Goal: Task Accomplishment & Management: Complete application form

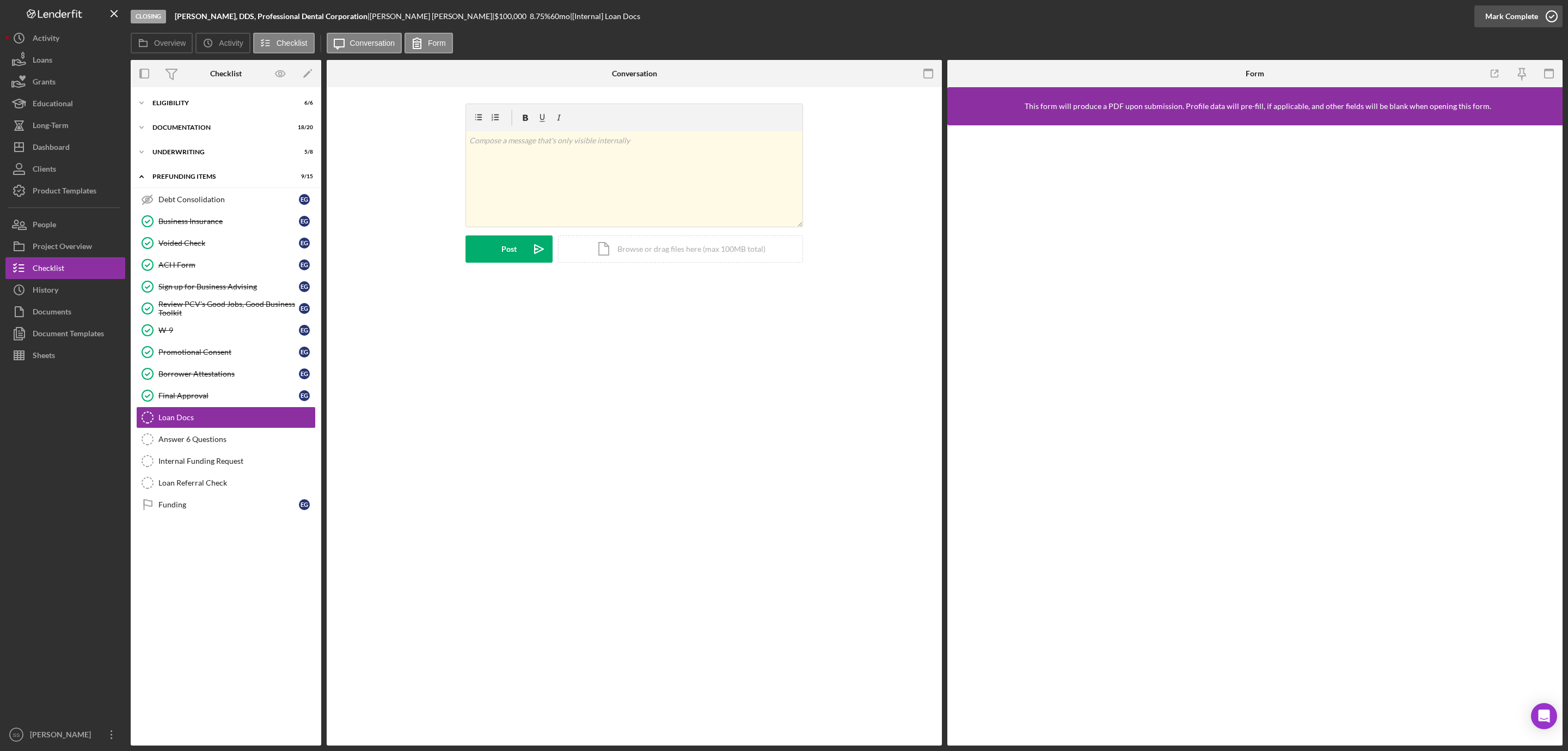
click at [1550, 15] on icon "button" at bounding box center [1552, 16] width 27 height 27
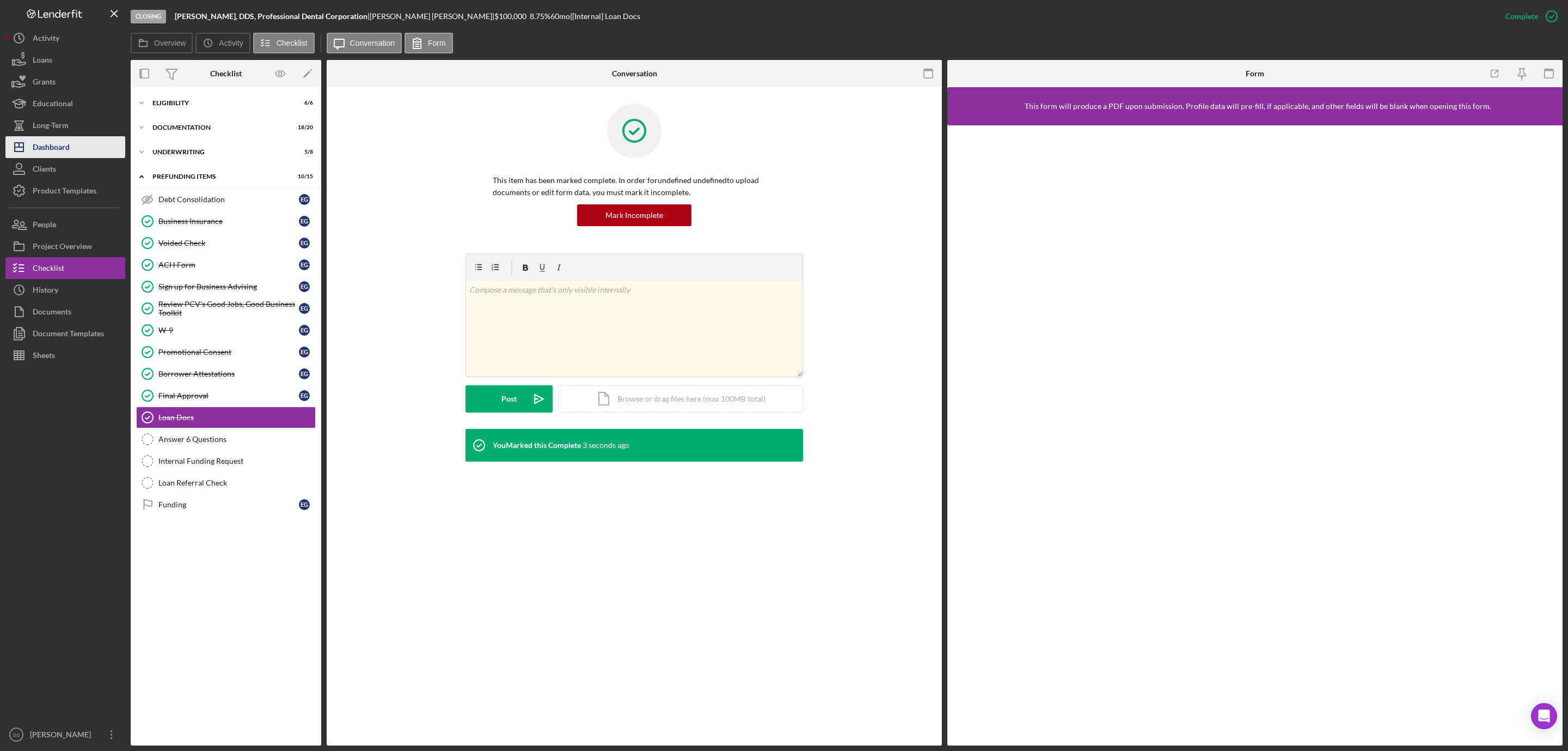
click at [59, 146] on div "Dashboard" at bounding box center [51, 149] width 37 height 24
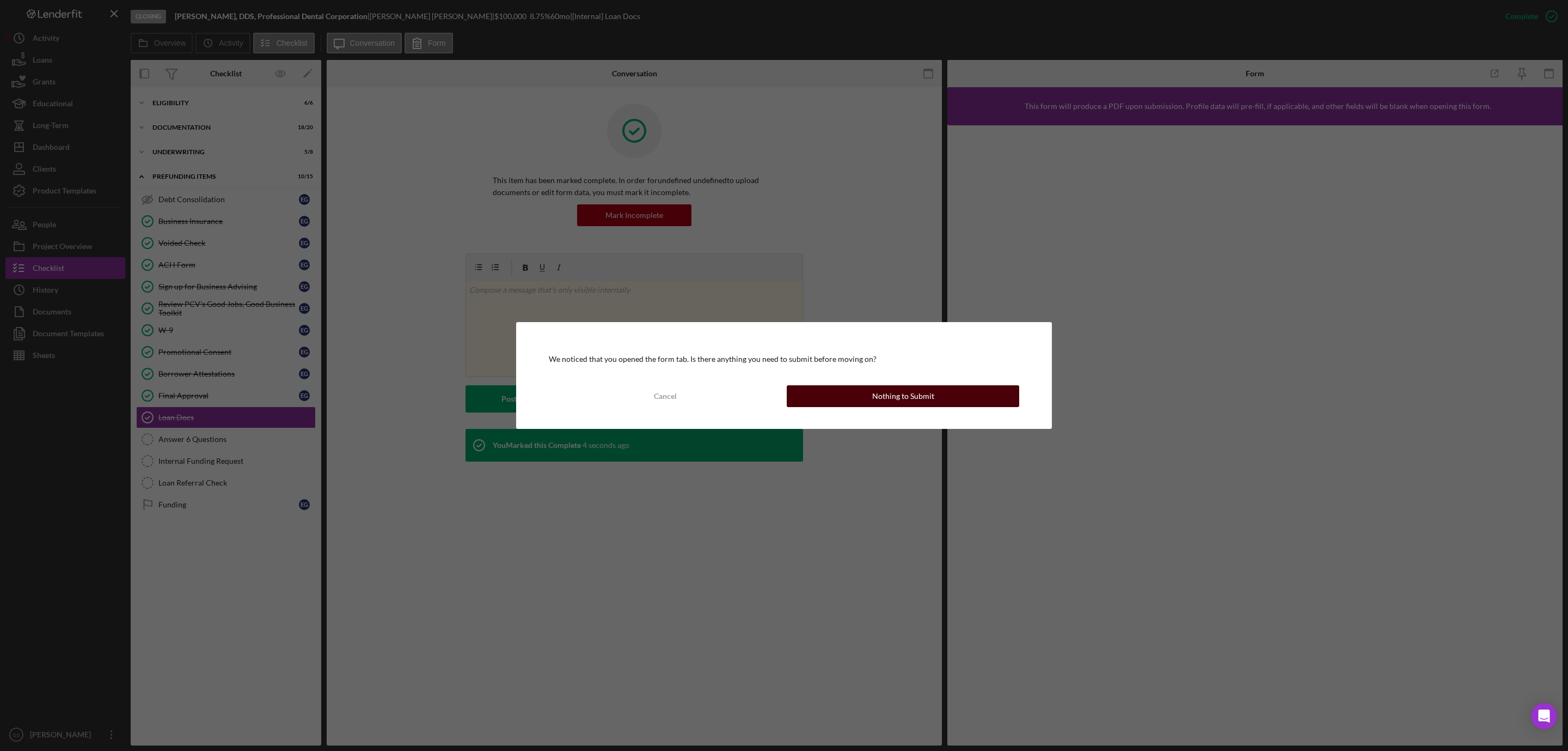
click at [882, 398] on div "Nothing to Submit" at bounding box center [903, 396] width 62 height 22
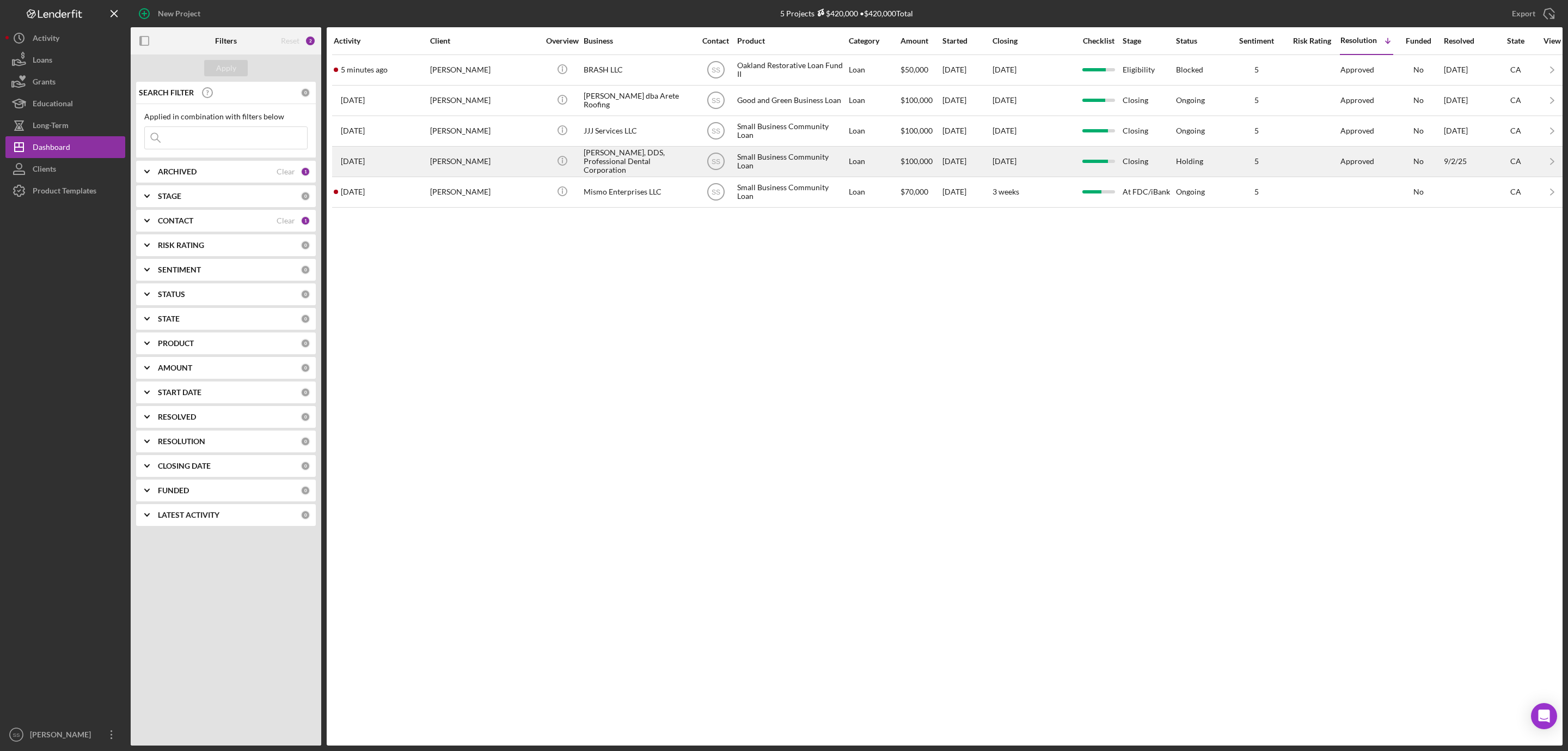
click at [631, 166] on div "Ekaterina N. Galina, DDS, Professional Dental Corporation" at bounding box center [638, 161] width 109 height 29
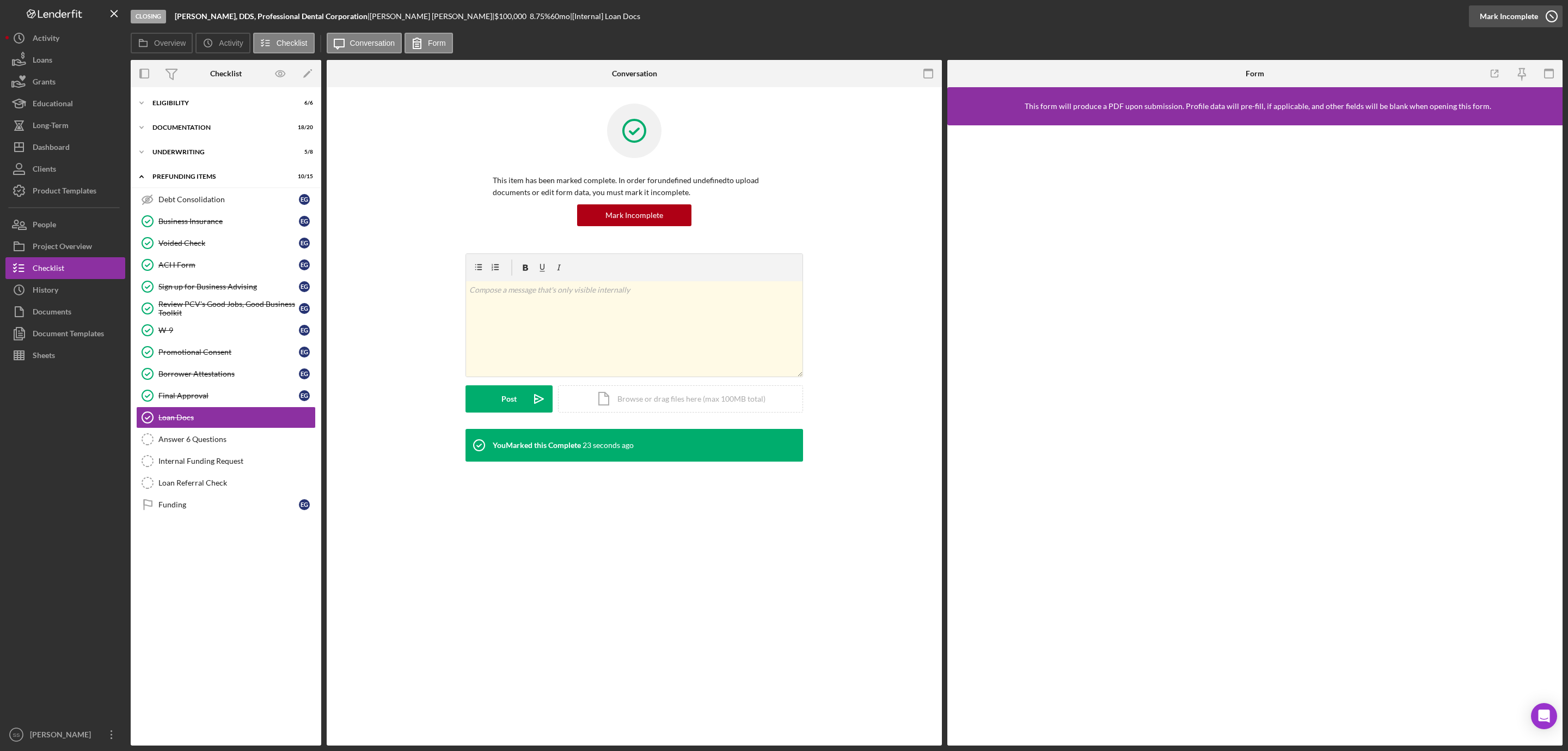
click at [1549, 16] on icon "button" at bounding box center [1552, 16] width 27 height 27
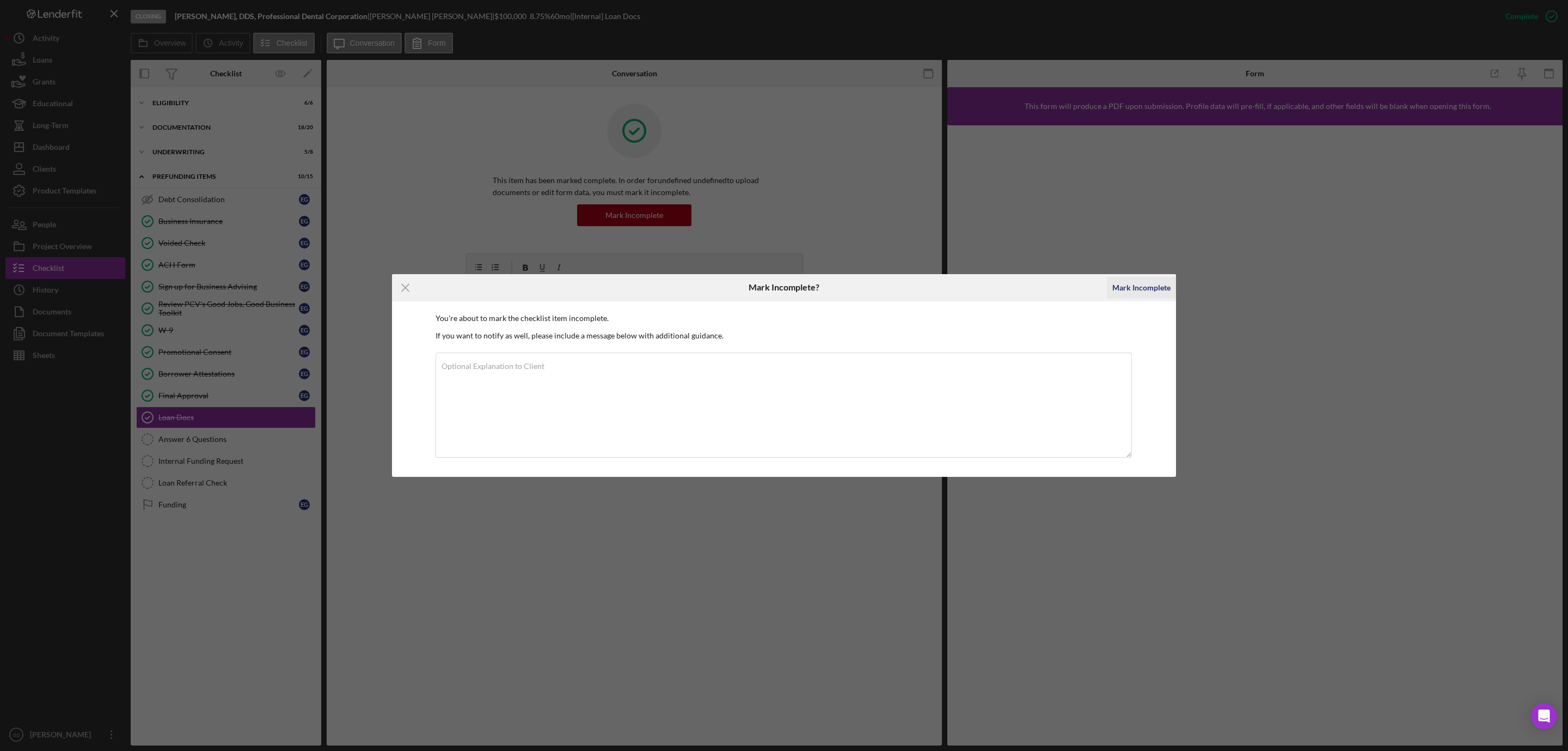
click at [1149, 278] on div "Mark Incomplete" at bounding box center [1141, 287] width 58 height 22
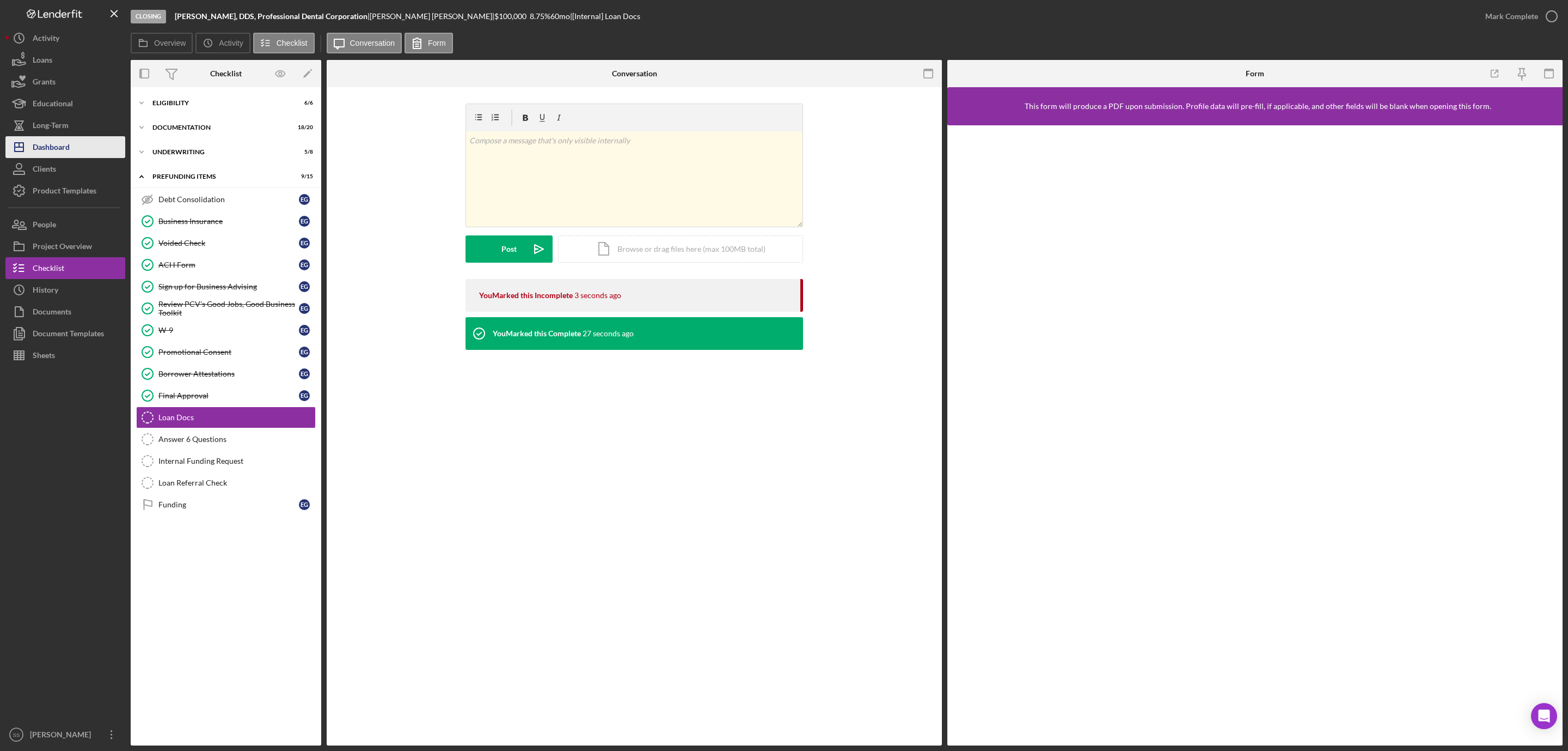
click at [57, 136] on div "Dashboard" at bounding box center [51, 149] width 37 height 24
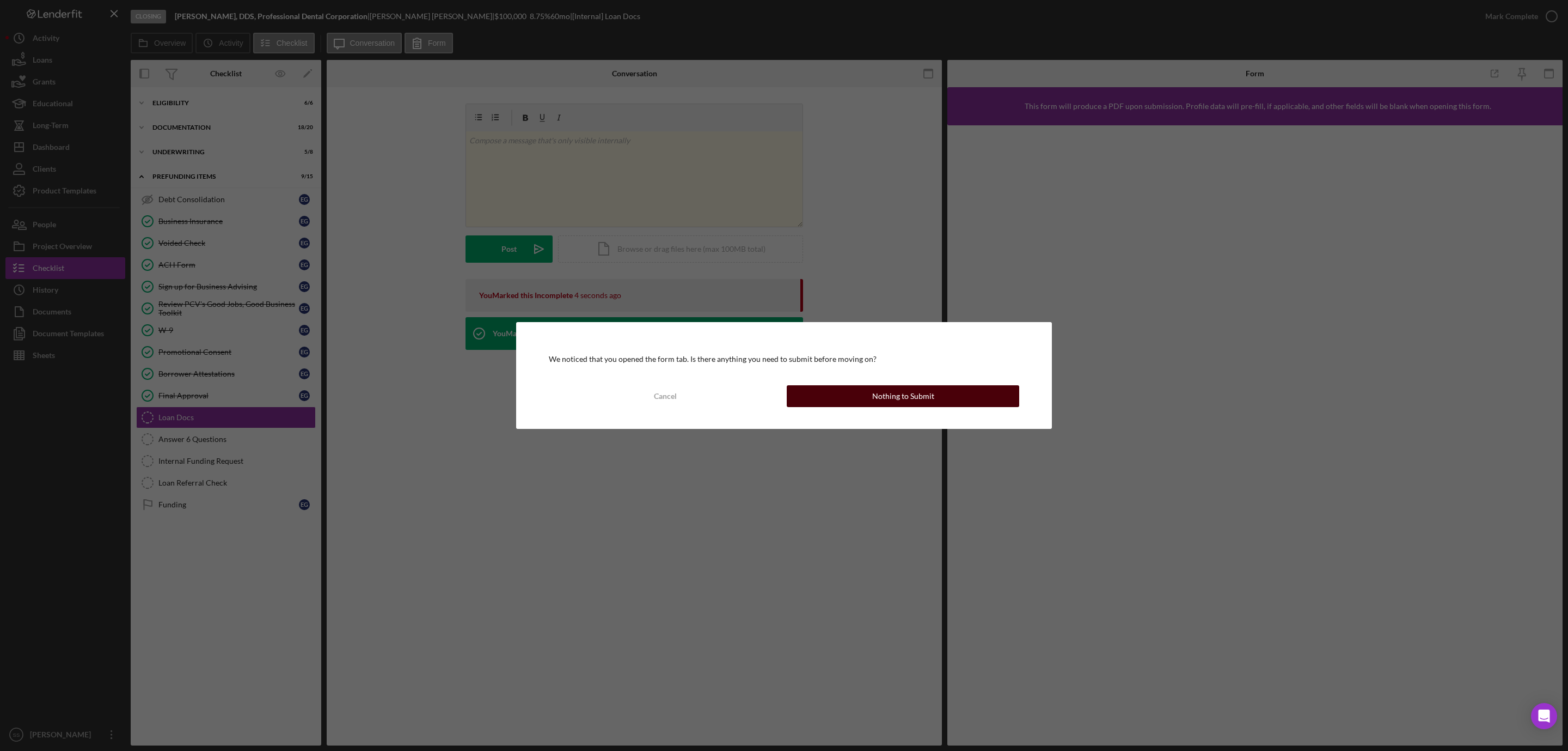
click at [910, 393] on div "Nothing to Submit" at bounding box center [903, 396] width 62 height 22
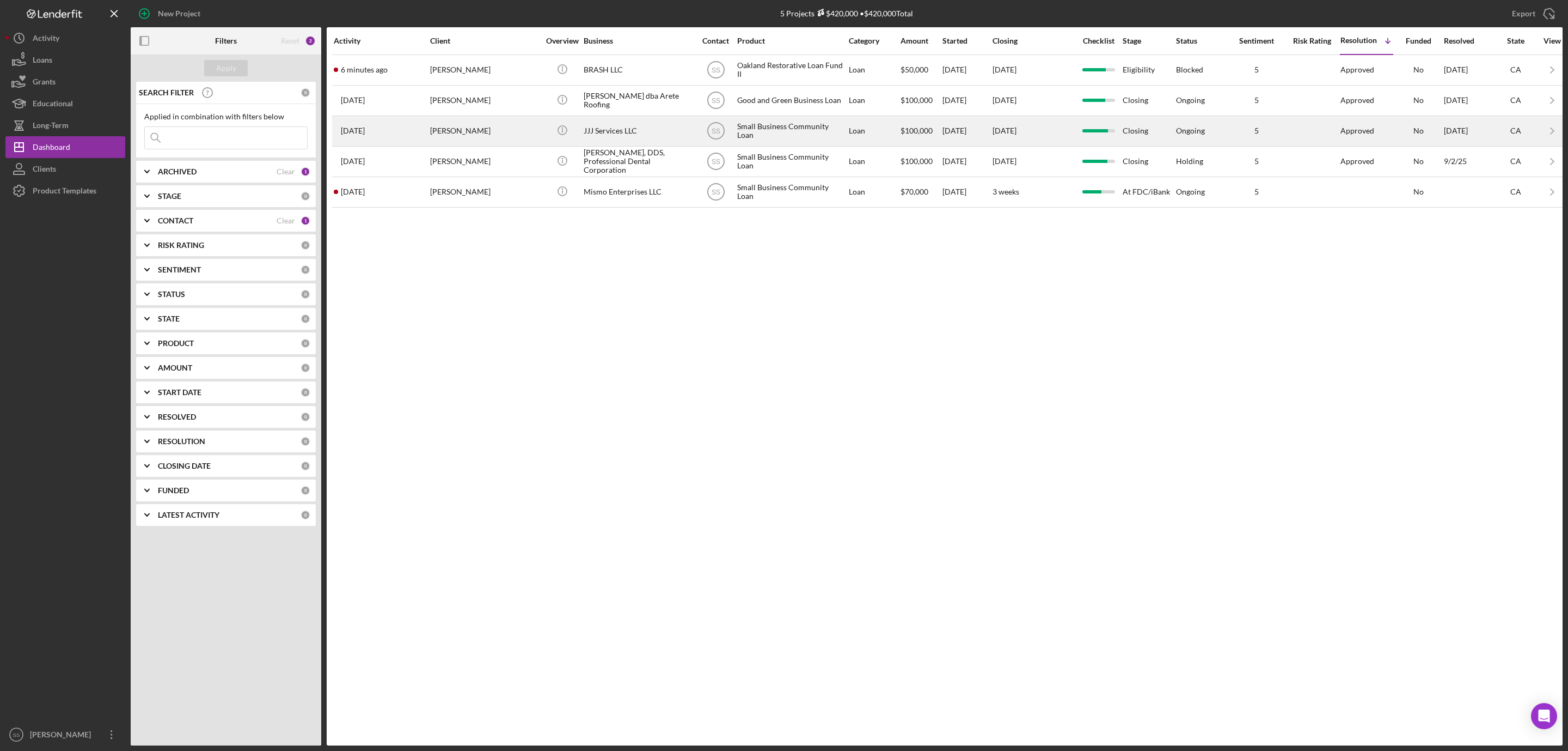
click at [591, 136] on div "JJJ Services LLC" at bounding box center [638, 130] width 109 height 29
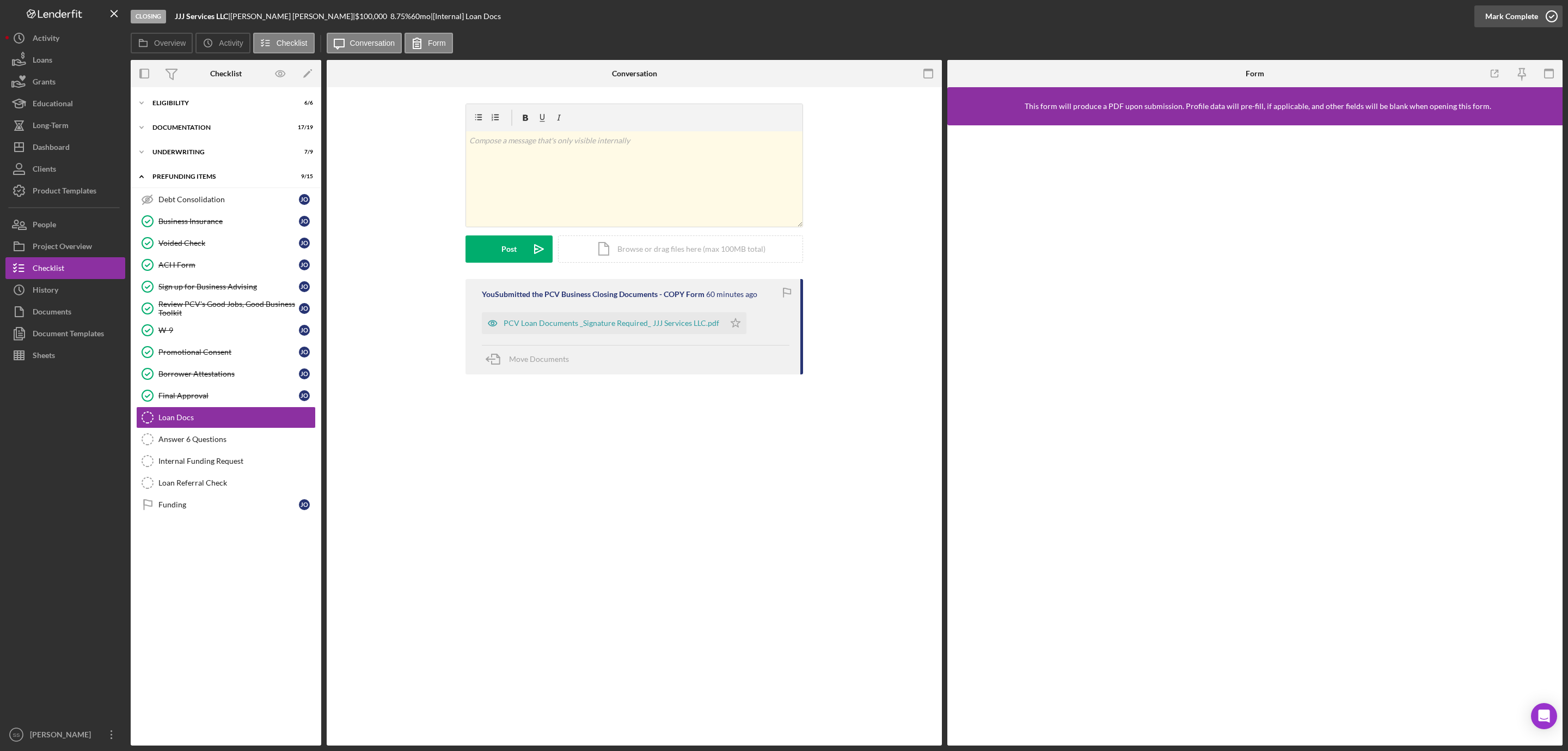
click at [1554, 20] on icon "button" at bounding box center [1552, 16] width 27 height 27
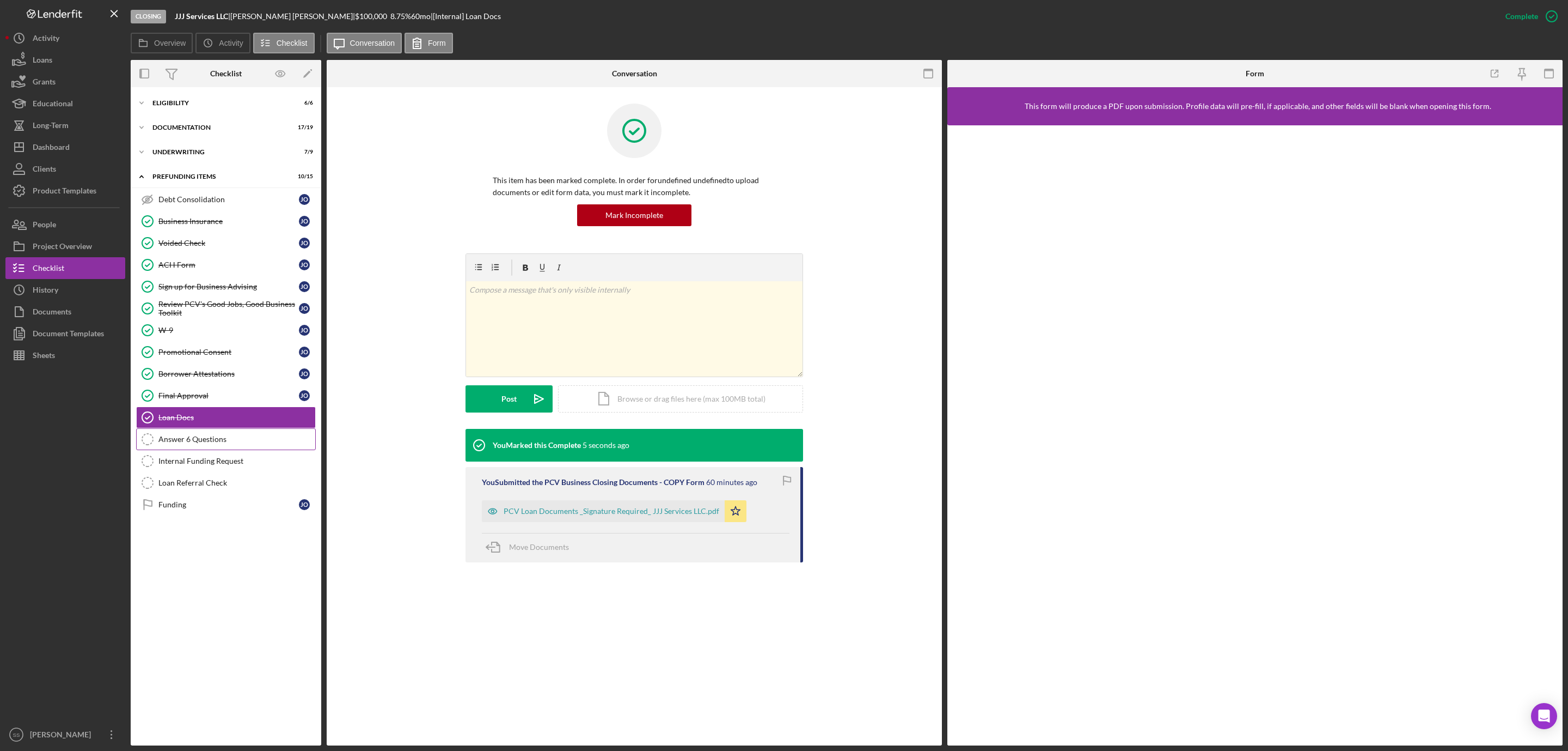
click at [170, 441] on div "Answer 6 Questions" at bounding box center [237, 439] width 157 height 9
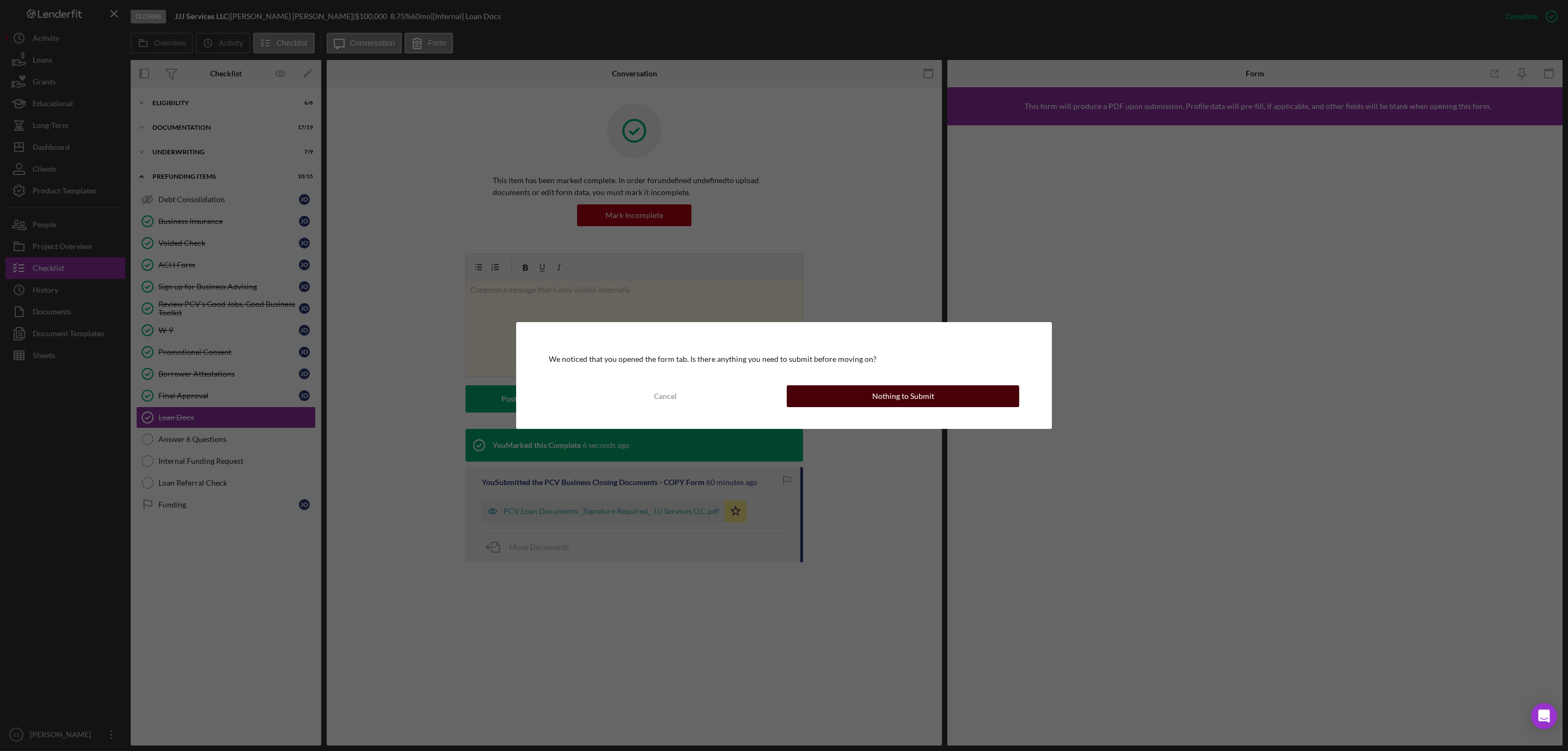
click at [820, 405] on button "Nothing to Submit" at bounding box center [903, 396] width 233 height 22
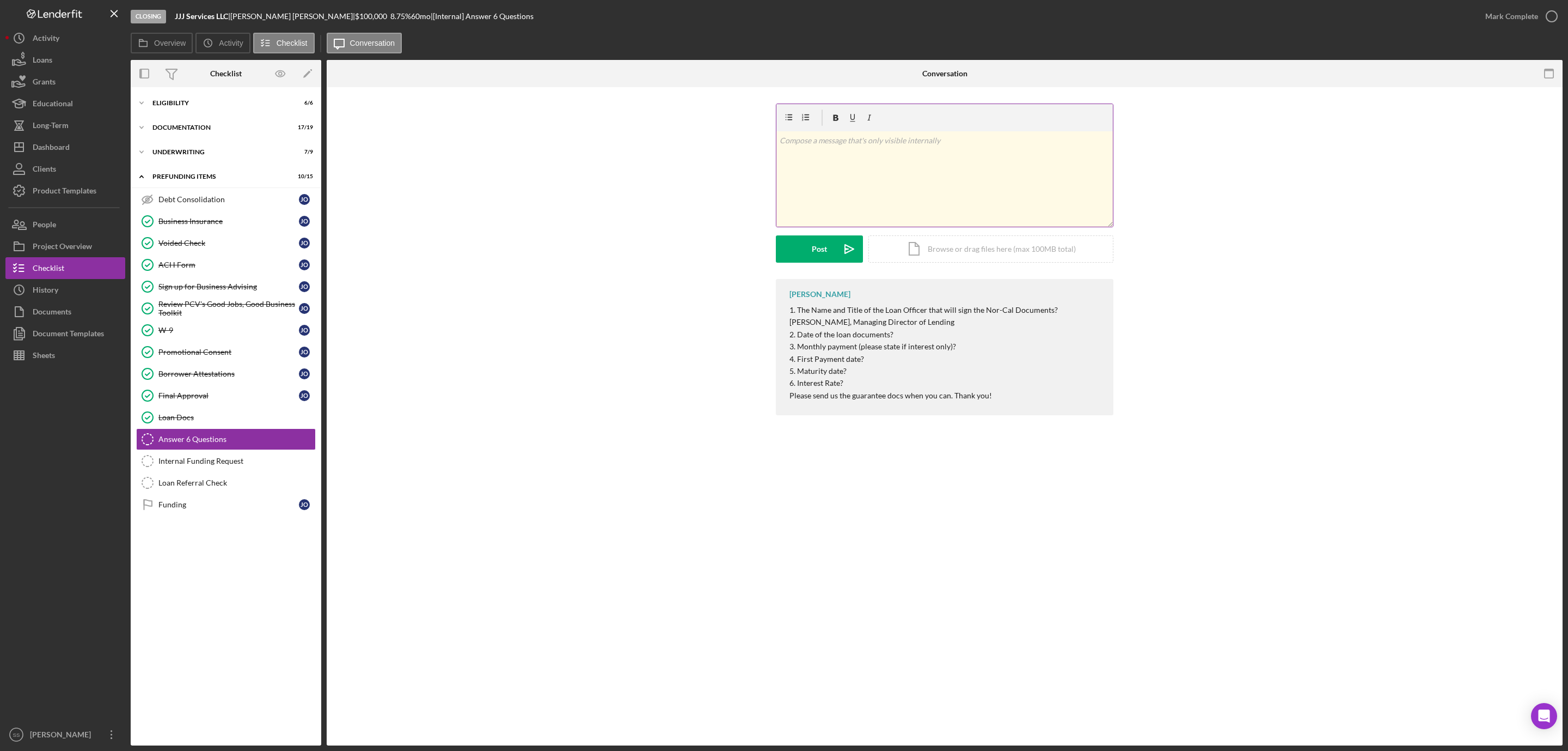
click at [895, 175] on div "v Color teal Color pink Remove color Add row above Add row below Add column bef…" at bounding box center [944, 179] width 337 height 96
click at [805, 247] on button "Post Icon/icon-invite-send" at bounding box center [819, 249] width 87 height 27
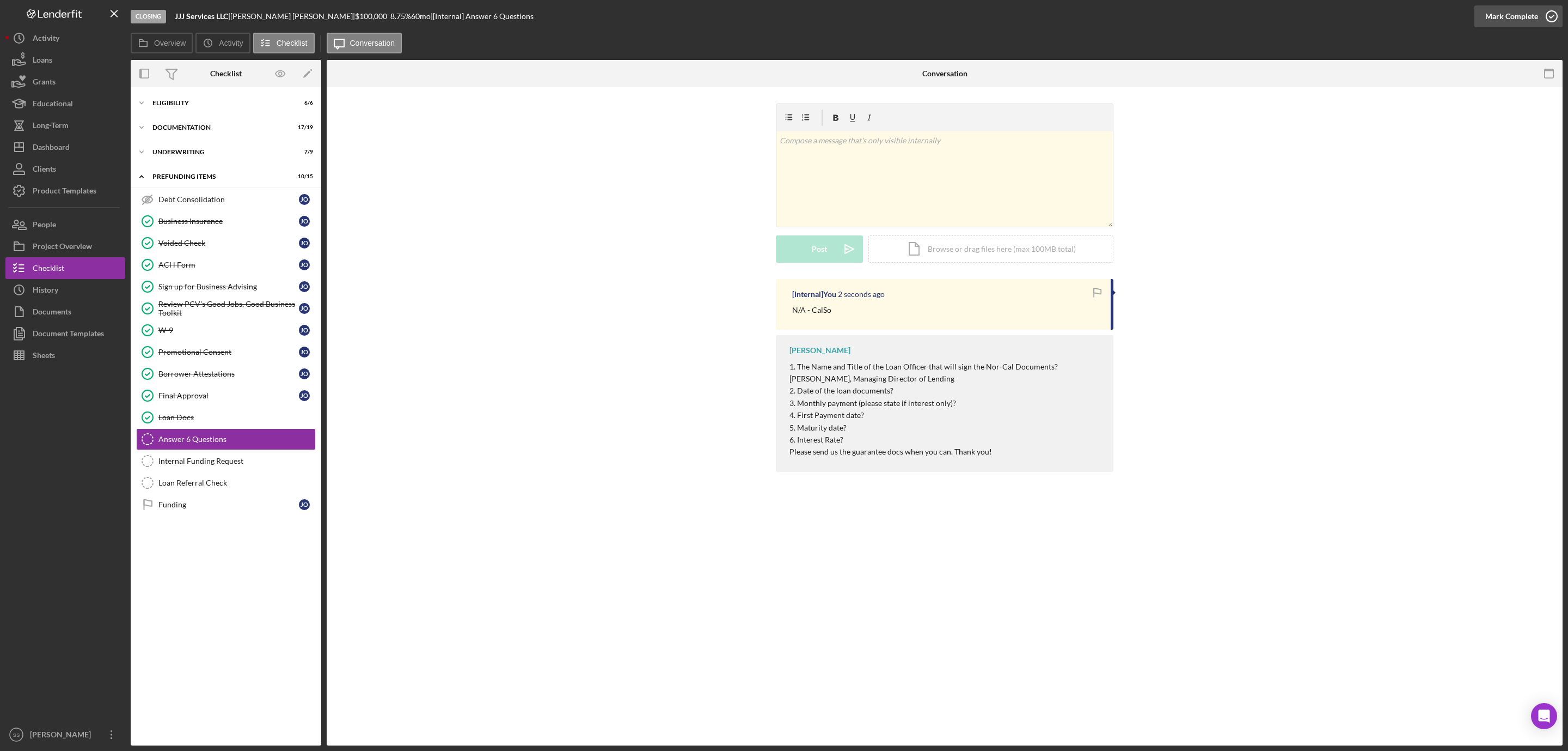
click at [1547, 12] on icon "button" at bounding box center [1552, 16] width 27 height 27
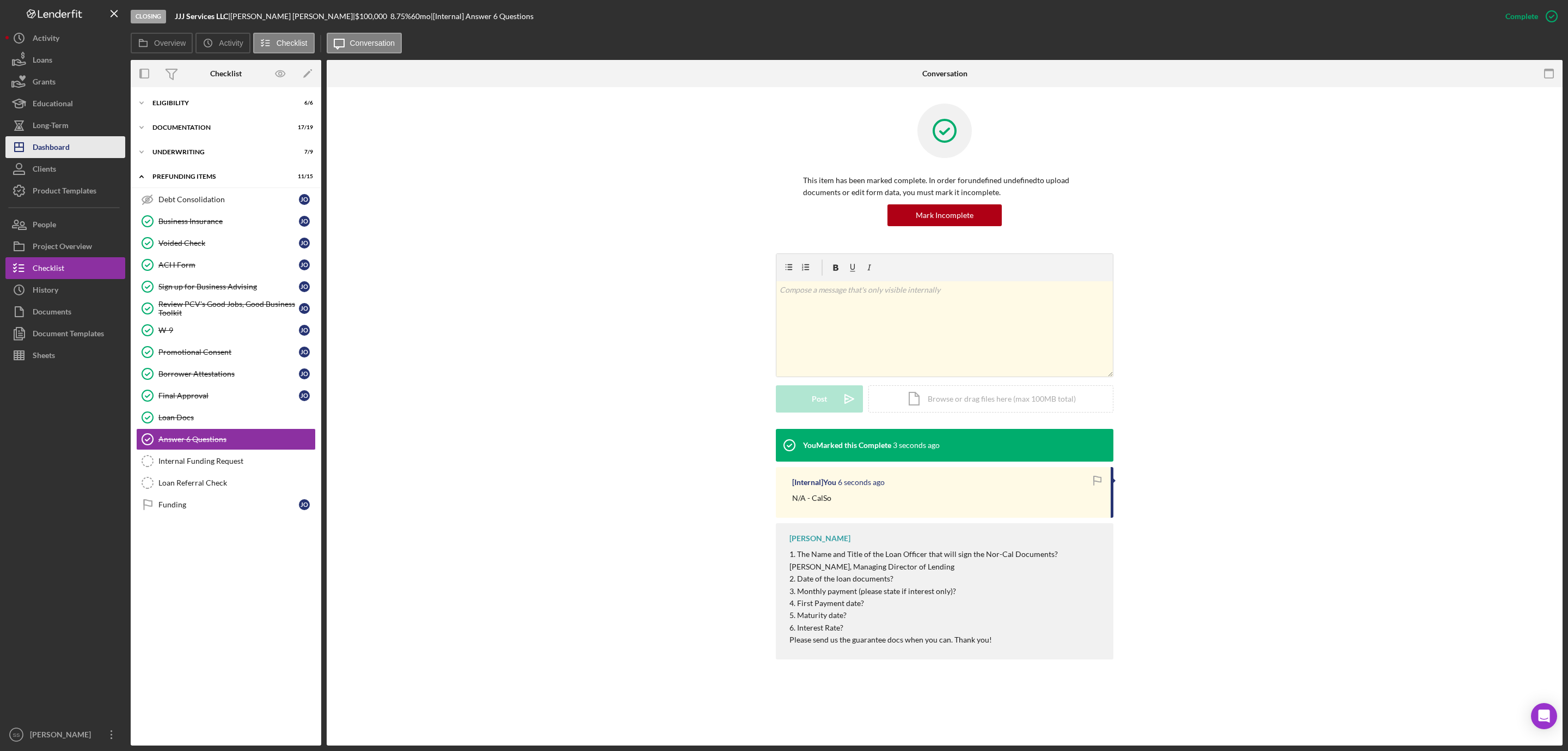
click at [65, 144] on div "Dashboard" at bounding box center [51, 149] width 37 height 24
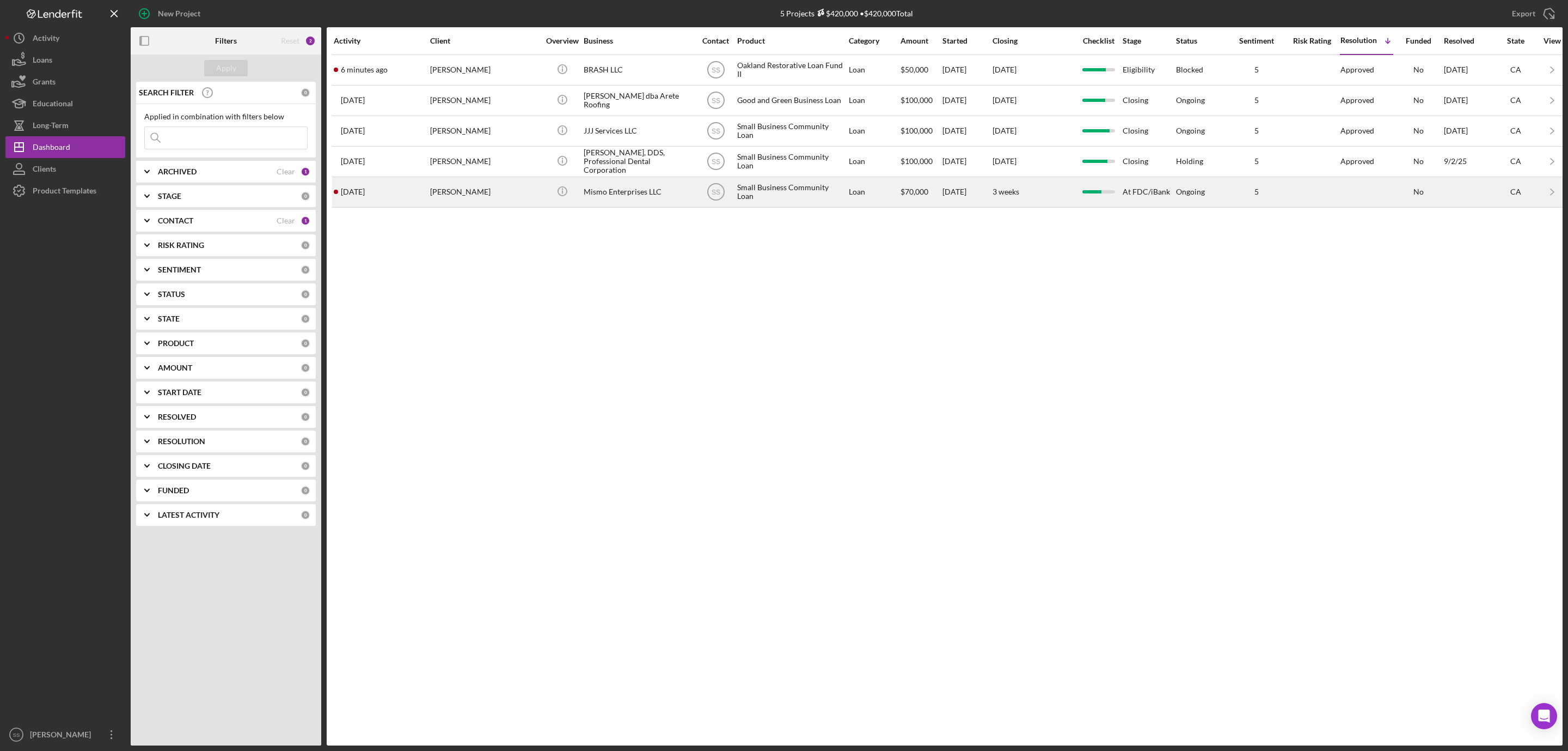
click at [478, 194] on div "[PERSON_NAME]" at bounding box center [485, 192] width 109 height 29
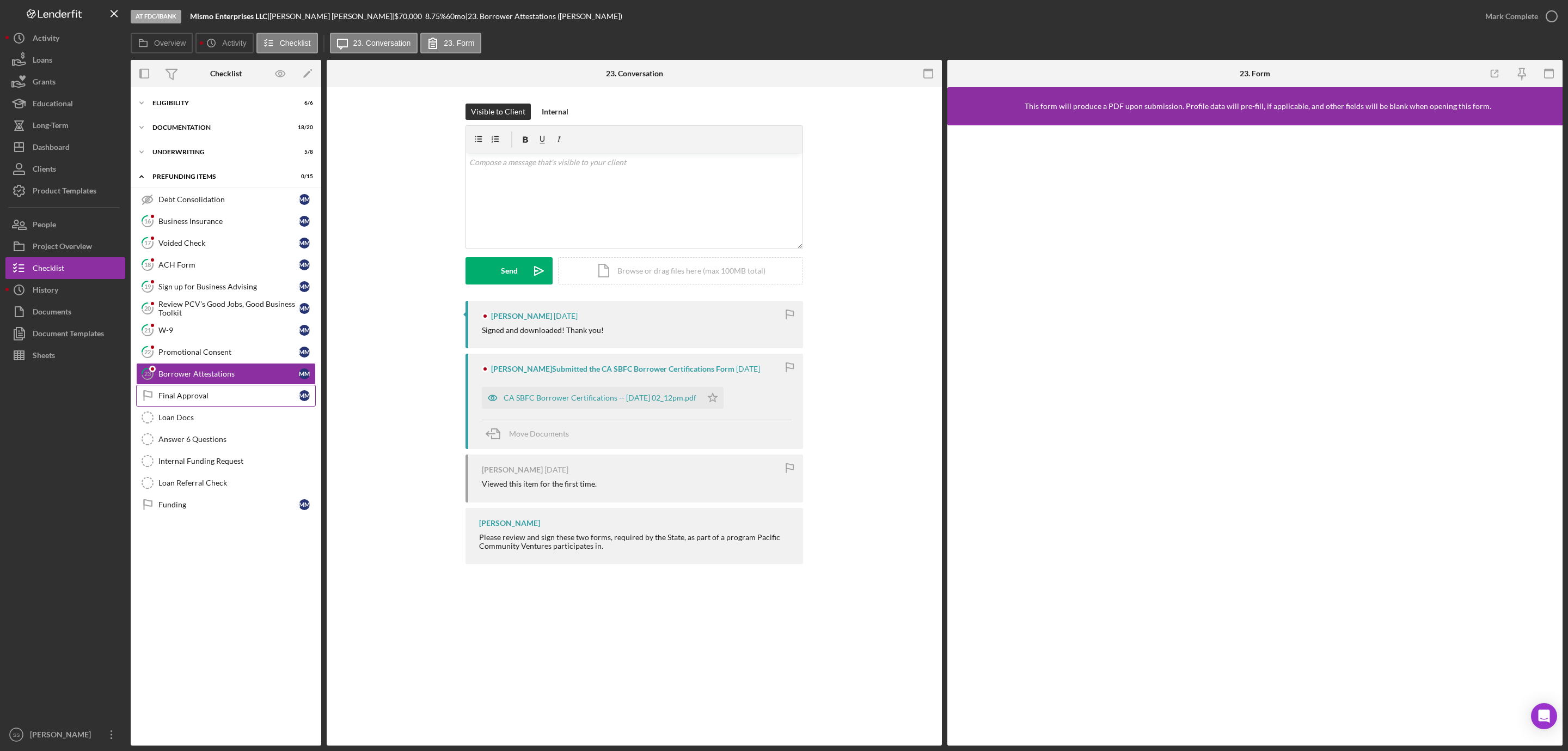
click at [215, 406] on link "Final Approval Final Approval M M" at bounding box center [226, 395] width 180 height 22
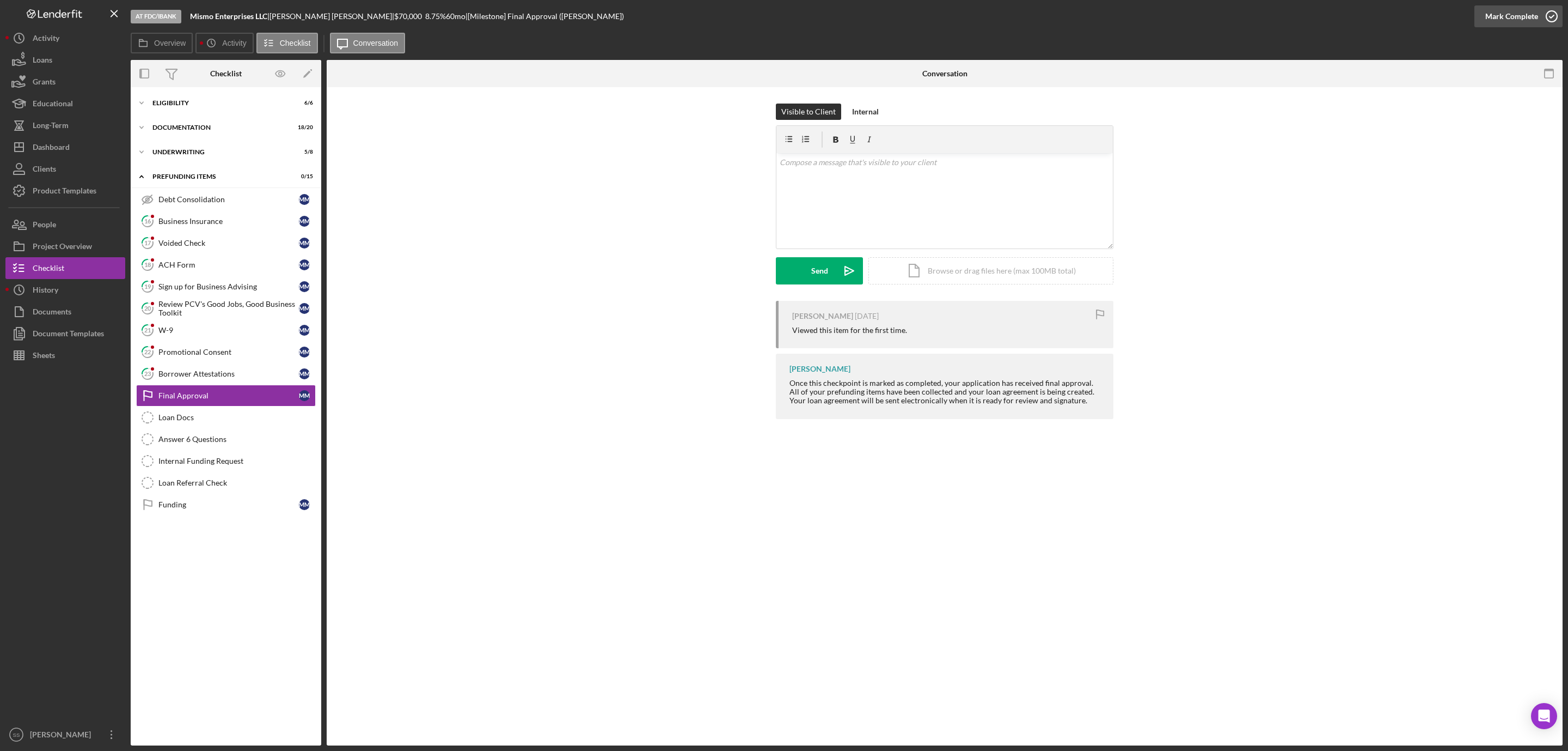
click at [1550, 15] on icon "button" at bounding box center [1552, 16] width 27 height 27
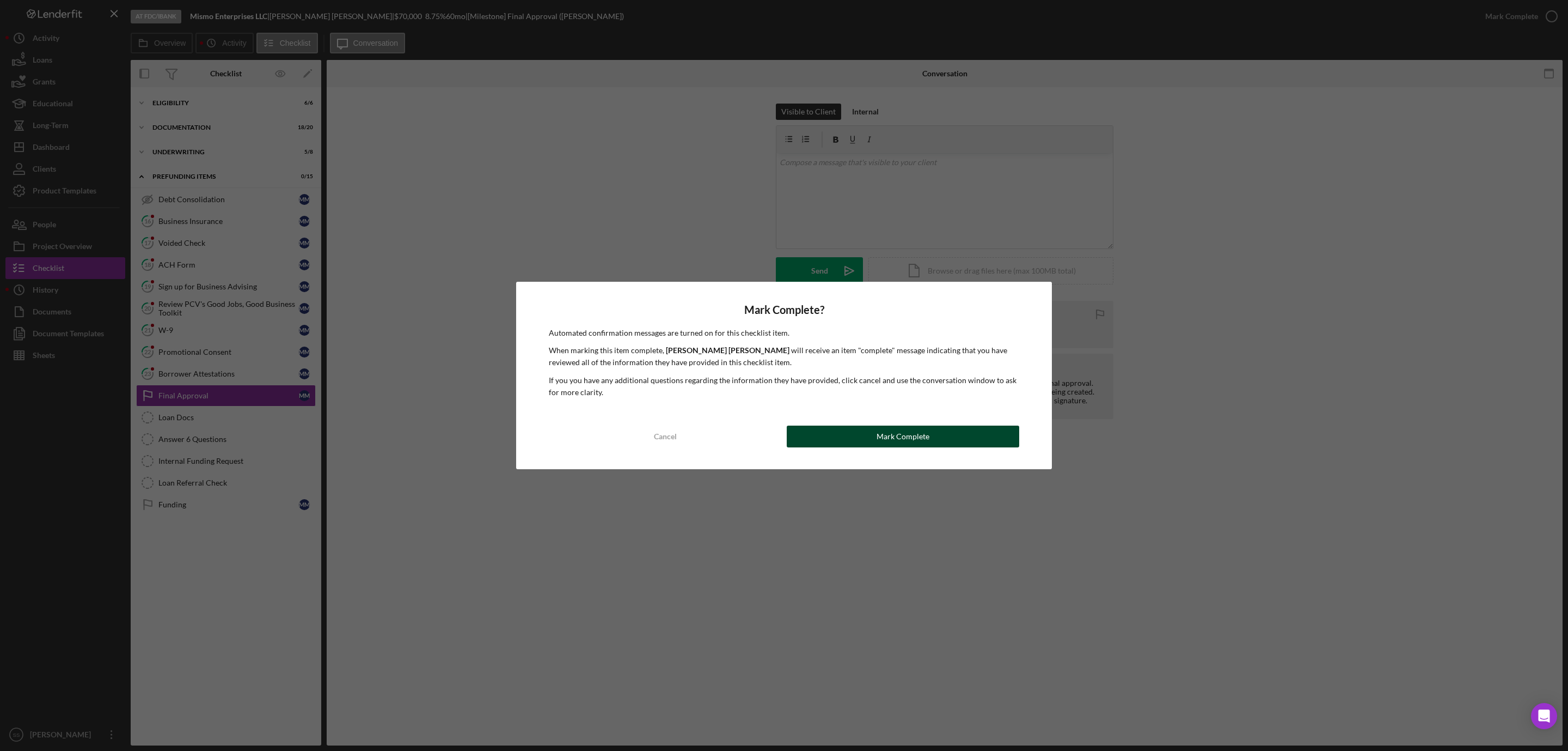
click at [886, 438] on div "Mark Complete" at bounding box center [903, 437] width 53 height 22
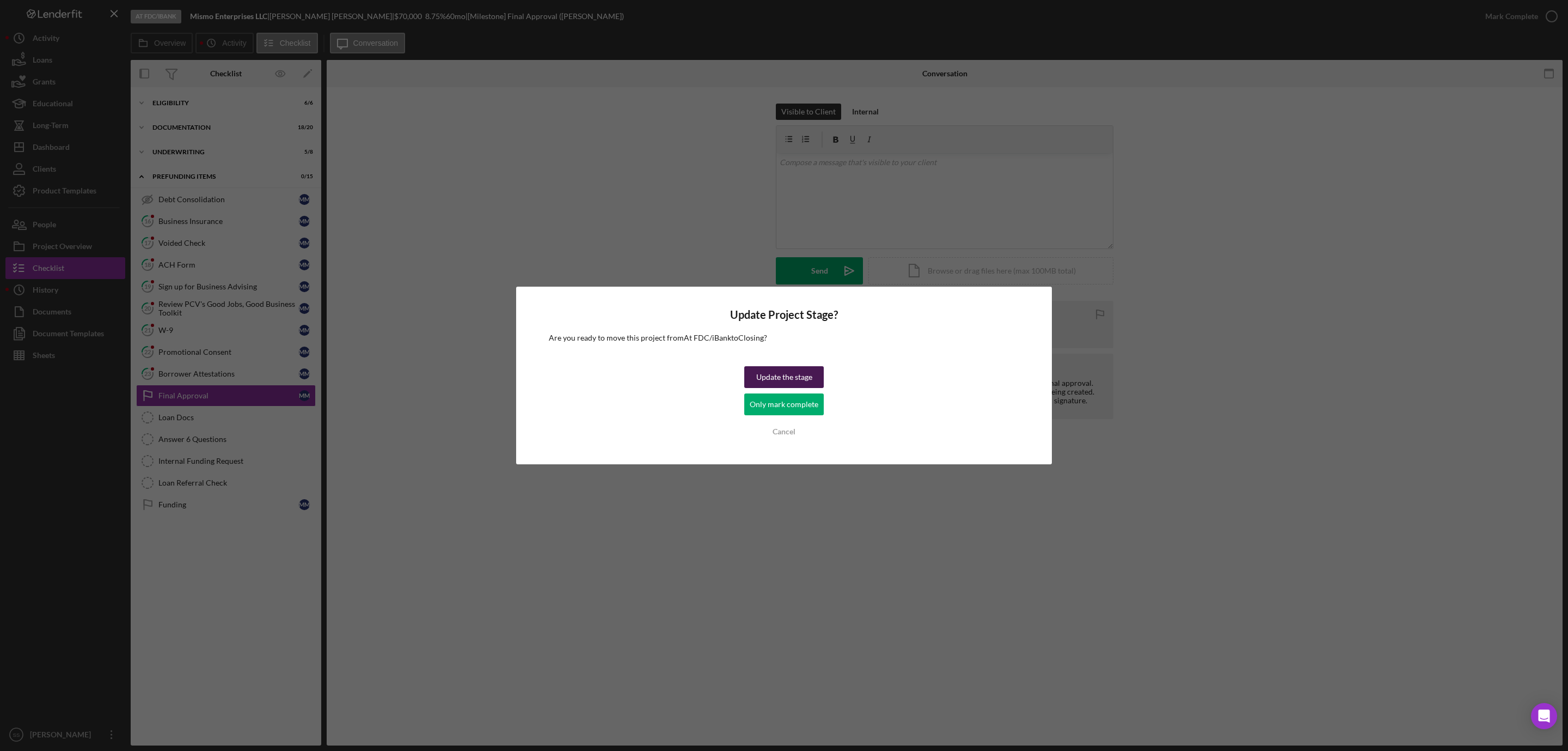
click at [791, 375] on div "Update the stage" at bounding box center [784, 377] width 56 height 22
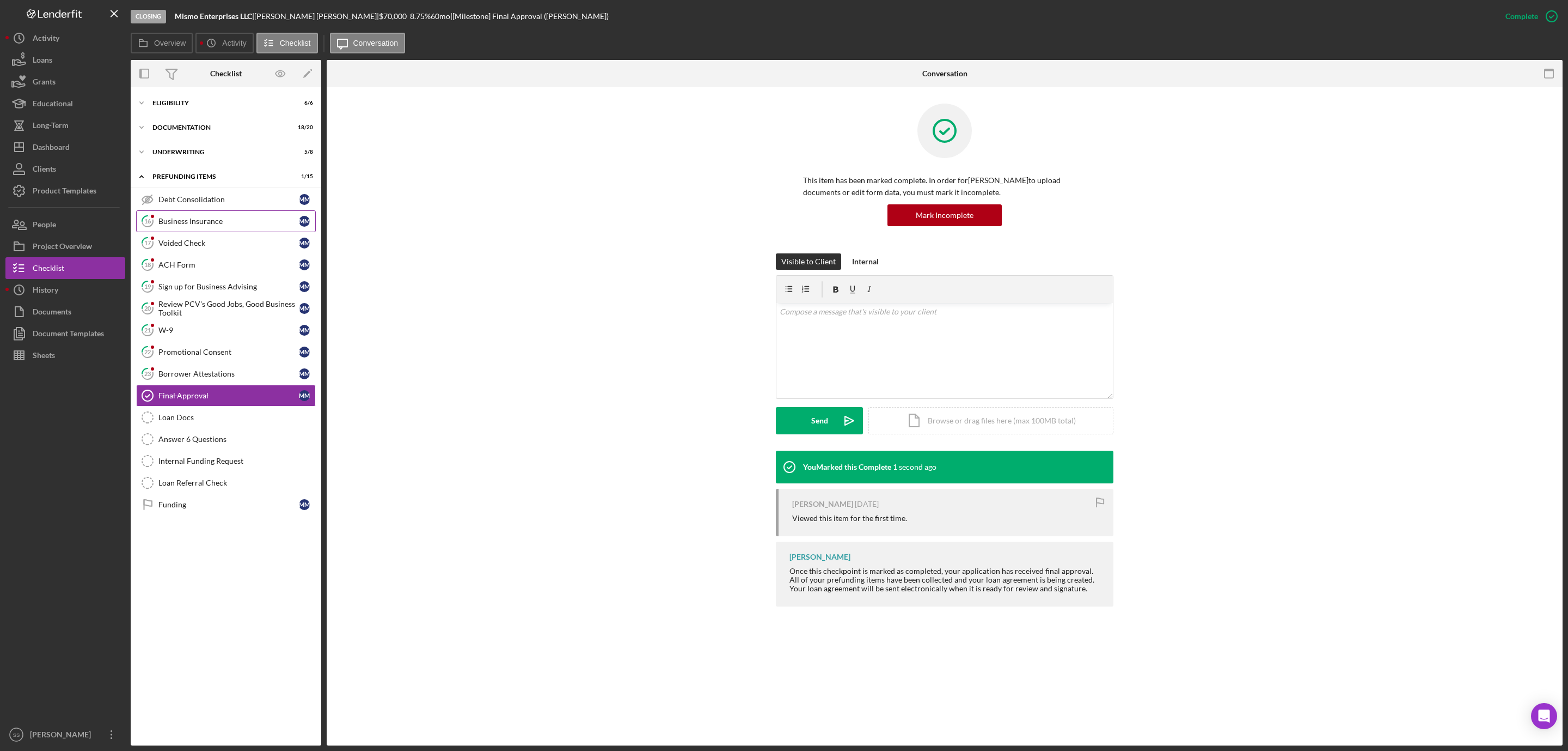
click at [200, 220] on div "Business Insurance" at bounding box center [228, 221] width 141 height 9
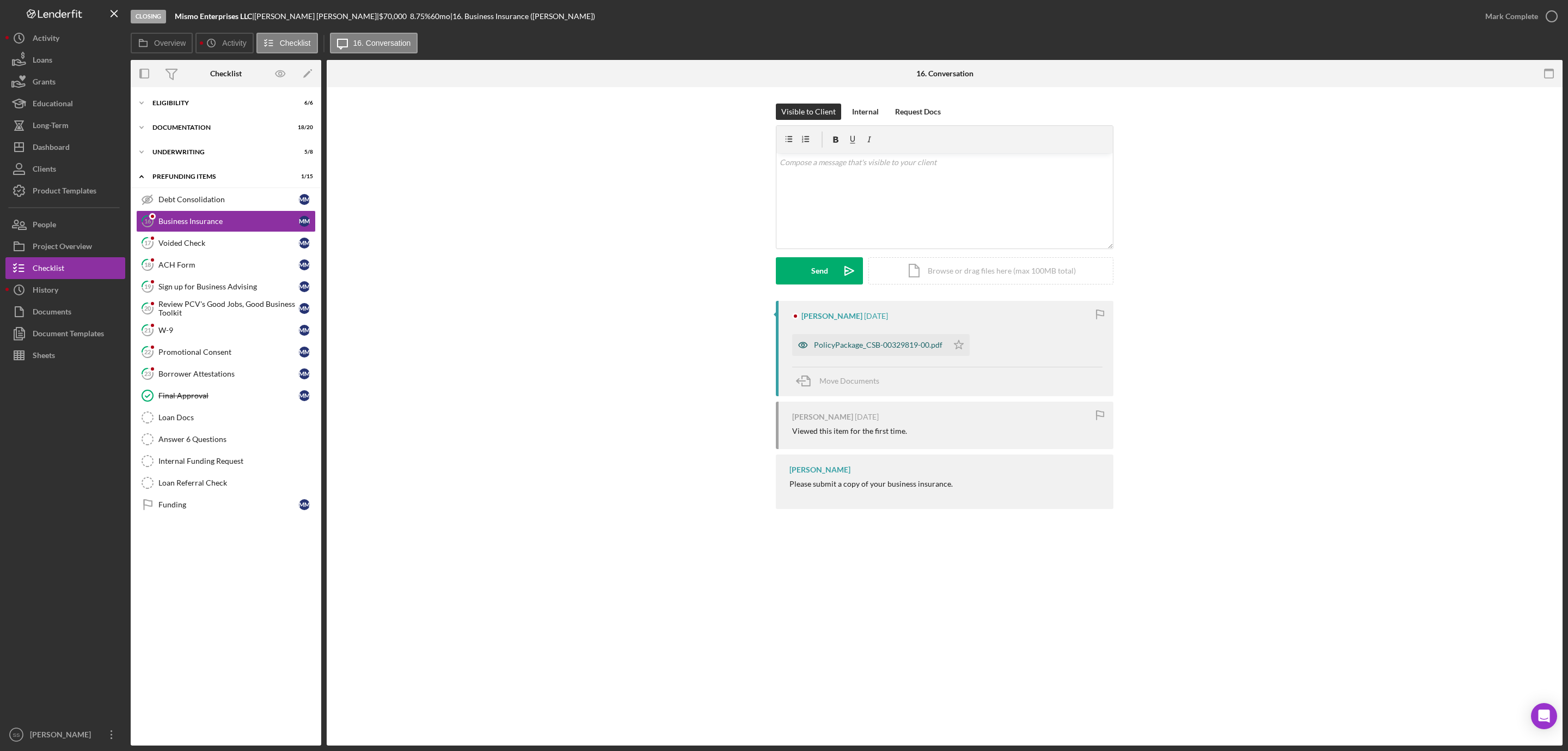
click at [832, 337] on div "PolicyPackage_CSB-00329819-00.pdf" at bounding box center [870, 345] width 156 height 22
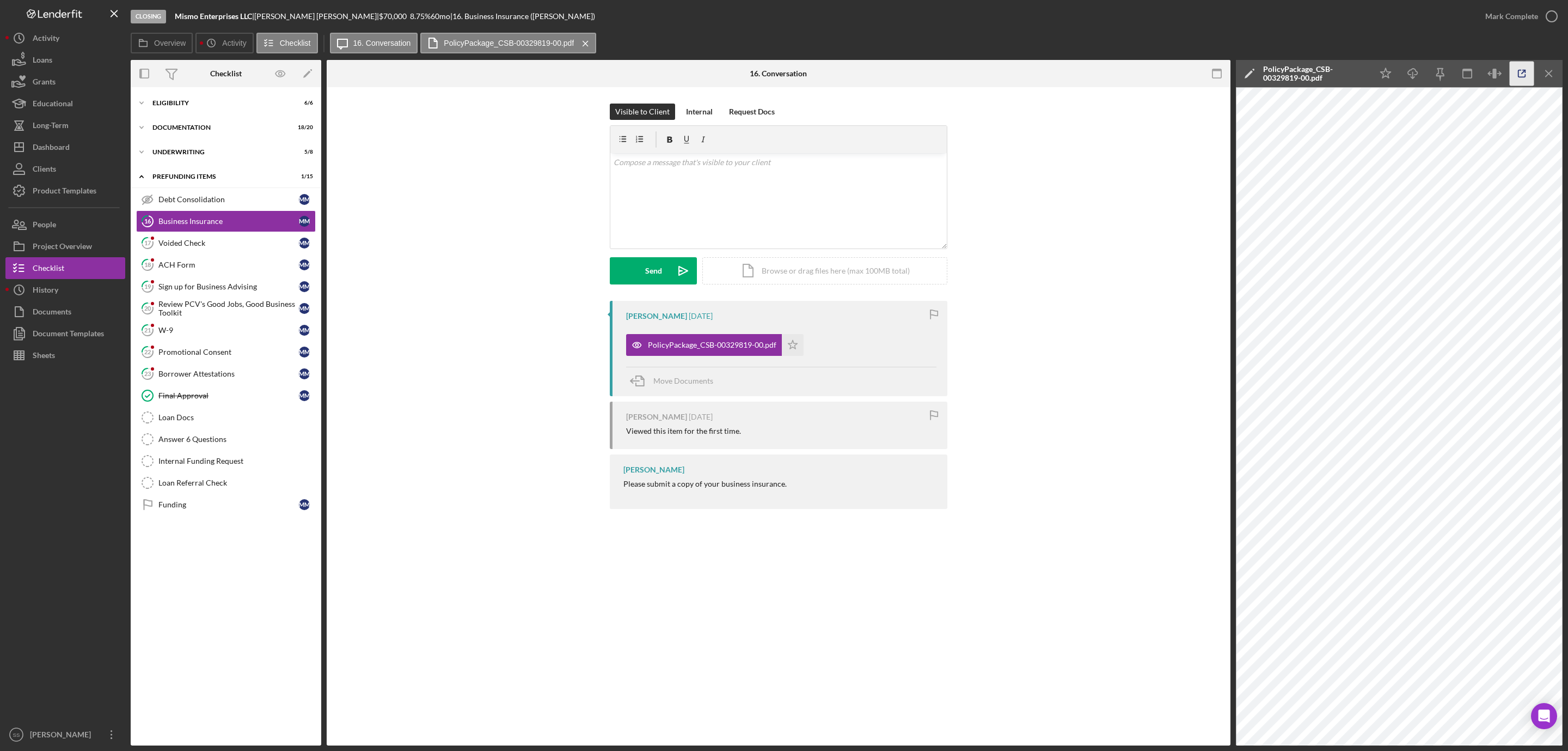
click at [1514, 75] on icon "button" at bounding box center [1522, 74] width 24 height 24
click at [712, 186] on div "v Color teal Color pink Remove color Add row above Add row below Add column bef…" at bounding box center [779, 200] width 337 height 96
click at [631, 273] on button "Send Icon/icon-invite-send" at bounding box center [653, 270] width 87 height 27
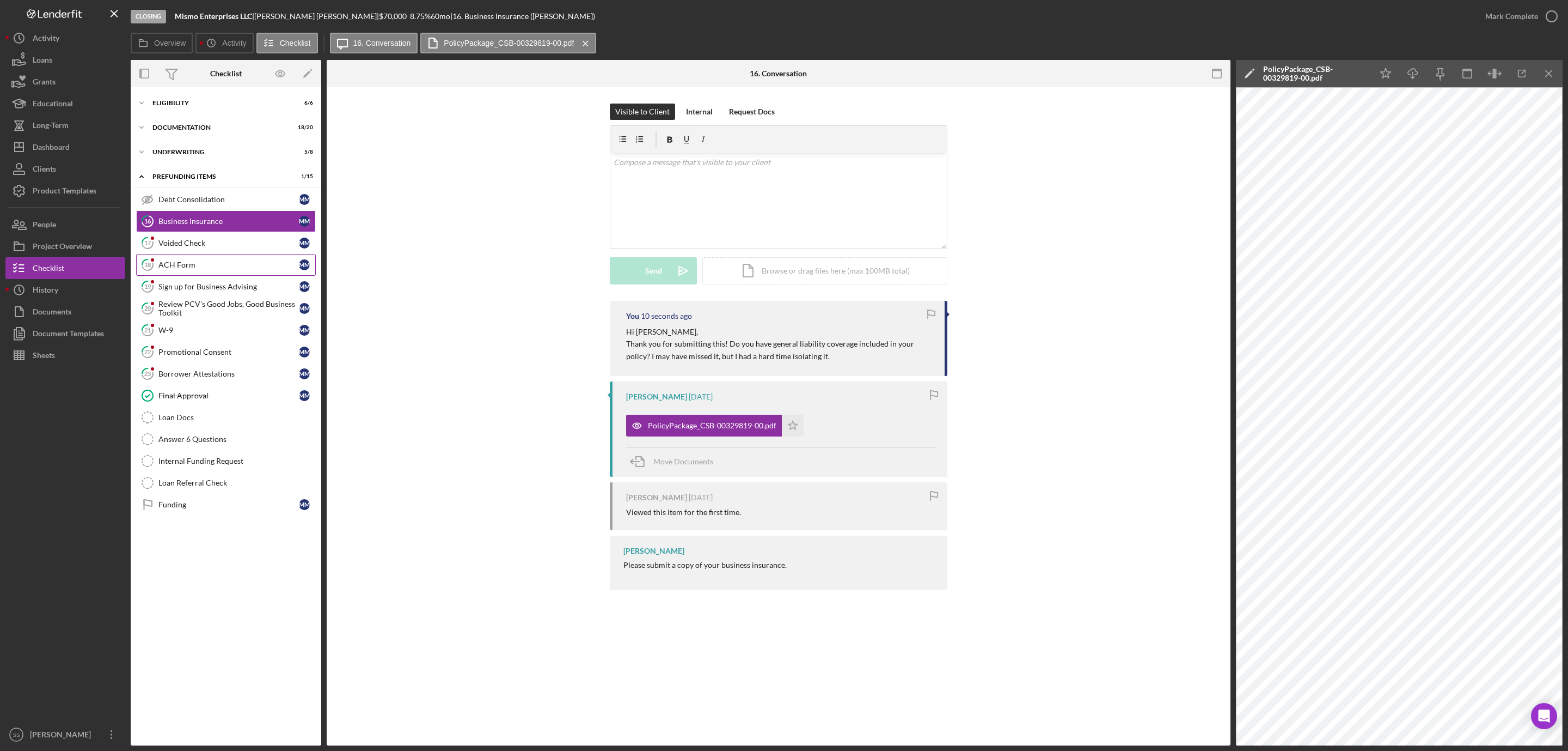
click at [204, 261] on link "18 ACH Form M M" at bounding box center [226, 265] width 180 height 22
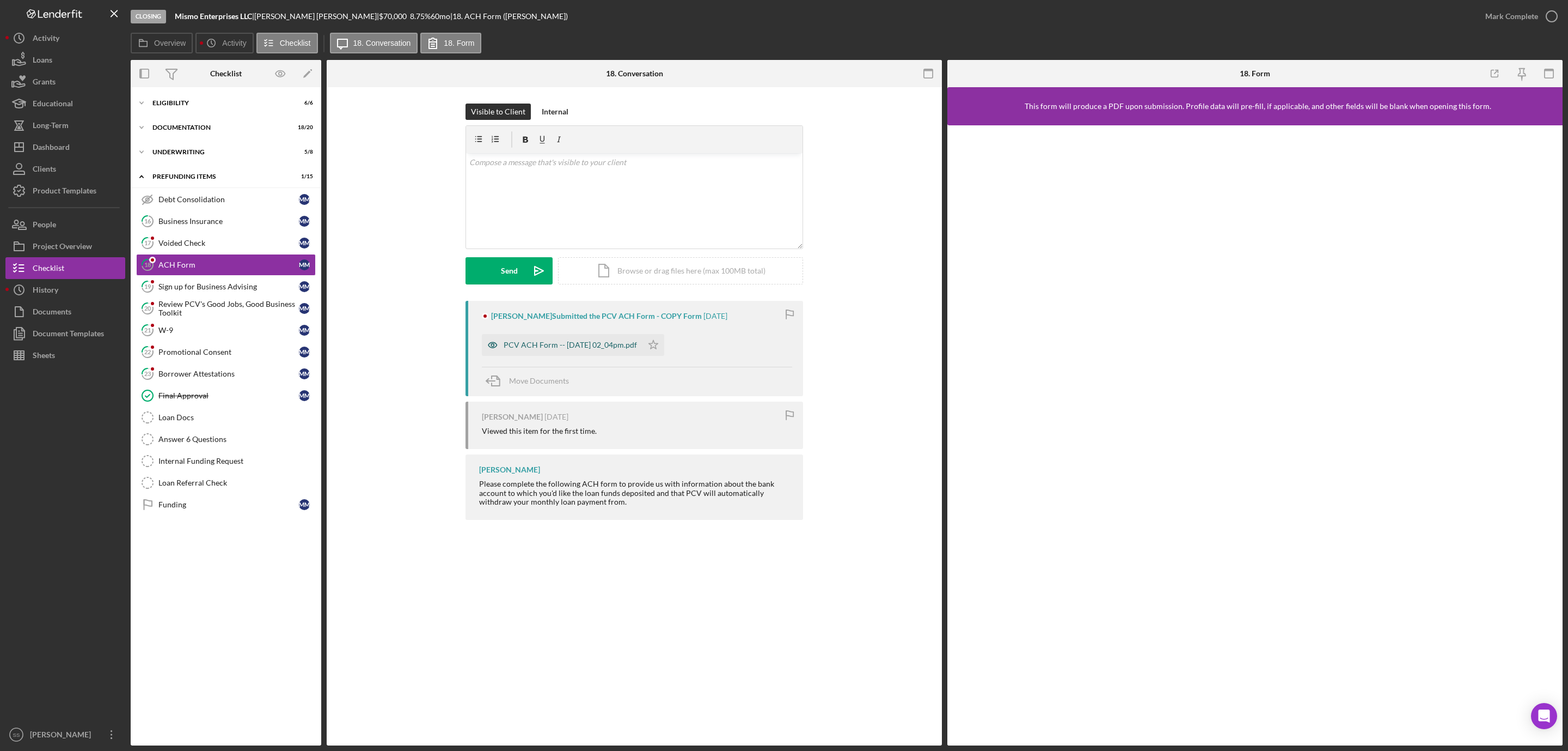
click at [584, 337] on div "PCV ACH Form -- 2025-09-15 02_04pm.pdf" at bounding box center [562, 345] width 161 height 22
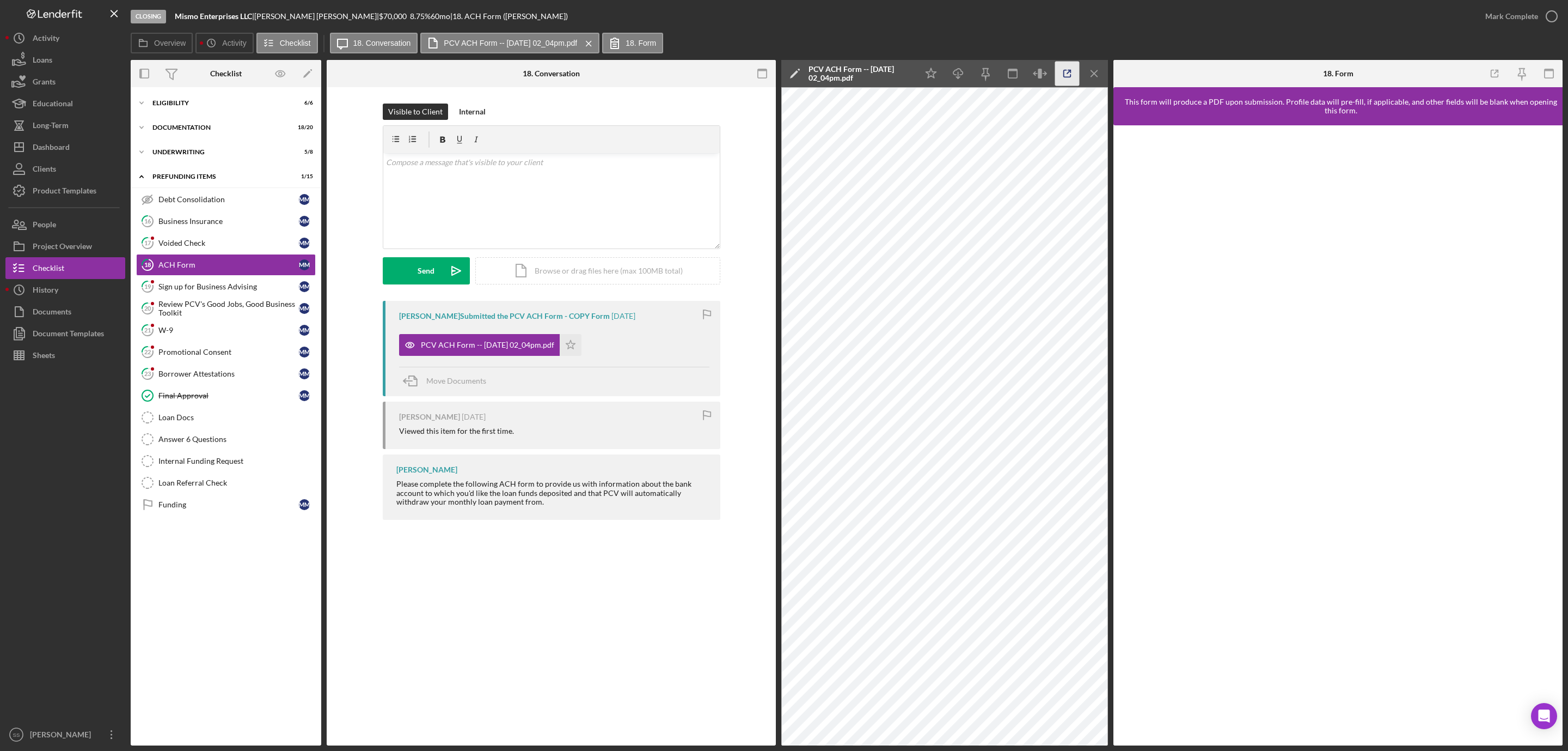
click at [1063, 68] on icon "button" at bounding box center [1067, 74] width 24 height 24
click at [197, 126] on div "Documentation" at bounding box center [229, 127] width 155 height 7
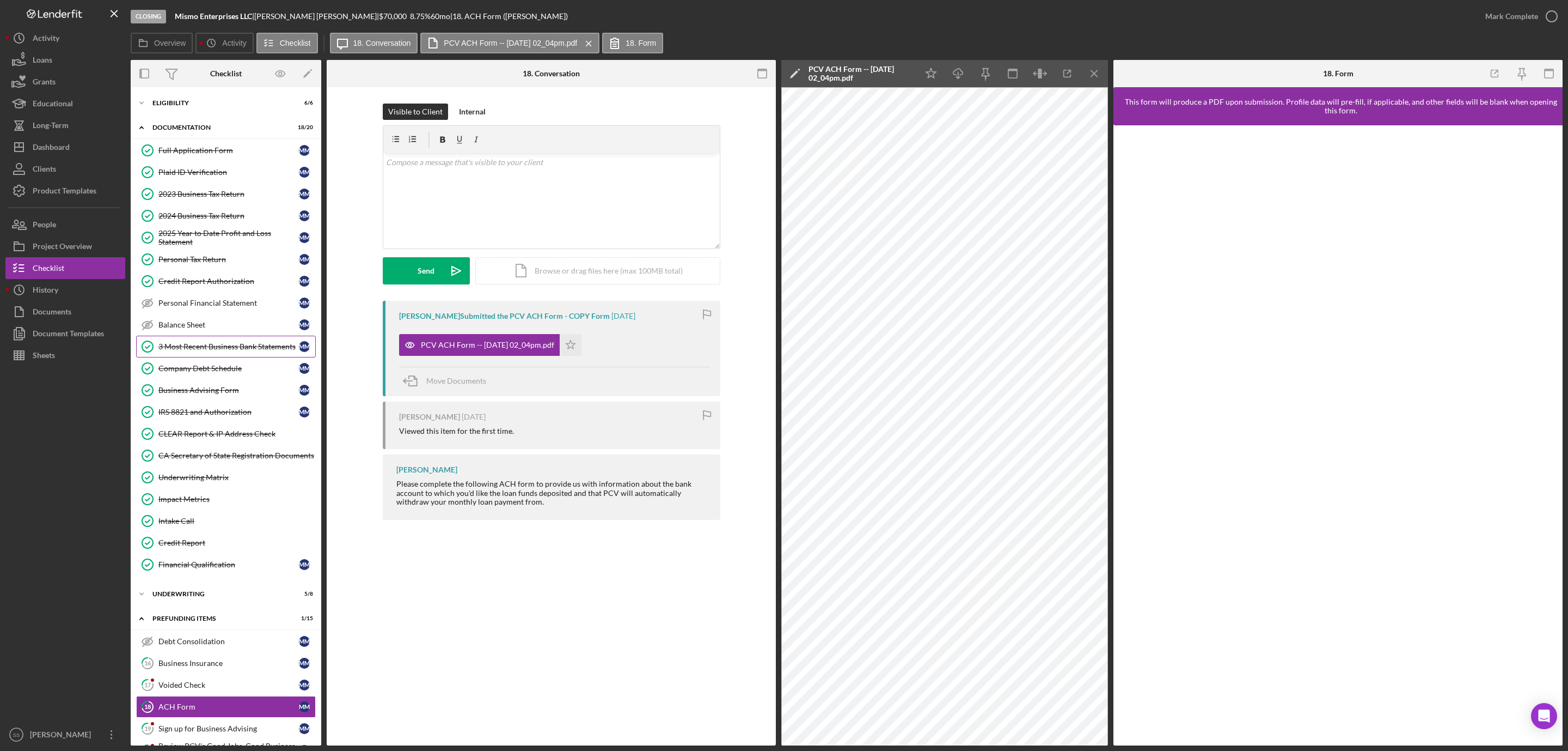
click at [250, 348] on div "3 Most Recent Business Bank Statements" at bounding box center [228, 347] width 141 height 9
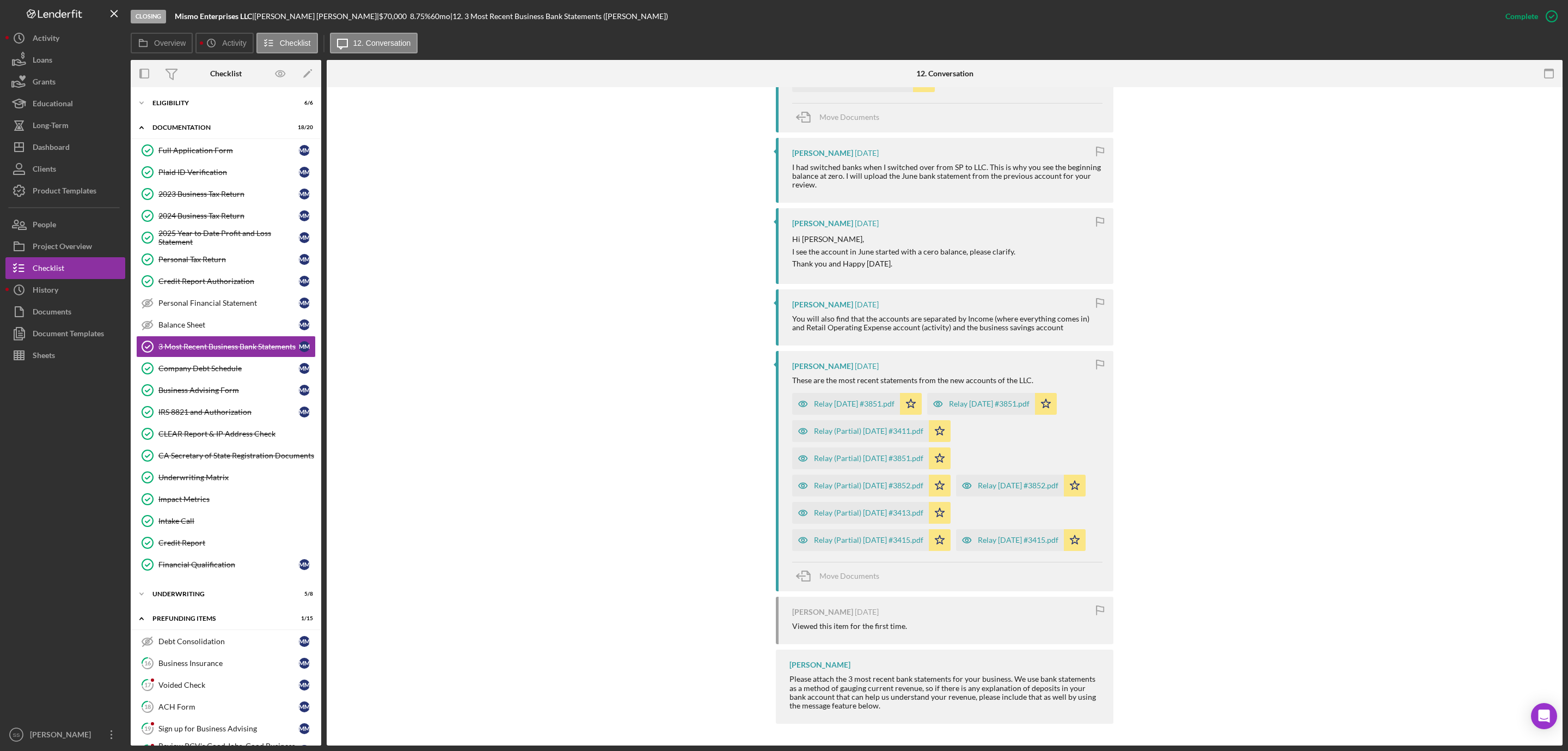
scroll to position [572, 0]
click at [978, 545] on div "Relay 2025-07-01 #3415.pdf" at bounding box center [1018, 540] width 80 height 9
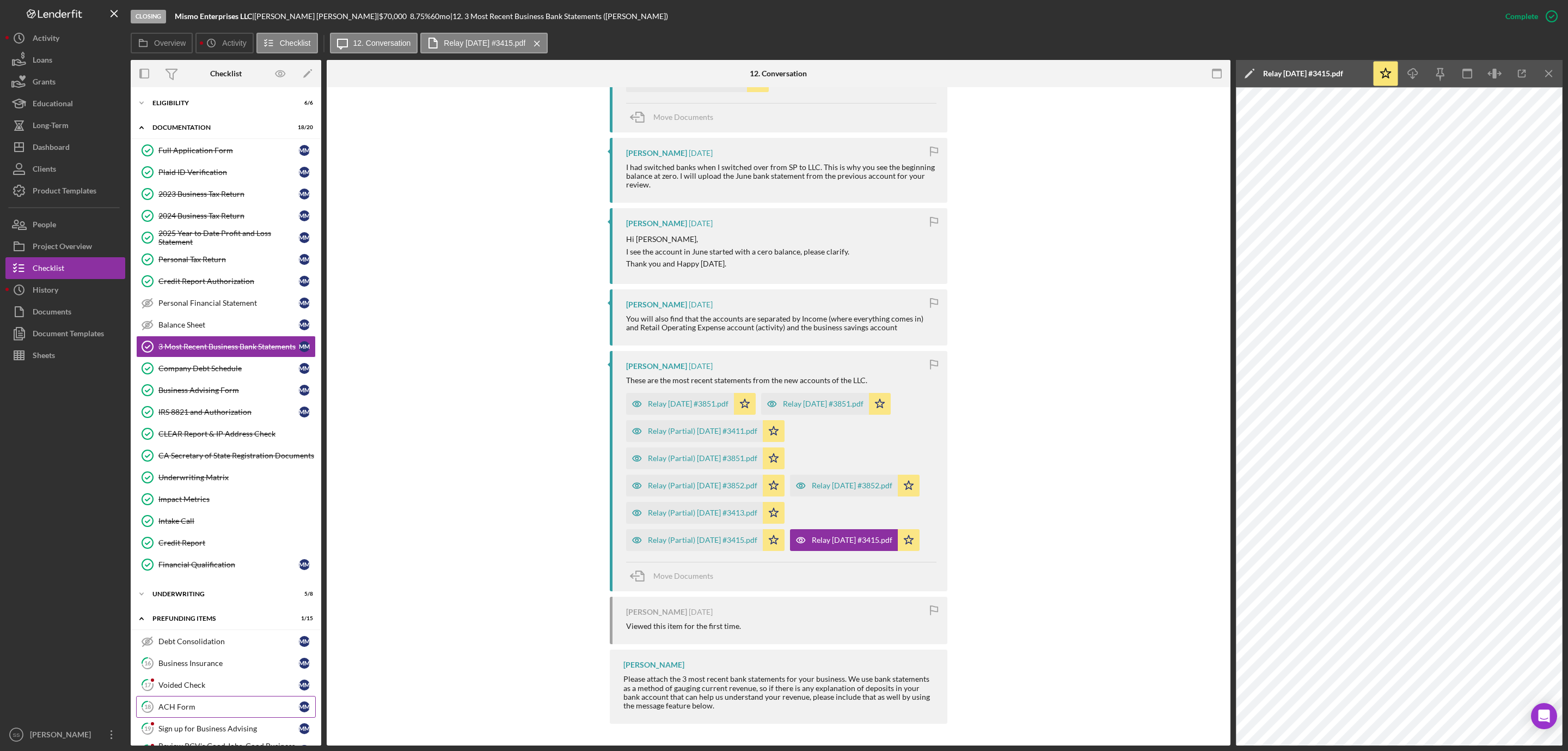
click at [189, 713] on link "18 ACH Form M M" at bounding box center [226, 707] width 180 height 22
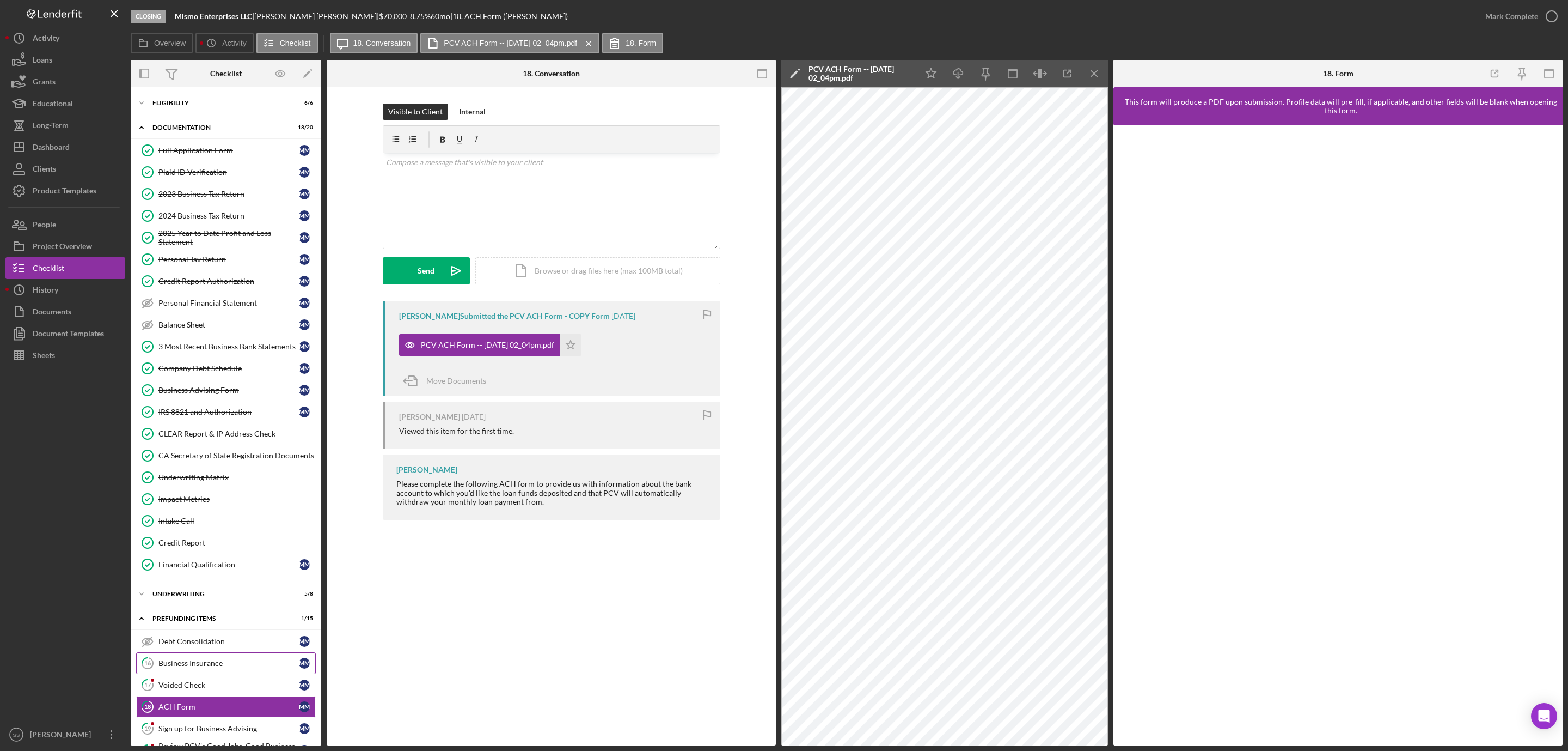
click at [178, 669] on link "16 Business Insurance M M" at bounding box center [226, 663] width 180 height 22
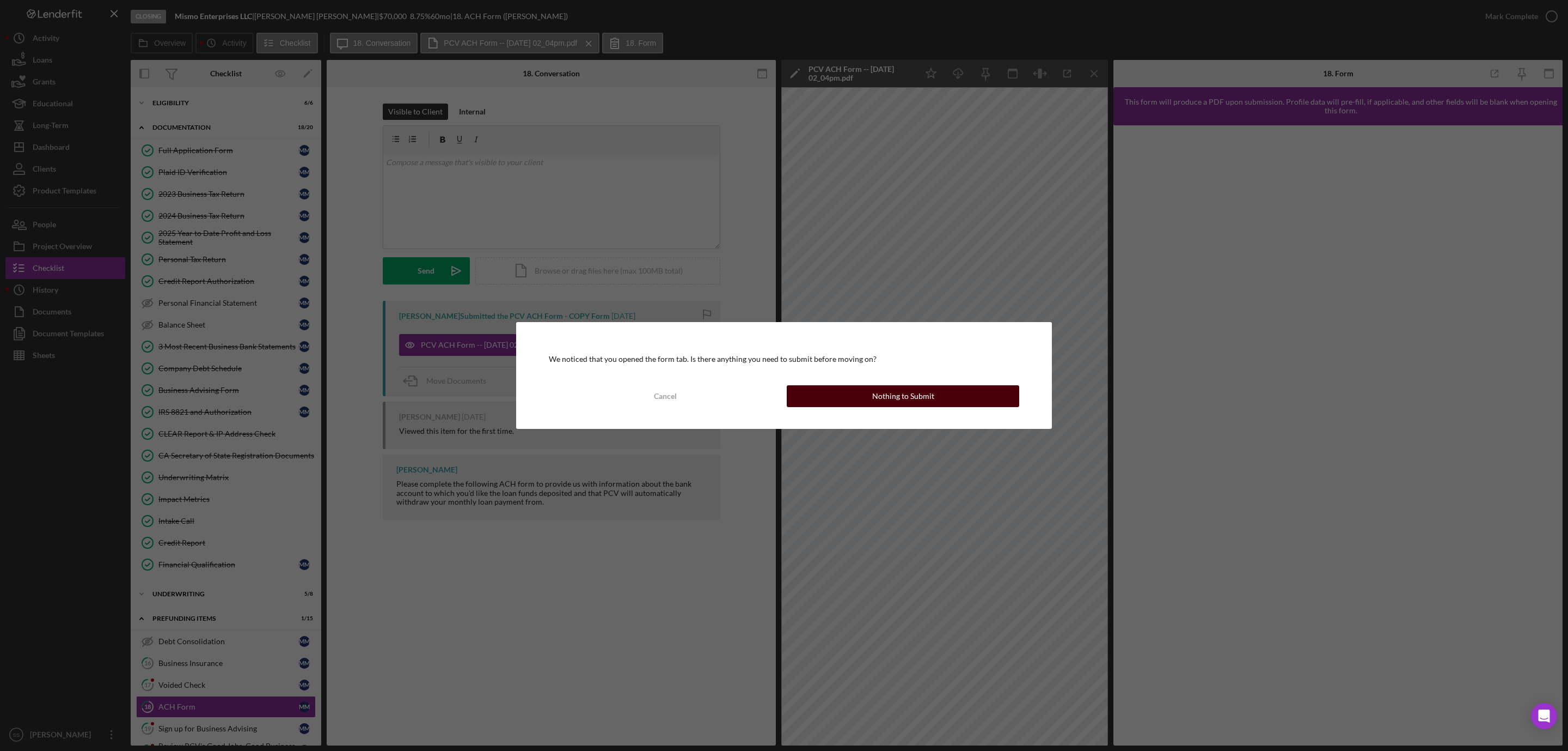
click at [894, 392] on div "Nothing to Submit" at bounding box center [903, 396] width 62 height 22
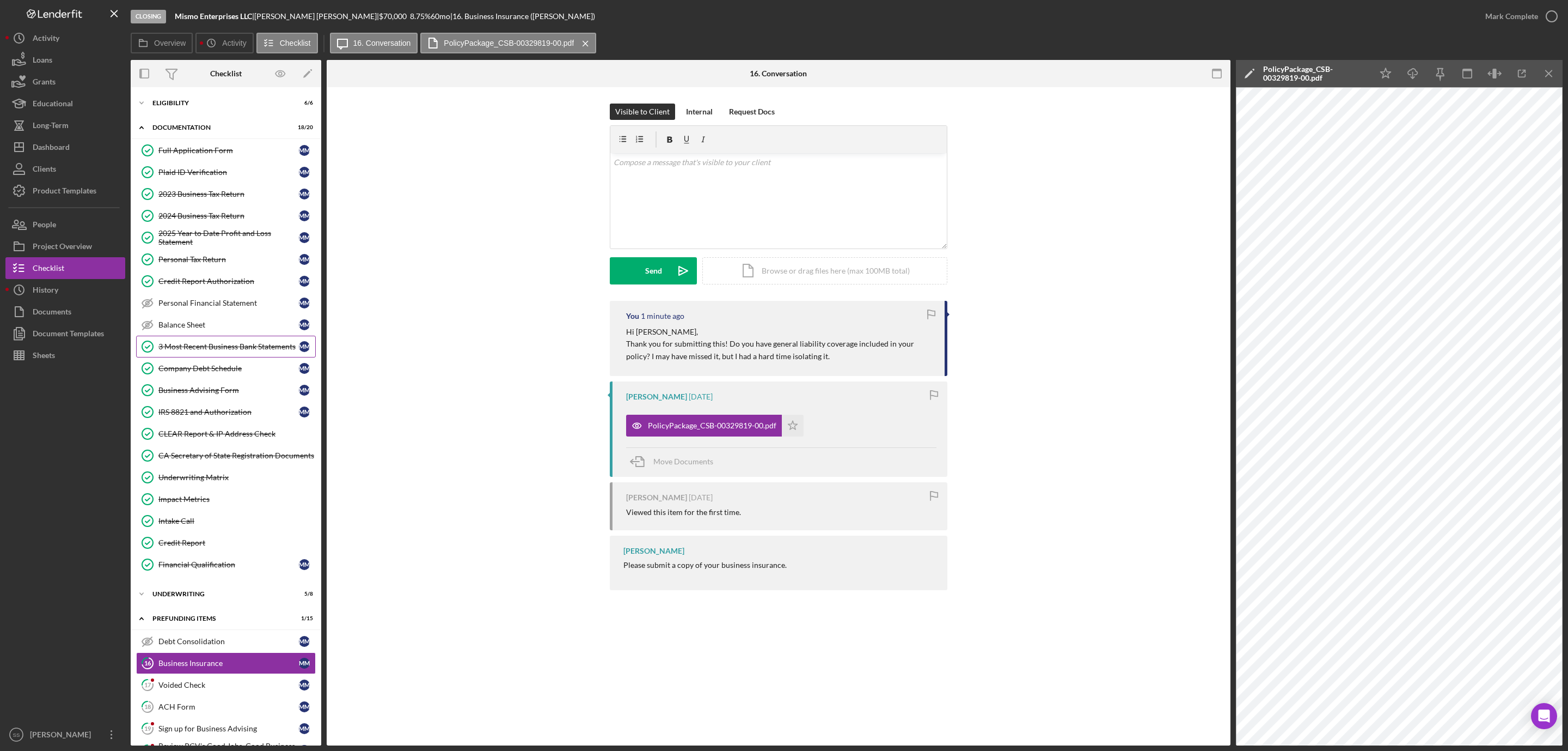
click at [219, 347] on div "3 Most Recent Business Bank Statements" at bounding box center [228, 347] width 141 height 9
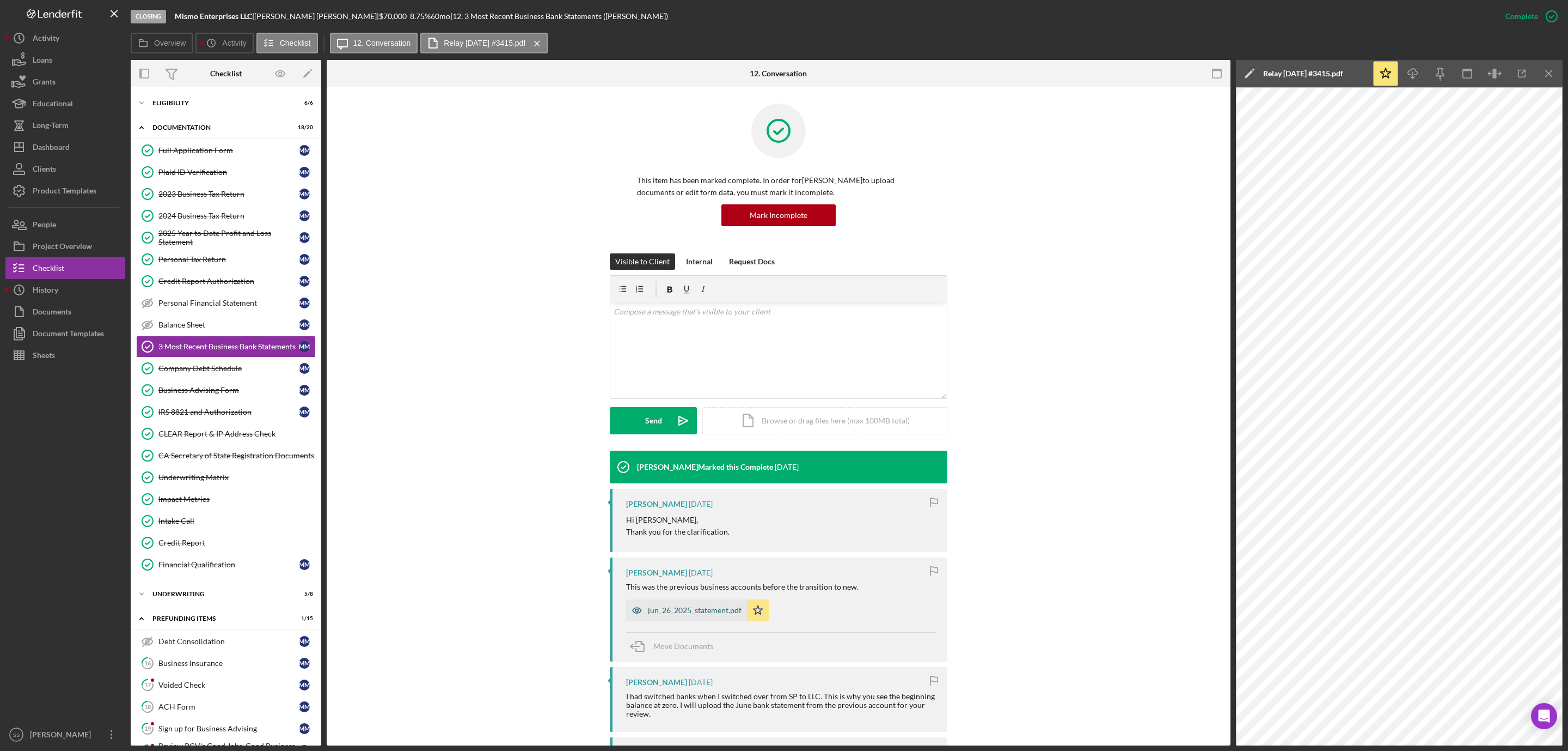
click at [678, 607] on div "jun_26_2025_statement.pdf" at bounding box center [695, 610] width 94 height 9
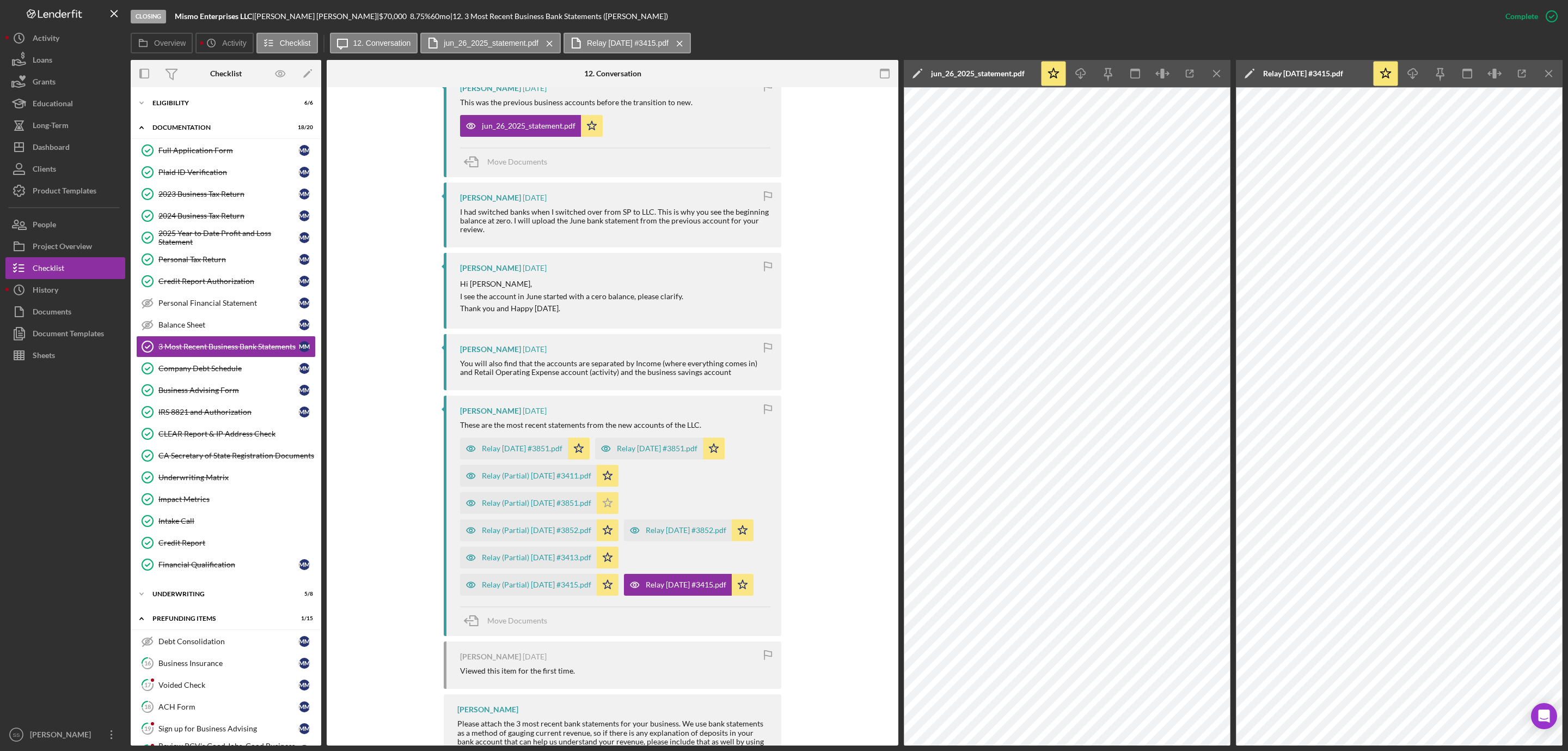
scroll to position [490, 0]
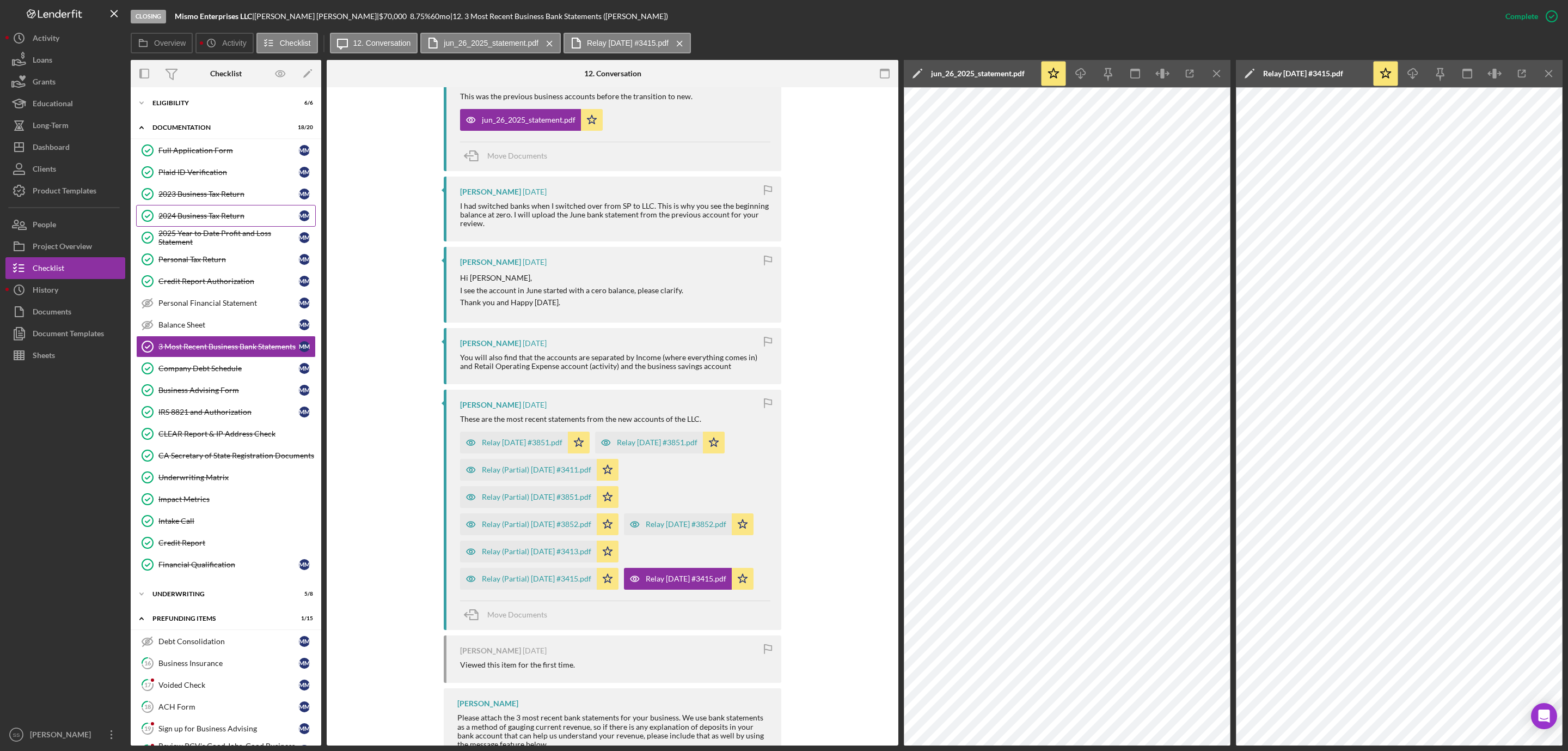
click at [223, 218] on div "2024 Business Tax Return" at bounding box center [228, 216] width 141 height 9
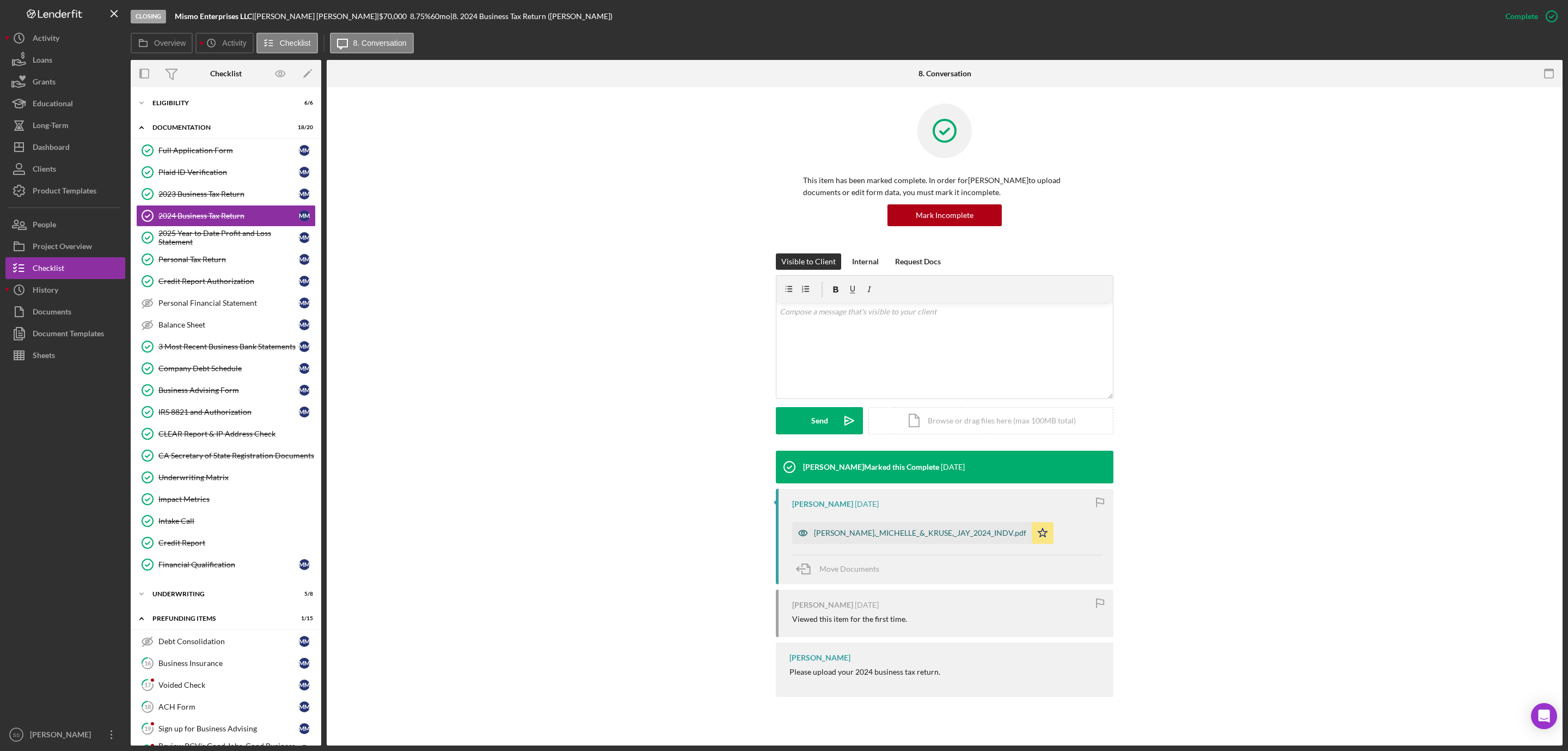
click at [911, 534] on div "MORAN,_MICHELLE_&_KRUSE,_JAY_2024_INDV.pdf" at bounding box center [920, 533] width 212 height 9
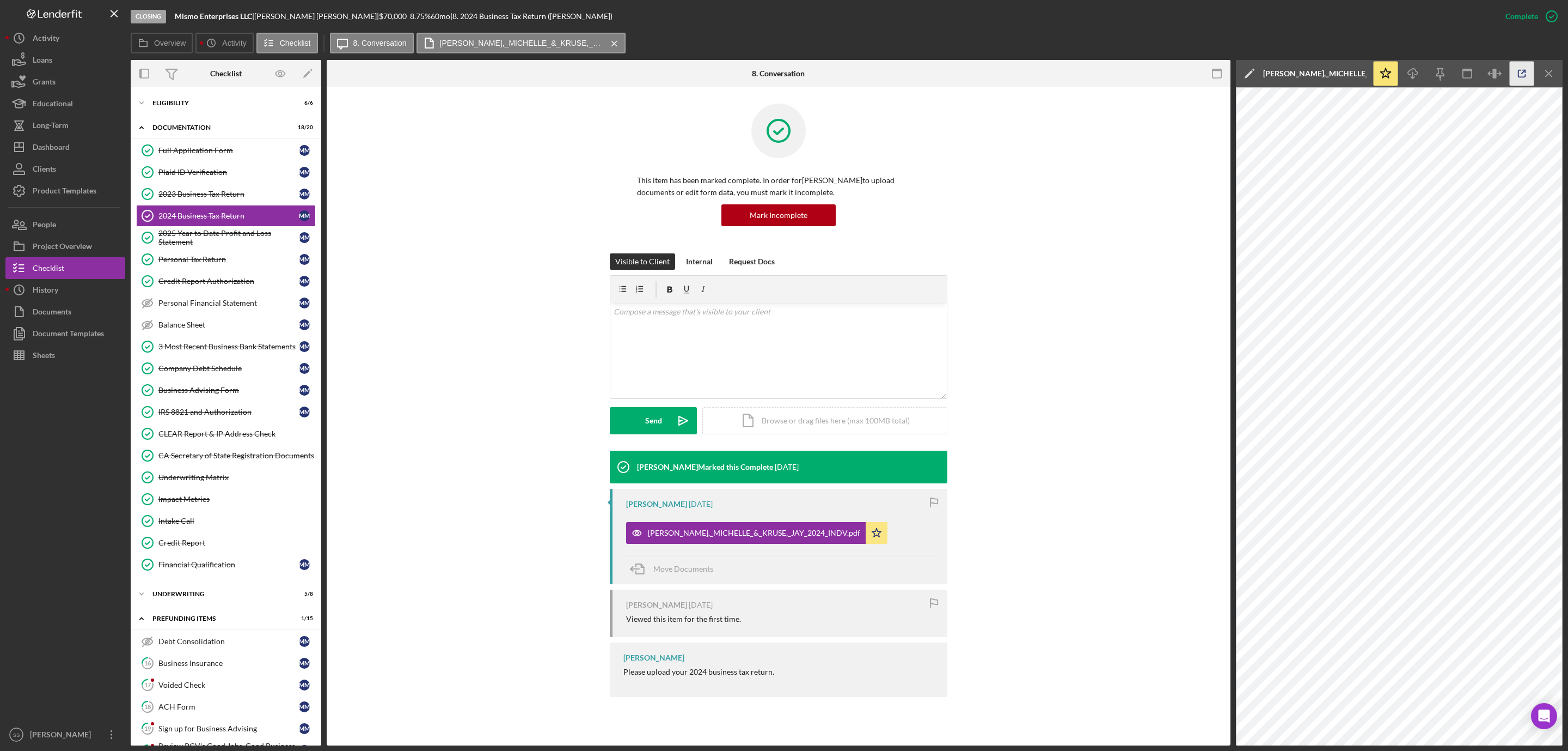
click at [1522, 74] on line "button" at bounding box center [1523, 71] width 3 height 3
click at [208, 234] on div "2025 Year to Date Profit and Loss Statement" at bounding box center [228, 238] width 141 height 18
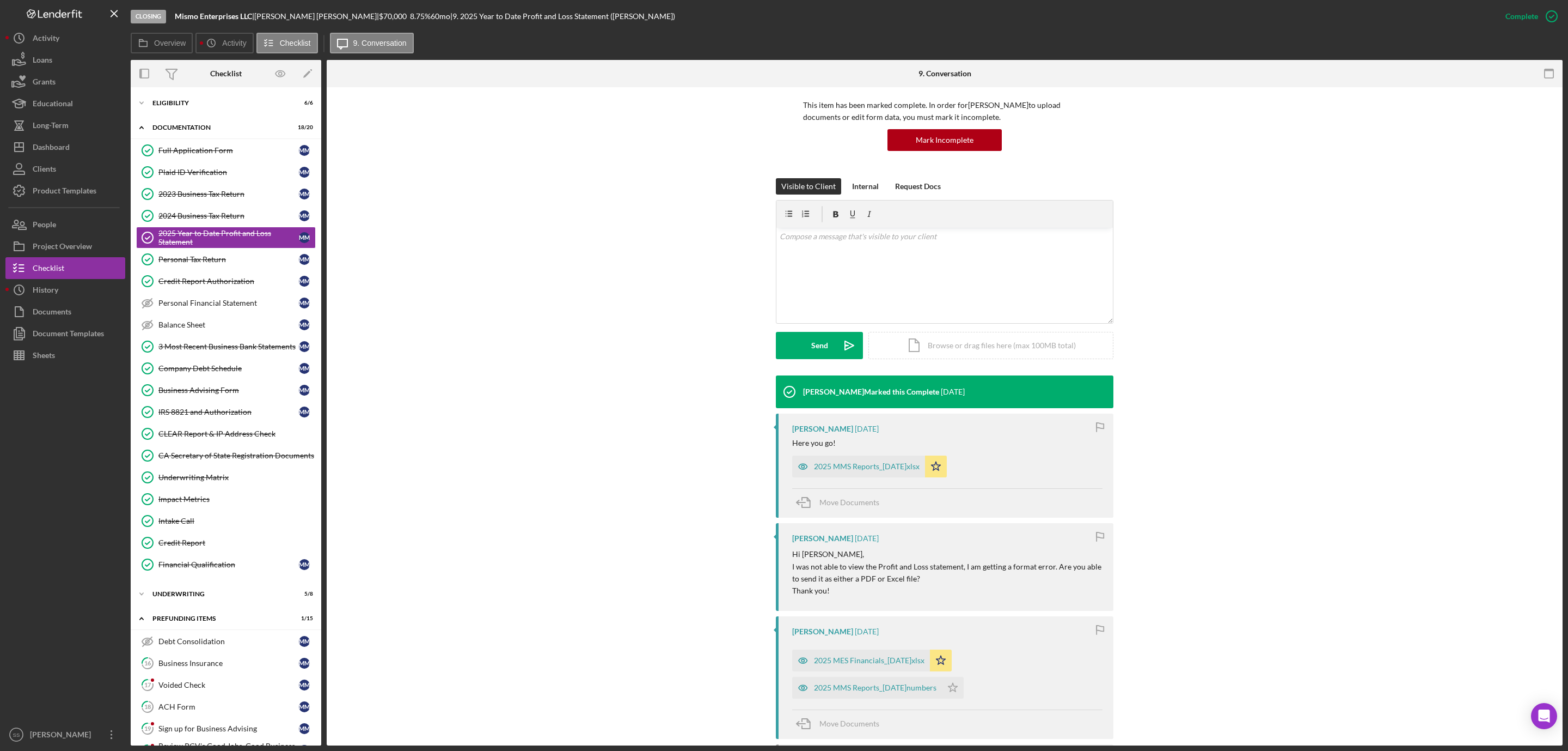
scroll to position [225, 0]
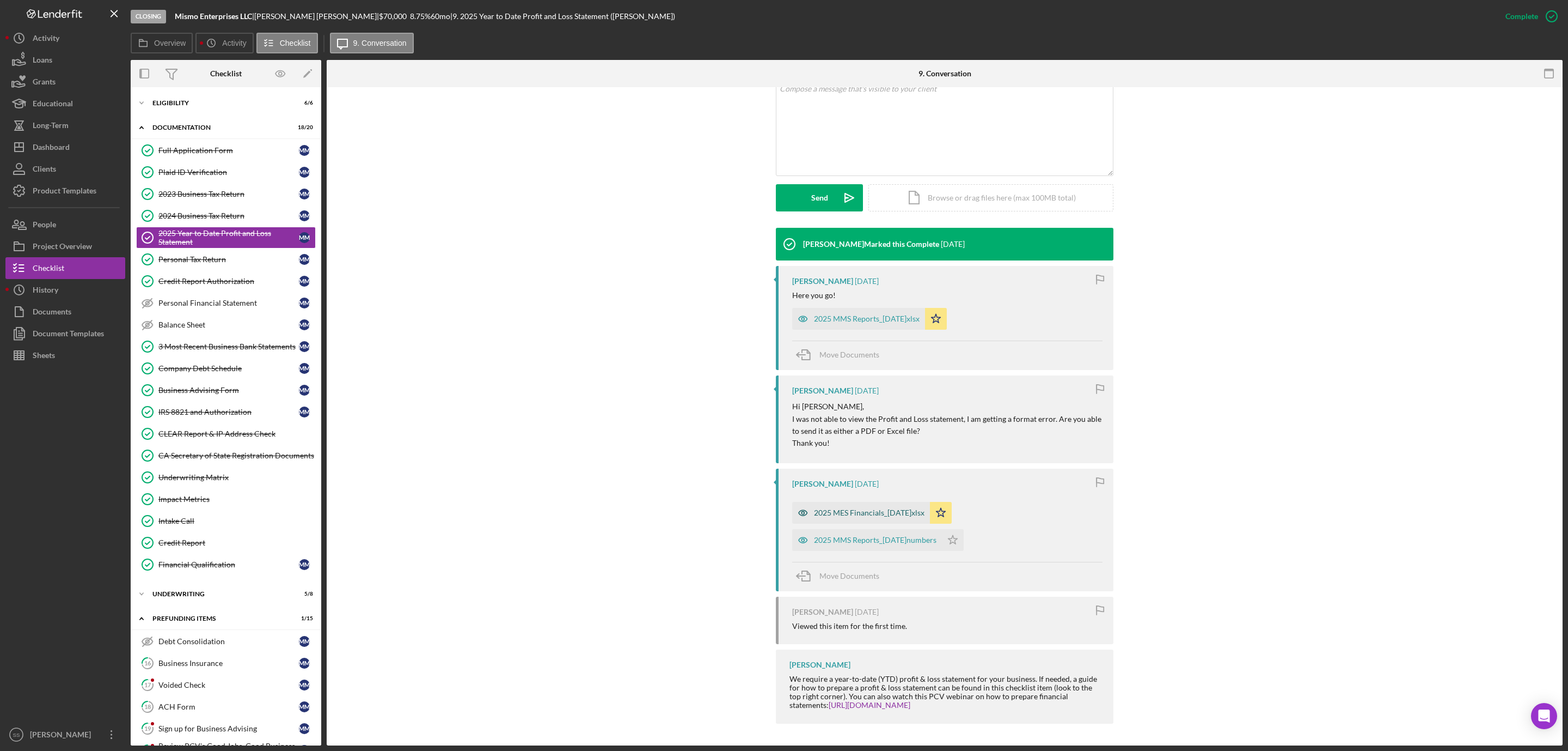
click at [863, 513] on div "2025 MES Financials_30Jun.xlsx" at bounding box center [869, 513] width 111 height 9
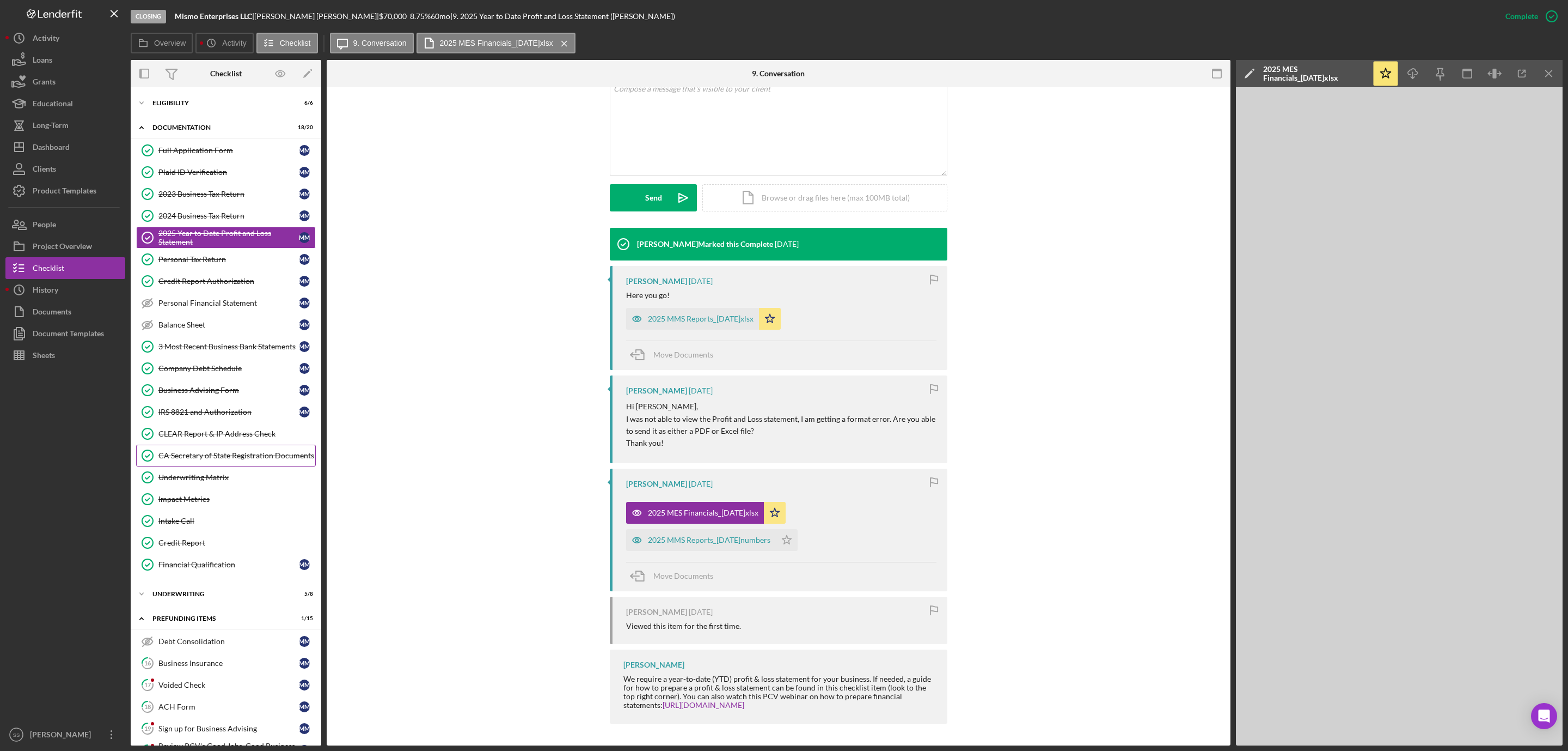
click at [203, 459] on div "CA Secretary of State Registration Documents" at bounding box center [237, 456] width 157 height 9
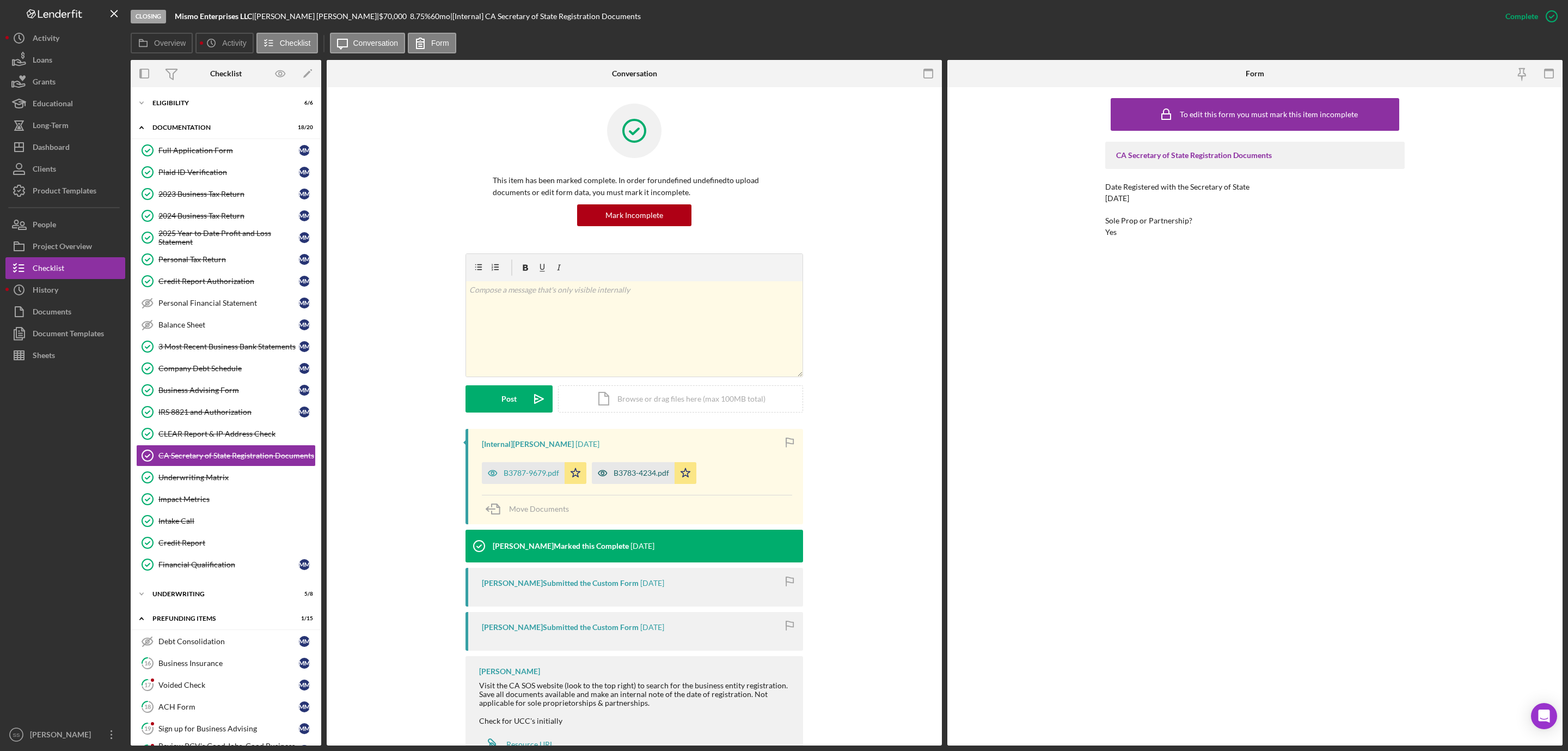
click at [627, 470] on div "B3783-4234.pdf" at bounding box center [641, 473] width 55 height 9
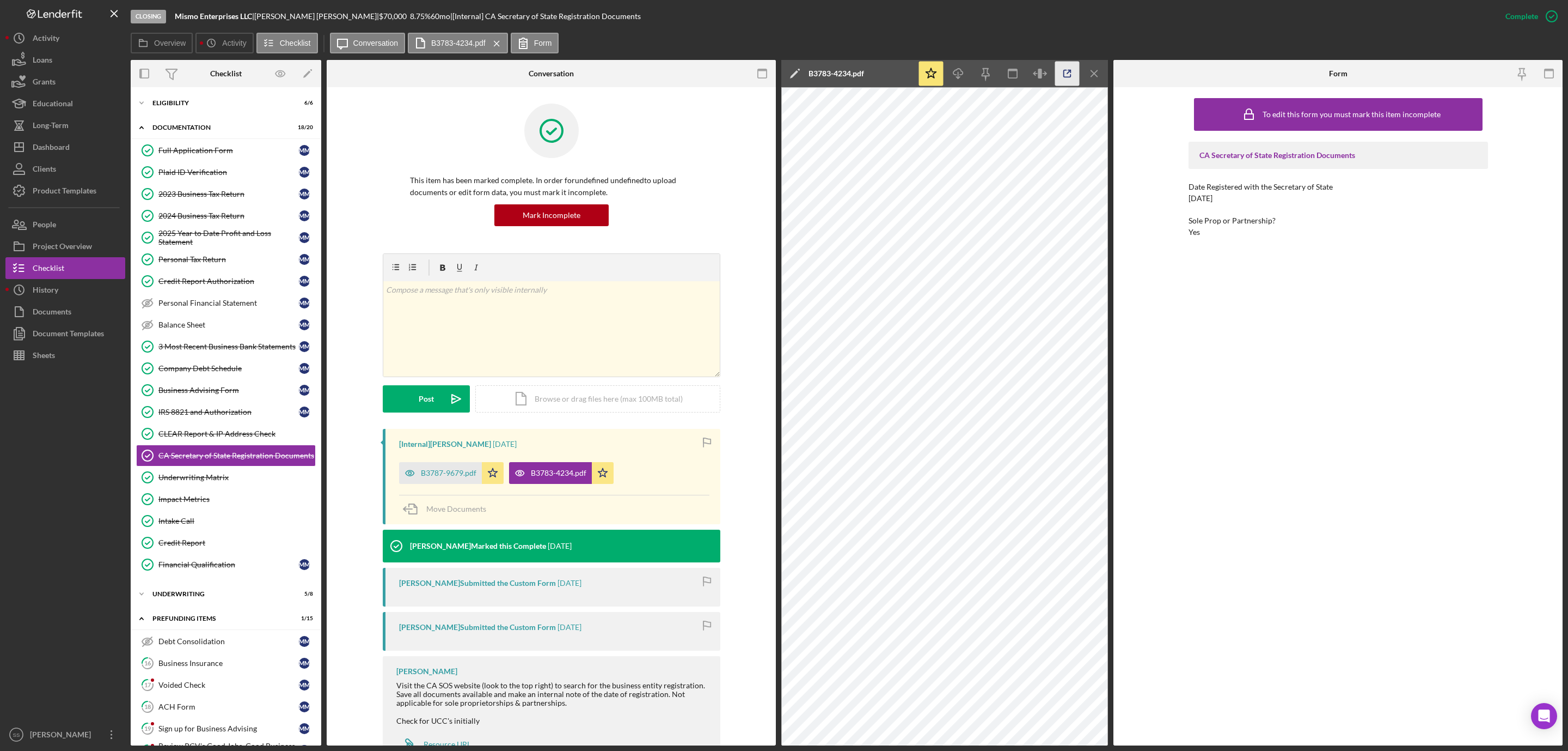
click at [1062, 71] on icon "button" at bounding box center [1067, 74] width 24 height 24
click at [436, 471] on div "B3787-9679.pdf" at bounding box center [448, 473] width 55 height 9
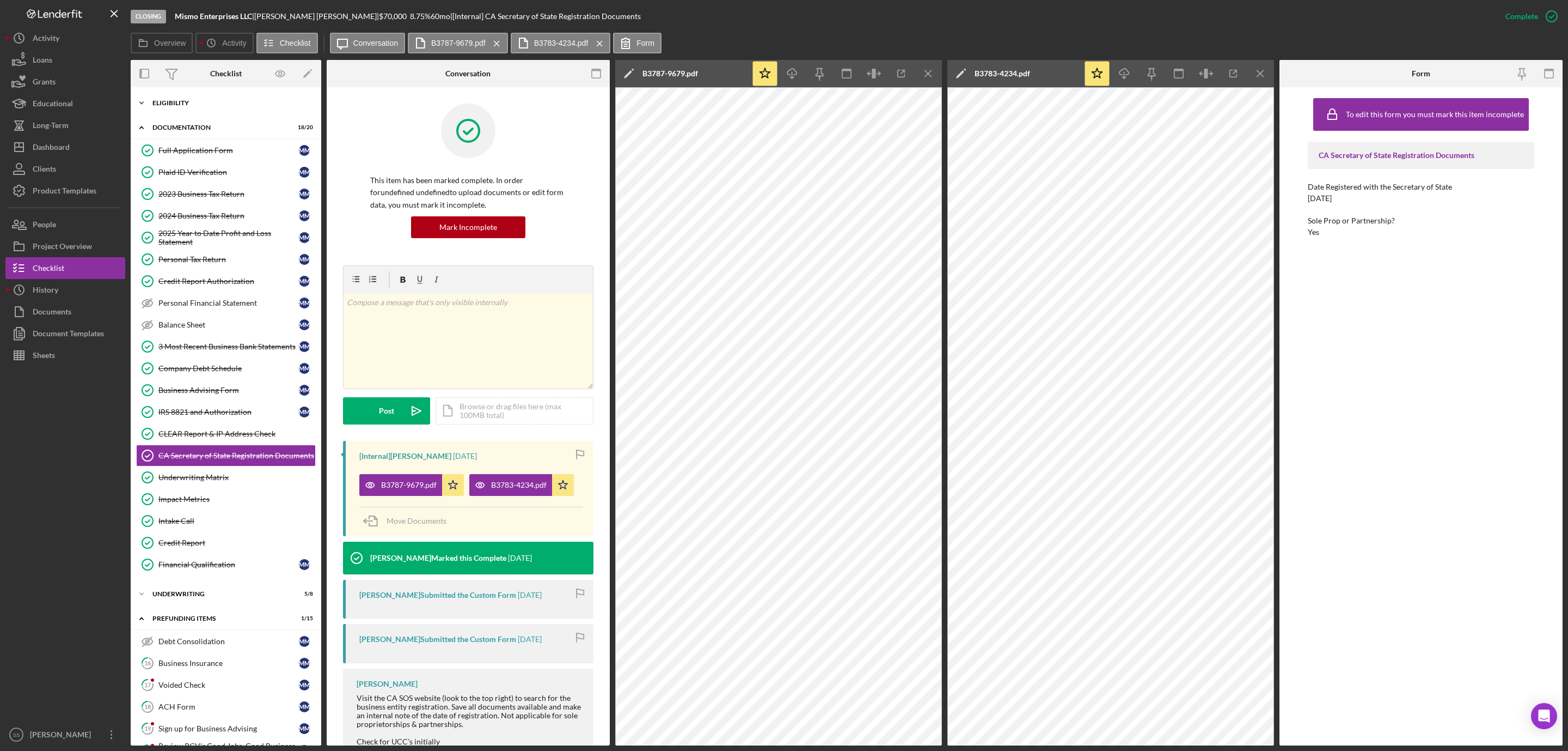
click at [186, 99] on div "Icon/Expander Eligibility 6 / 6" at bounding box center [226, 103] width 191 height 22
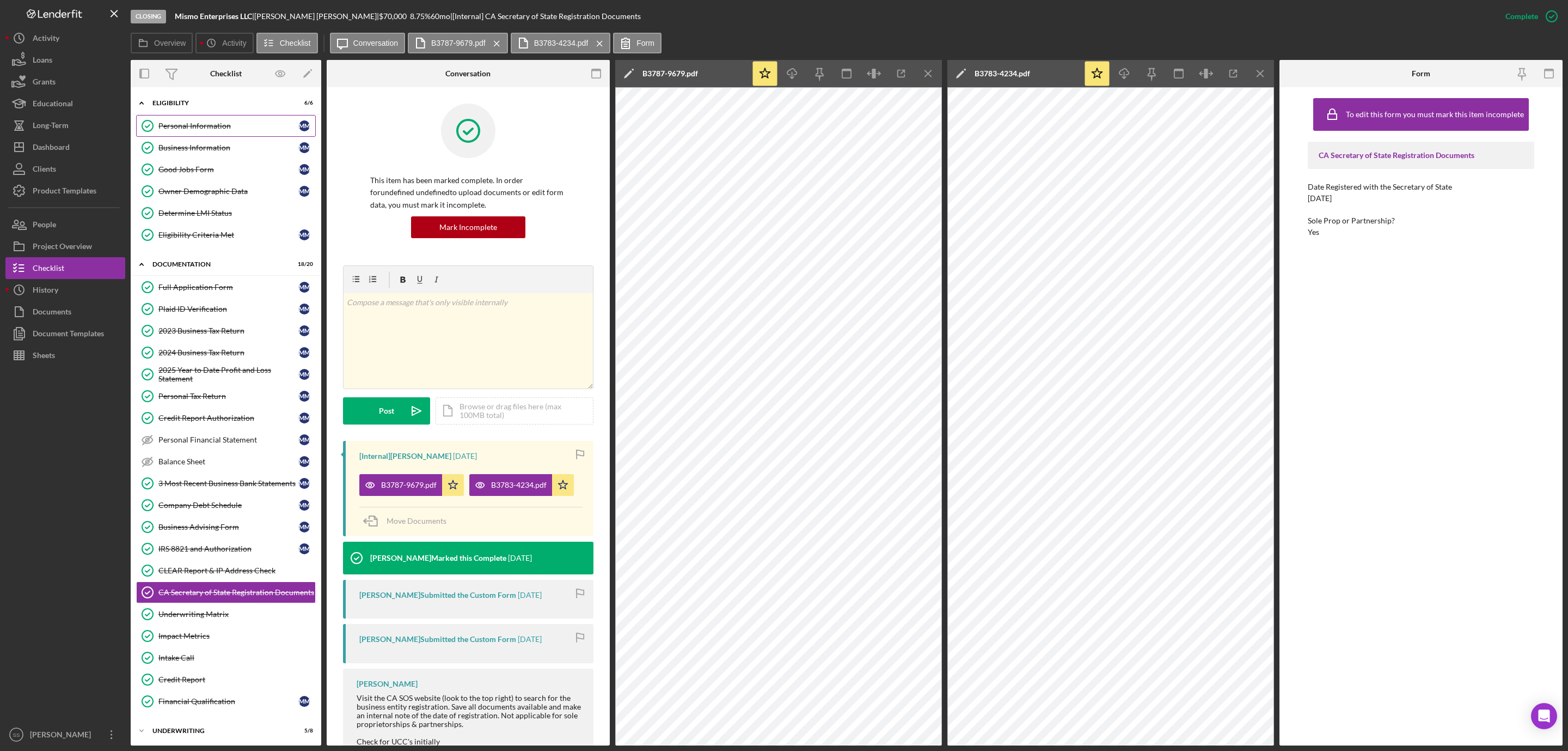
click at [180, 126] on div "Personal Information" at bounding box center [228, 125] width 141 height 9
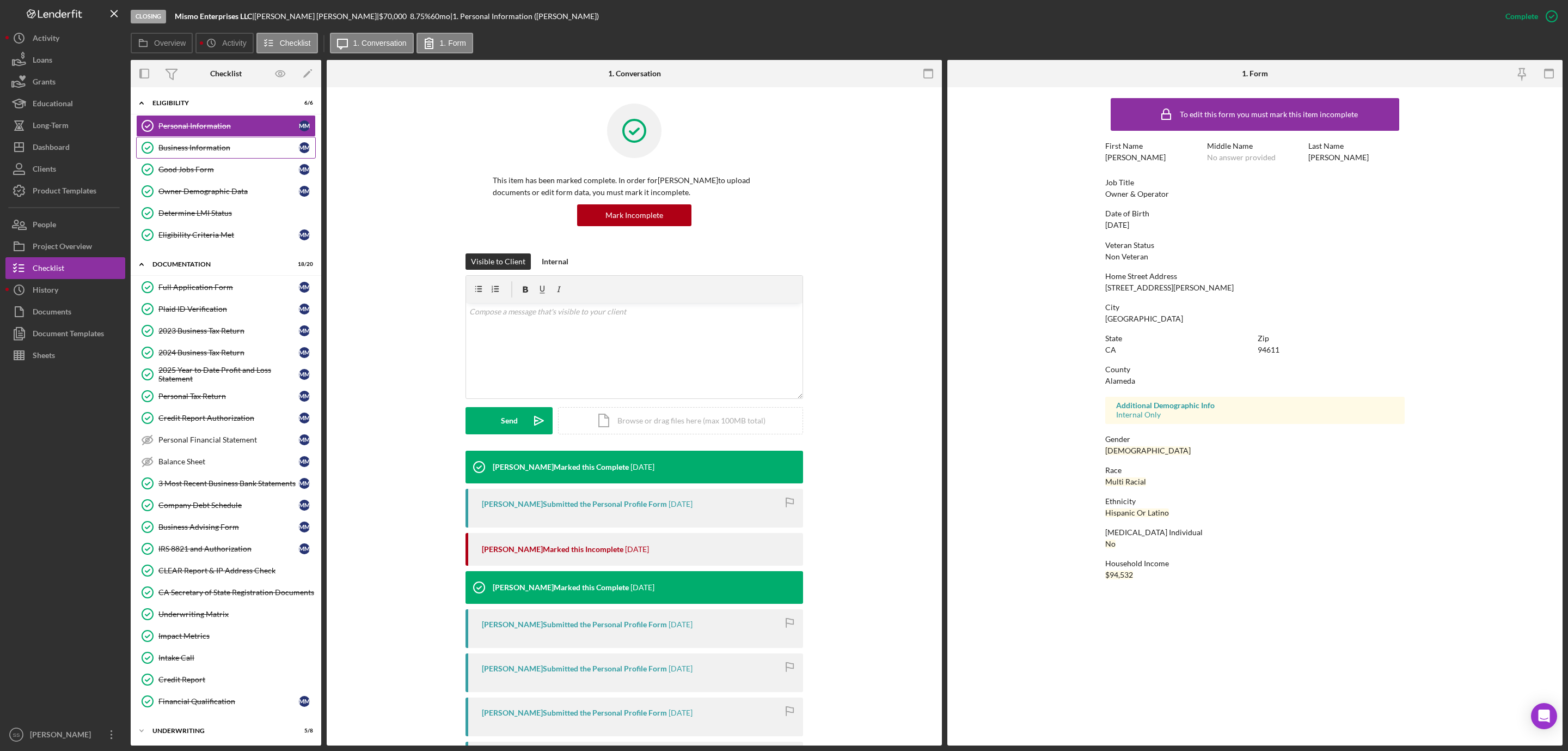
click at [206, 152] on div "Business Information" at bounding box center [228, 147] width 141 height 9
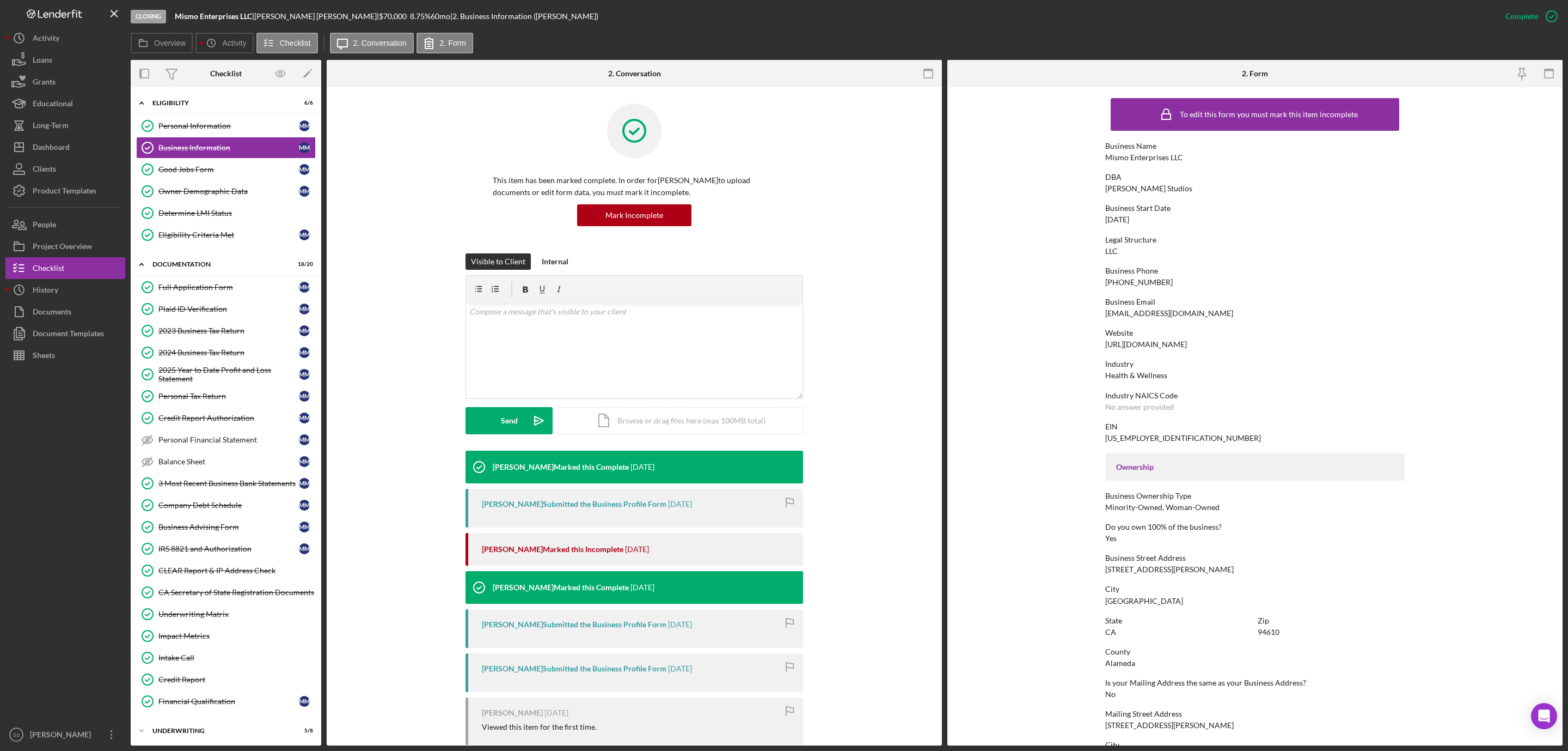
click at [1170, 345] on div "https://missymoran.com" at bounding box center [1146, 344] width 82 height 9
click at [237, 173] on div "Good Jobs Form" at bounding box center [228, 169] width 141 height 9
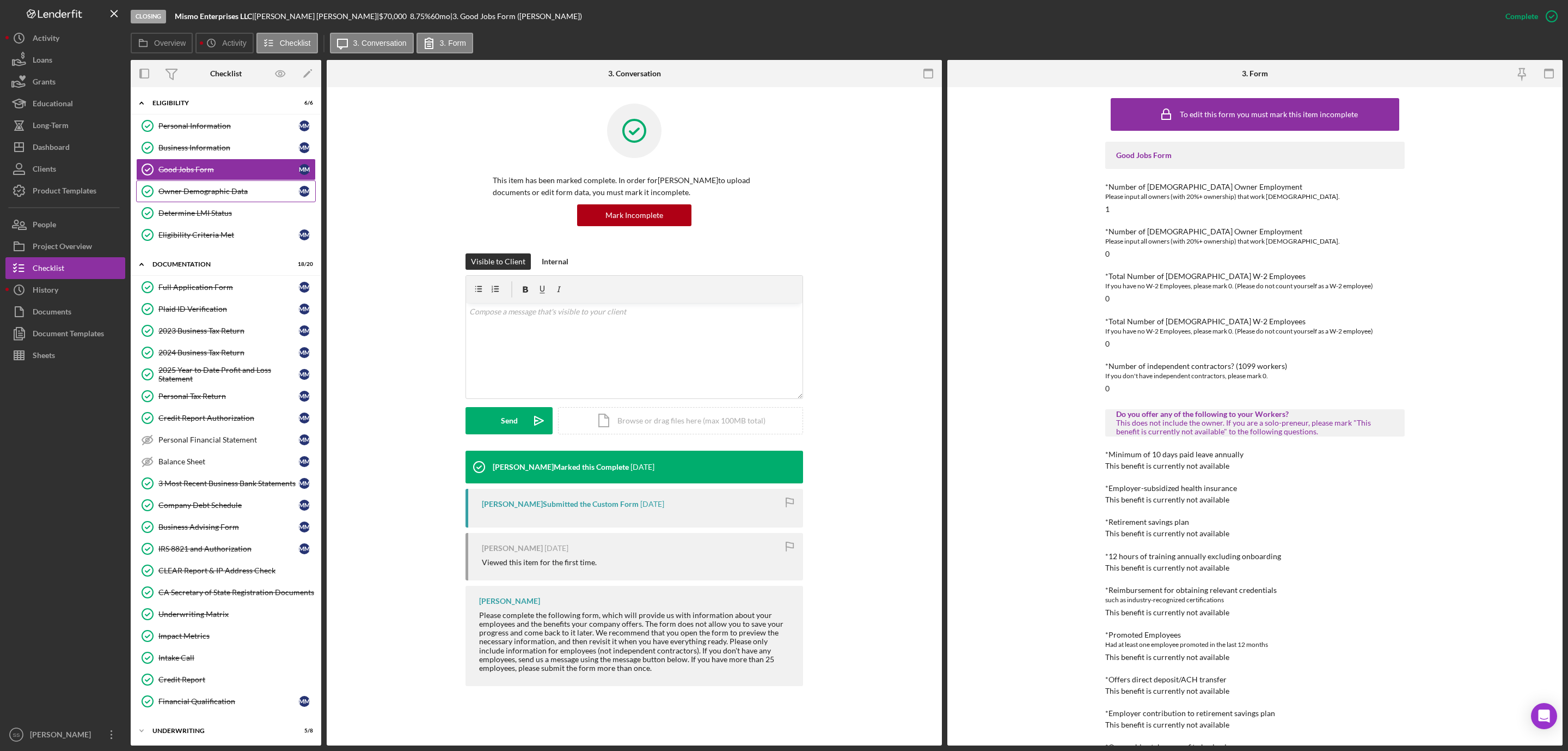
click at [262, 188] on link "Owner Demographic Data Owner Demographic Data M M" at bounding box center [226, 191] width 180 height 22
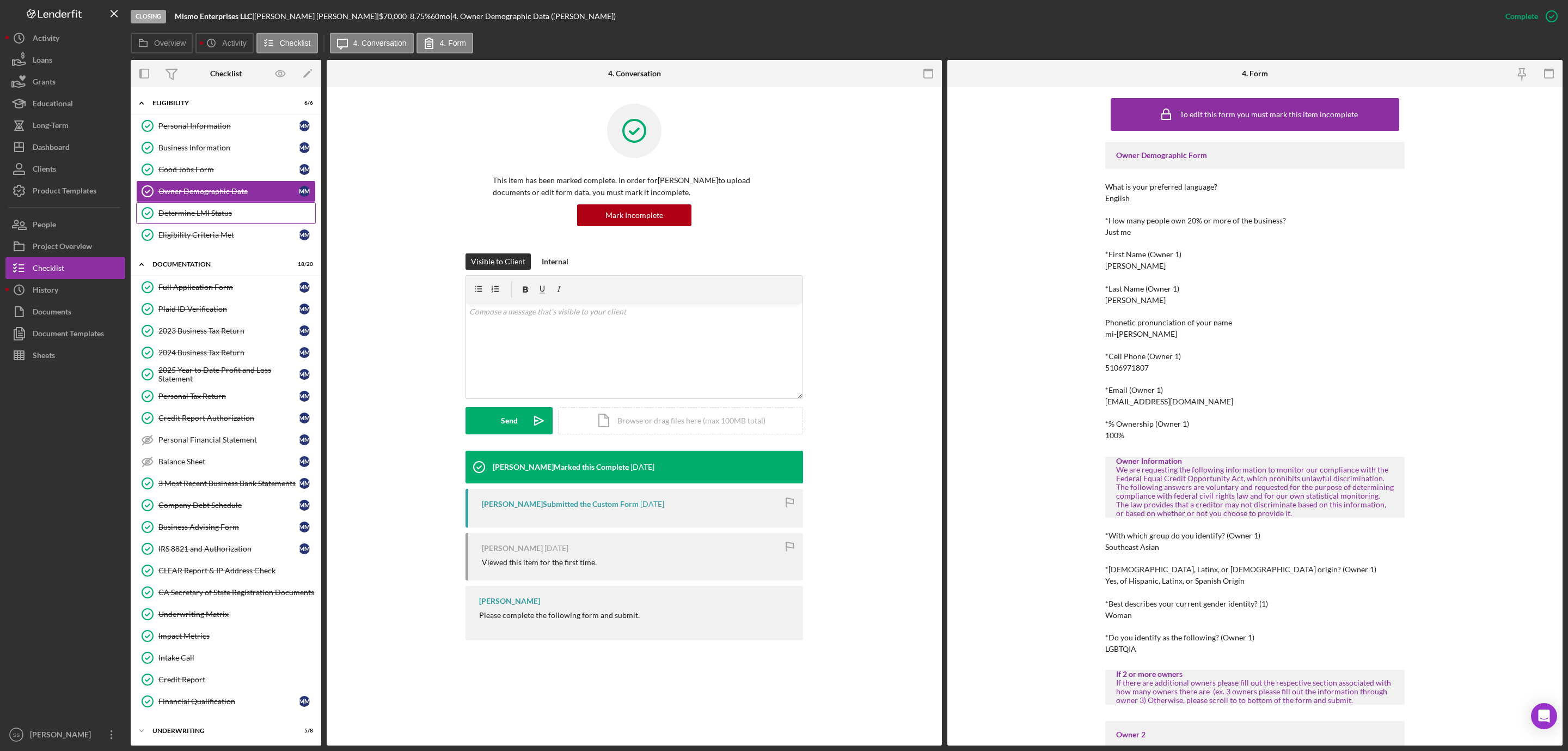
click at [190, 213] on div "Determine LMI Status" at bounding box center [237, 213] width 157 height 9
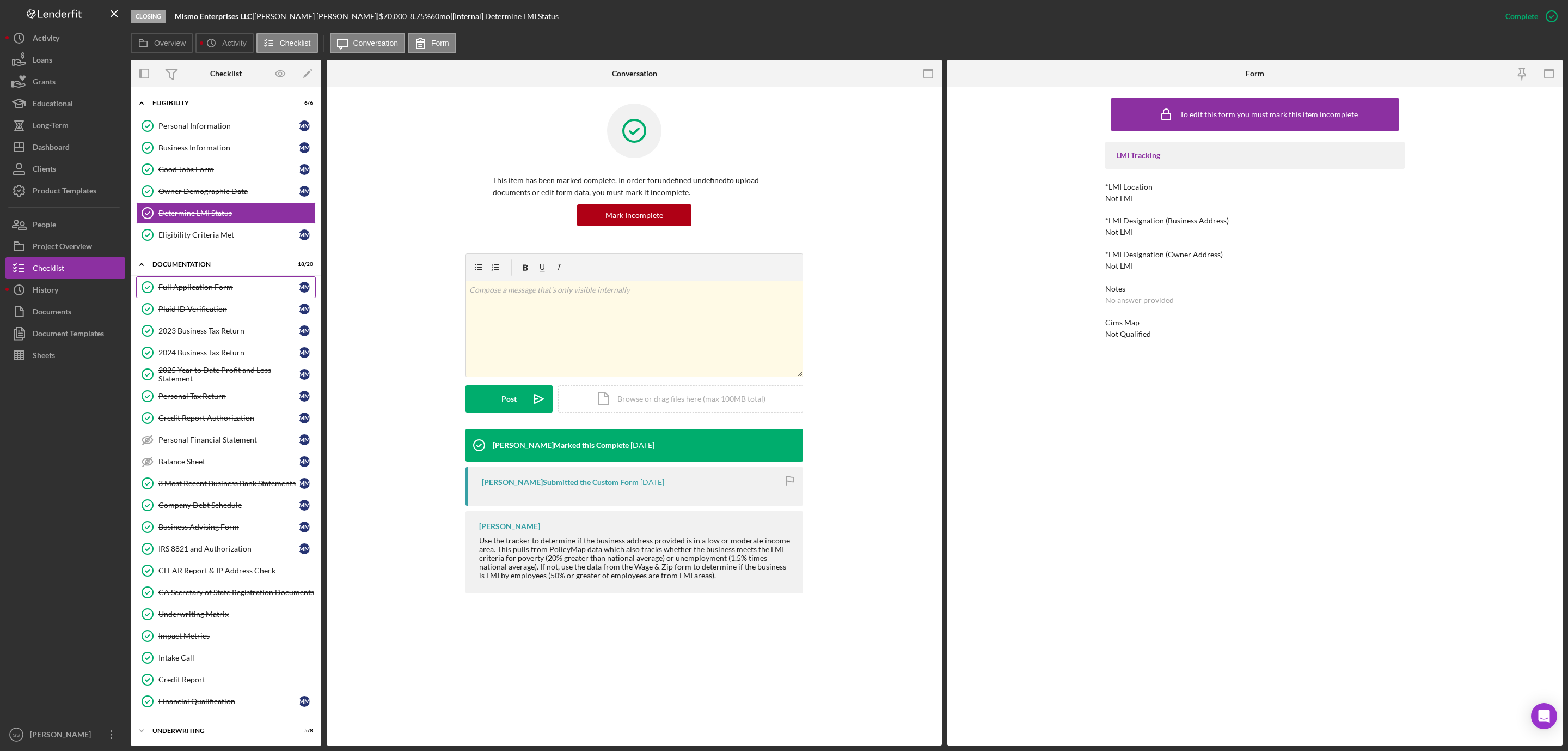
click at [195, 292] on div "Full Application Form" at bounding box center [228, 287] width 141 height 9
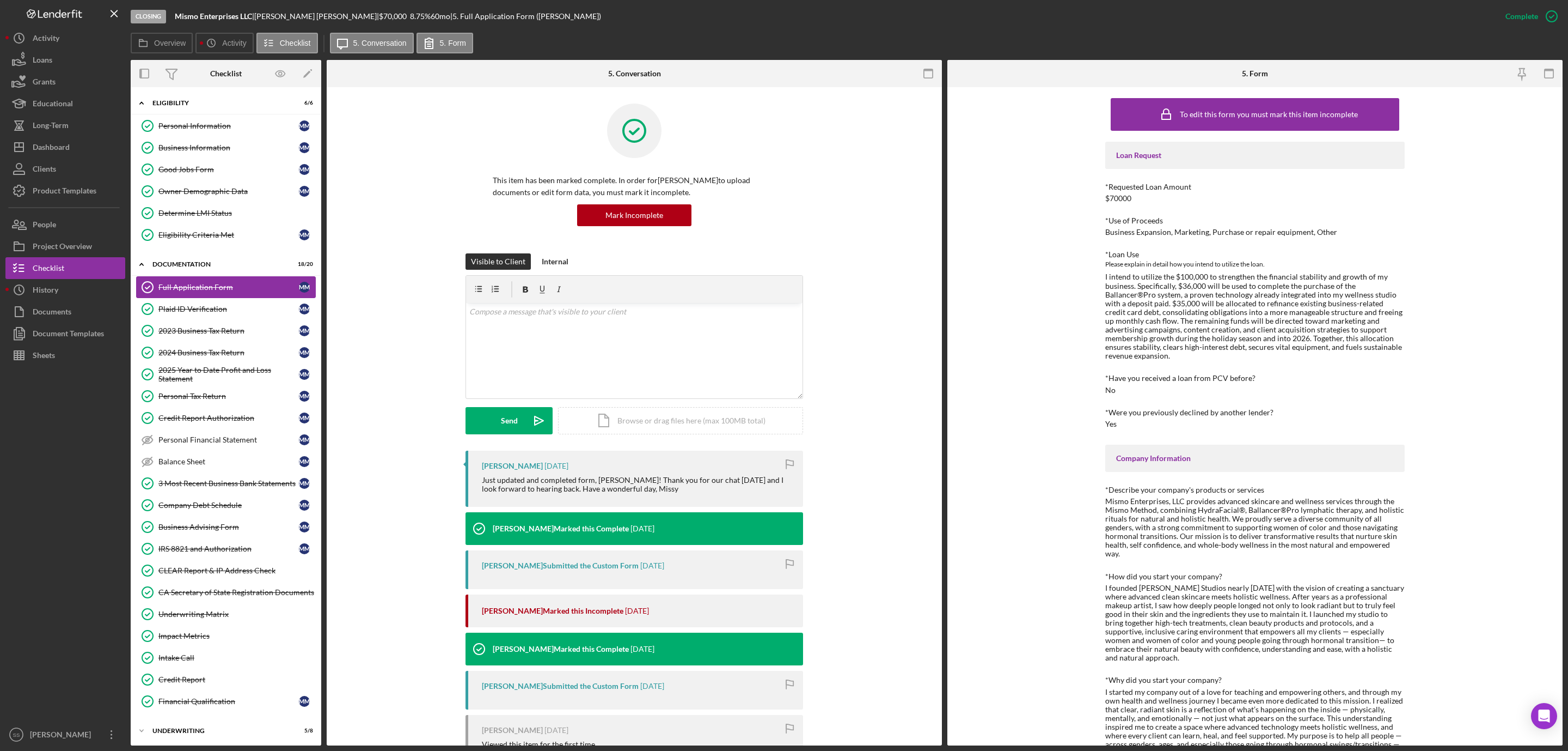
click at [250, 298] on link "Full Application Form Full Application Form M M" at bounding box center [226, 287] width 180 height 22
click at [239, 311] on div "Plaid ID Verification" at bounding box center [228, 309] width 141 height 9
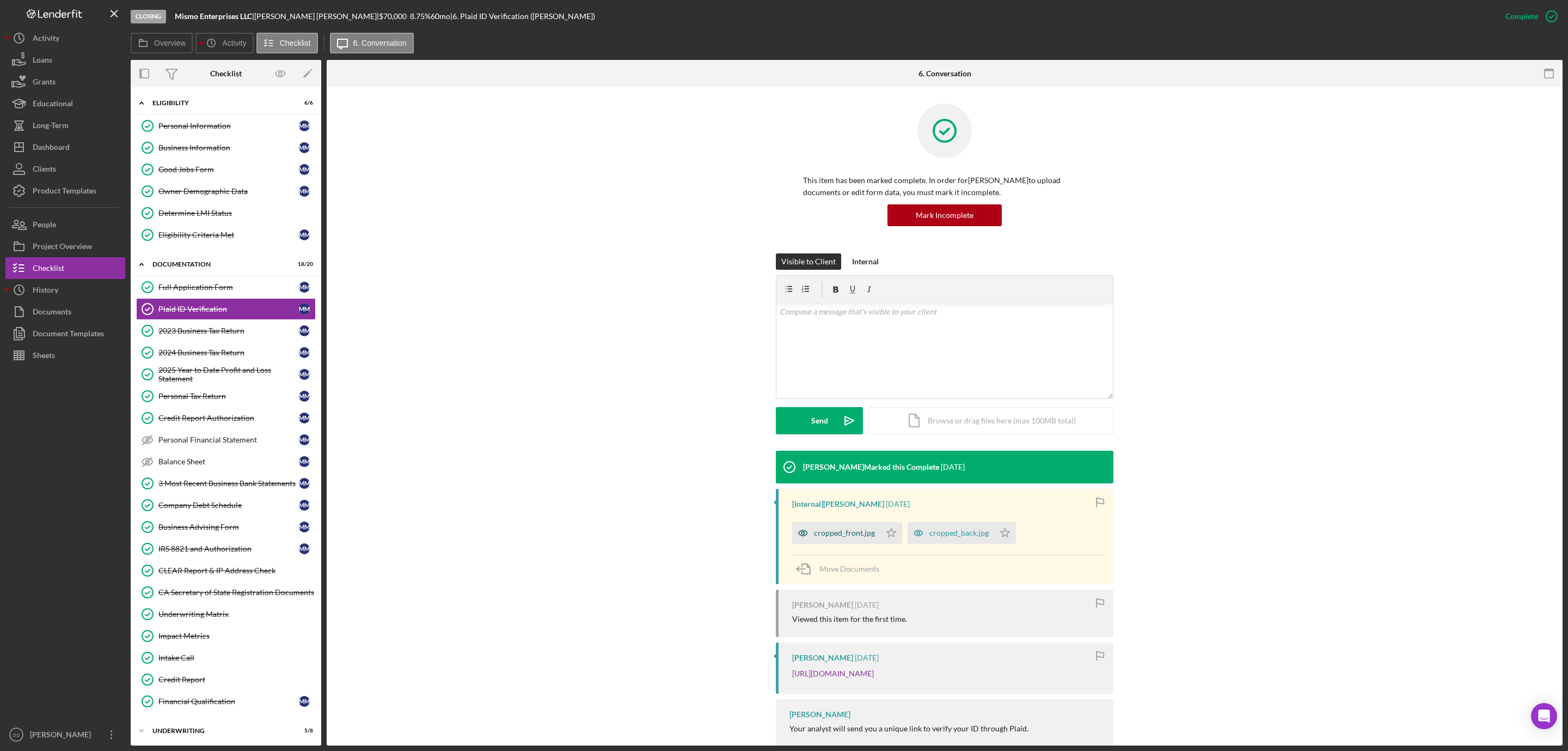
click at [832, 536] on div "cropped_front.jpg" at bounding box center [844, 533] width 61 height 9
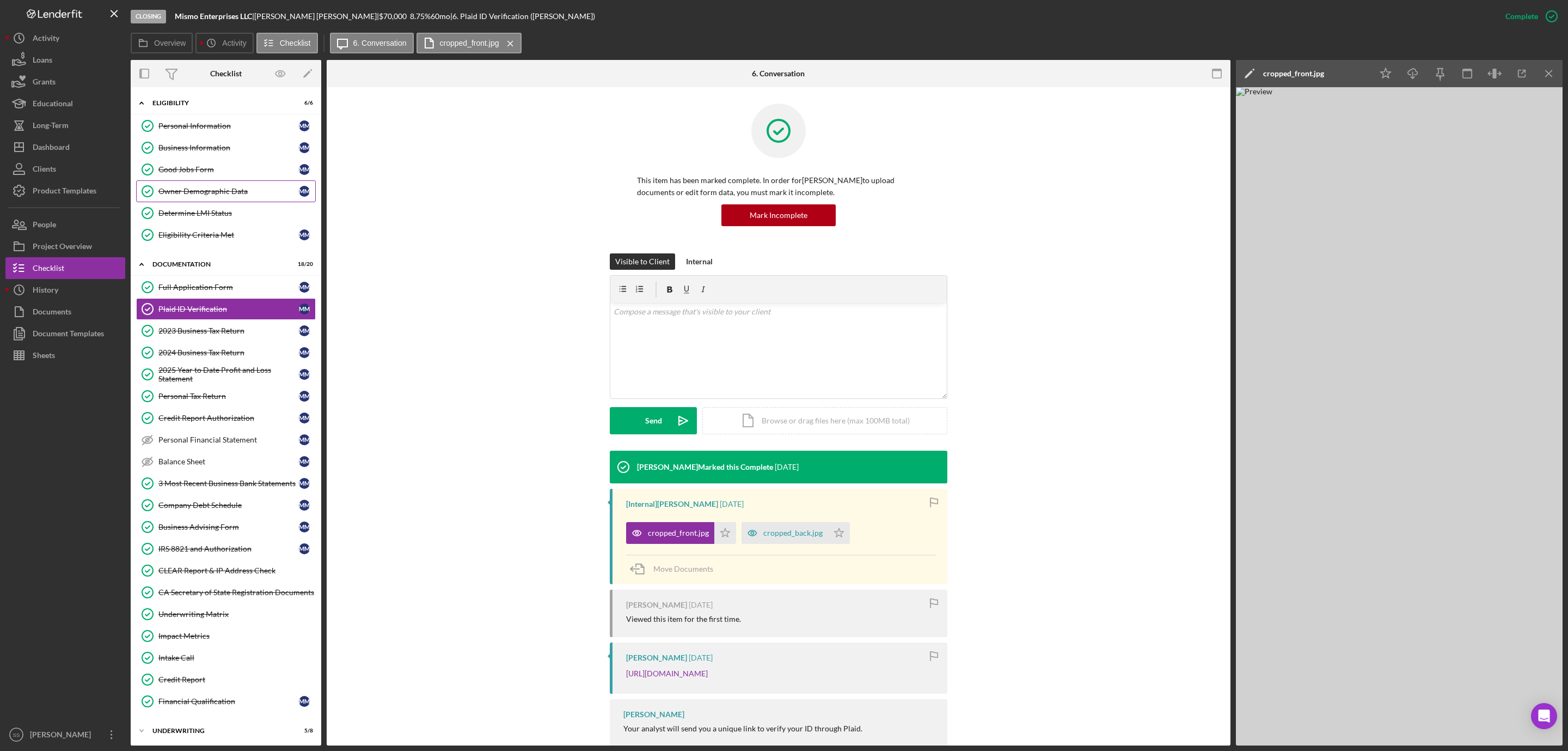
click at [211, 194] on div "Owner Demographic Data" at bounding box center [228, 191] width 141 height 9
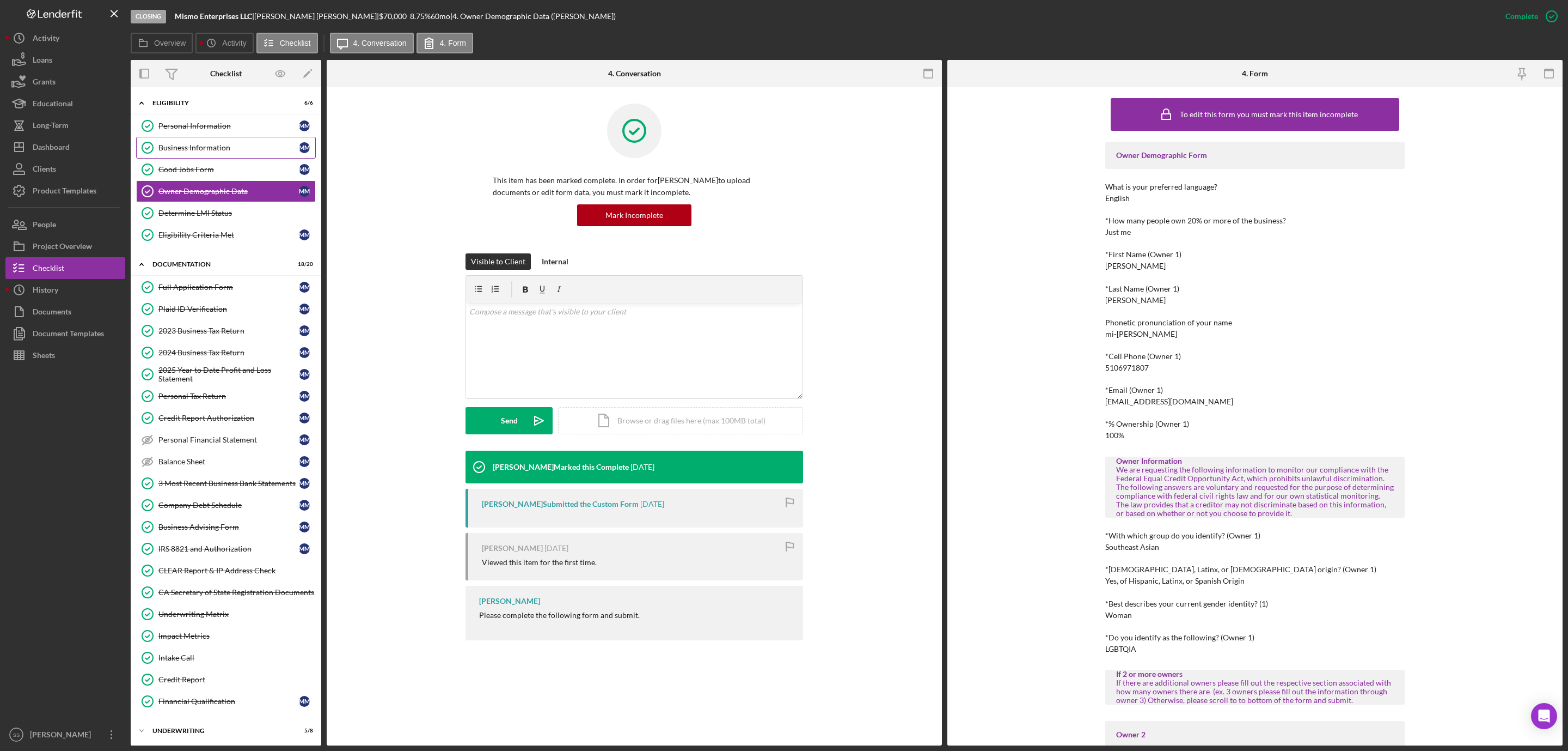
click at [225, 146] on div "Business Information" at bounding box center [228, 147] width 141 height 9
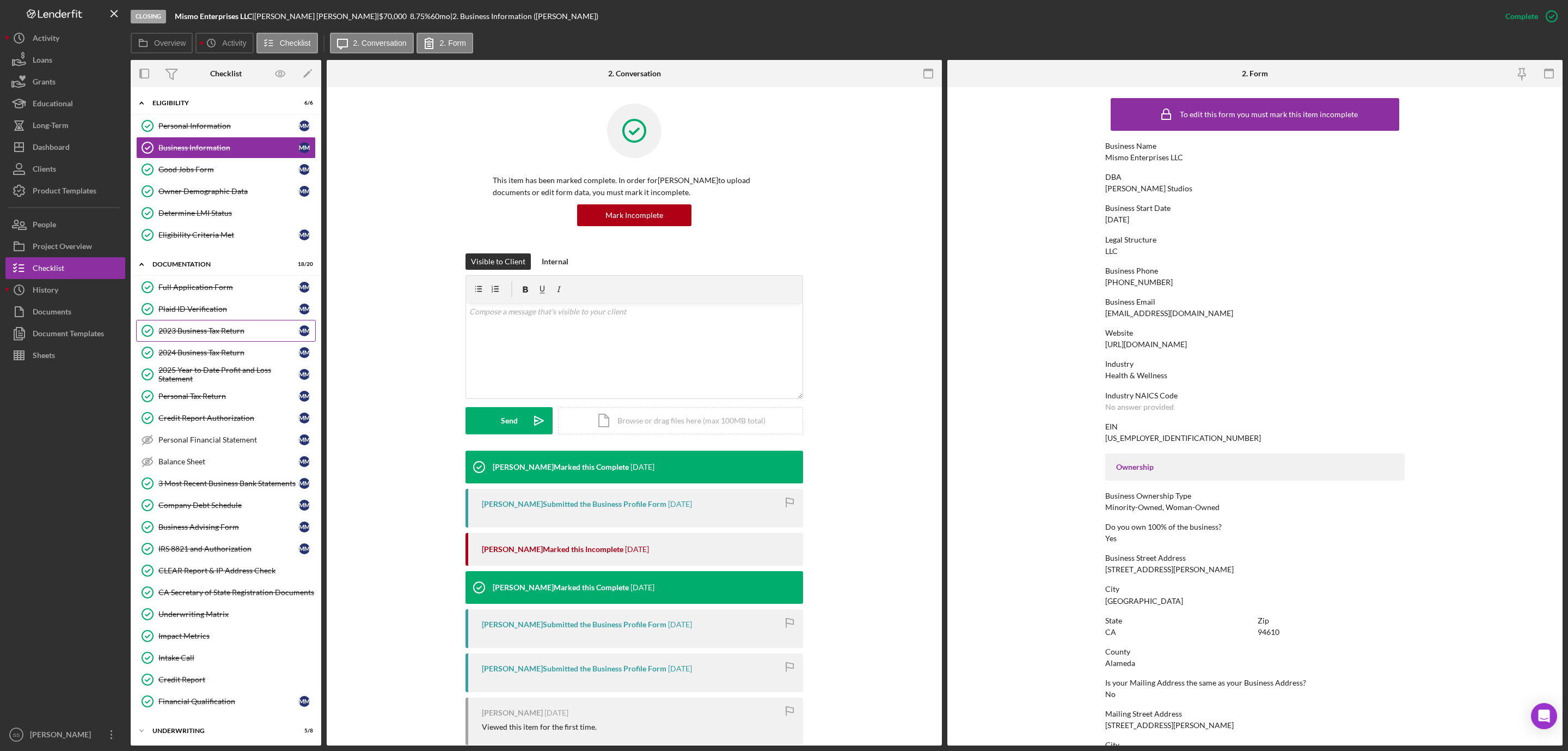
click at [211, 335] on div "2023 Business Tax Return" at bounding box center [228, 331] width 141 height 9
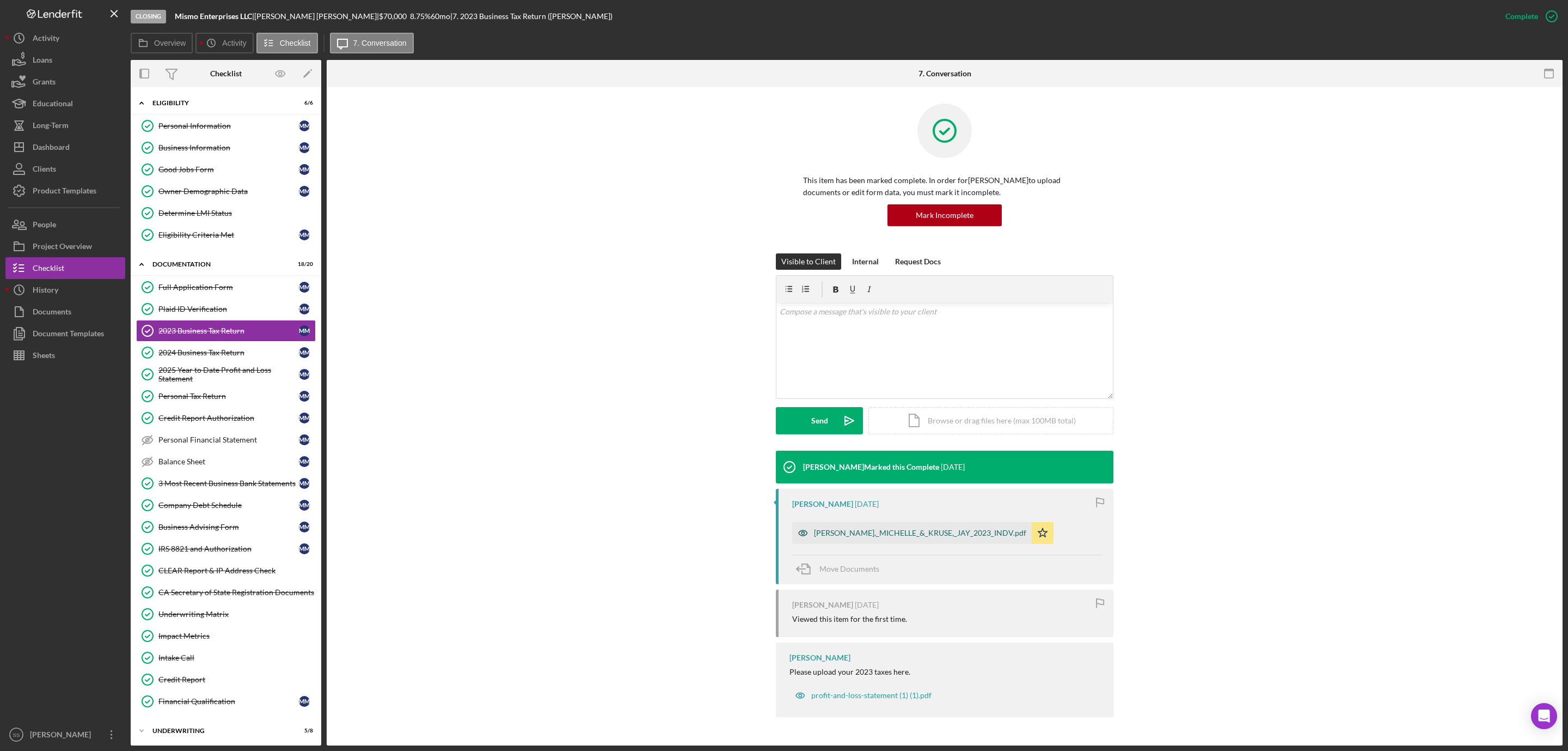
click at [892, 529] on div "MORAN,_MICHELLE_&_KRUSE,_JAY_2023_INDV.pdf" at bounding box center [920, 533] width 212 height 9
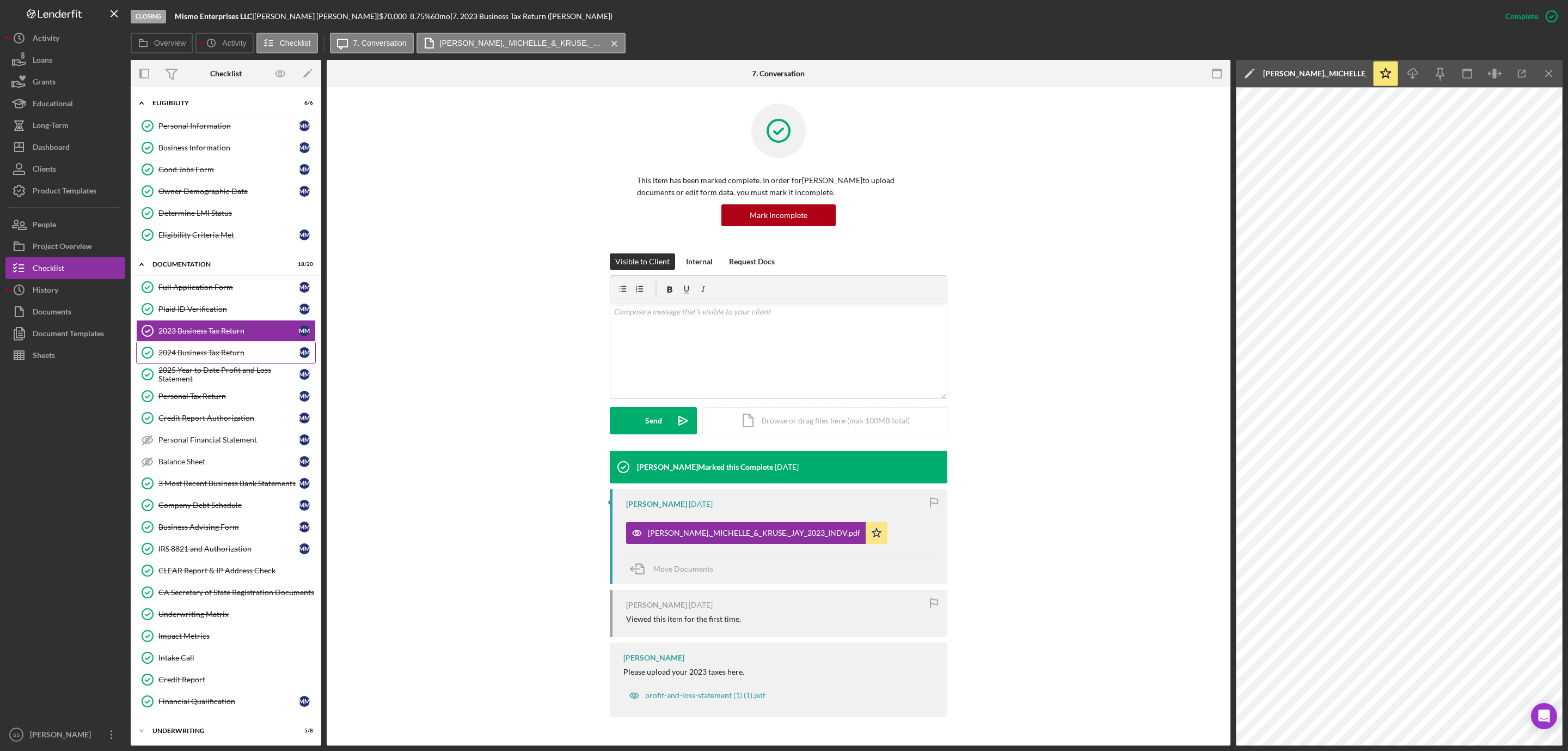
click at [214, 357] on div "2024 Business Tax Return" at bounding box center [228, 353] width 141 height 9
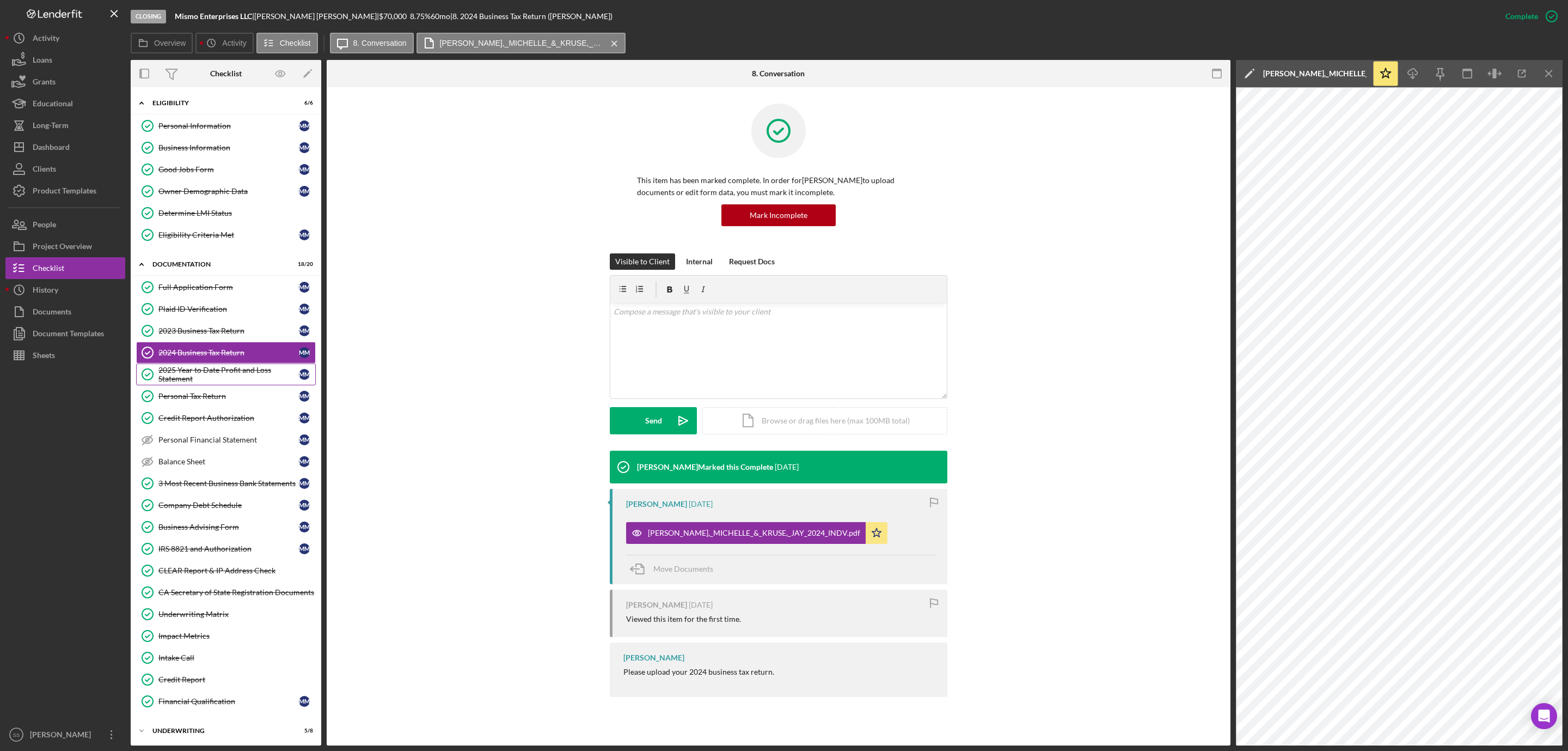
click at [208, 373] on div "2025 Year to Date Profit and Loss Statement" at bounding box center [228, 374] width 141 height 18
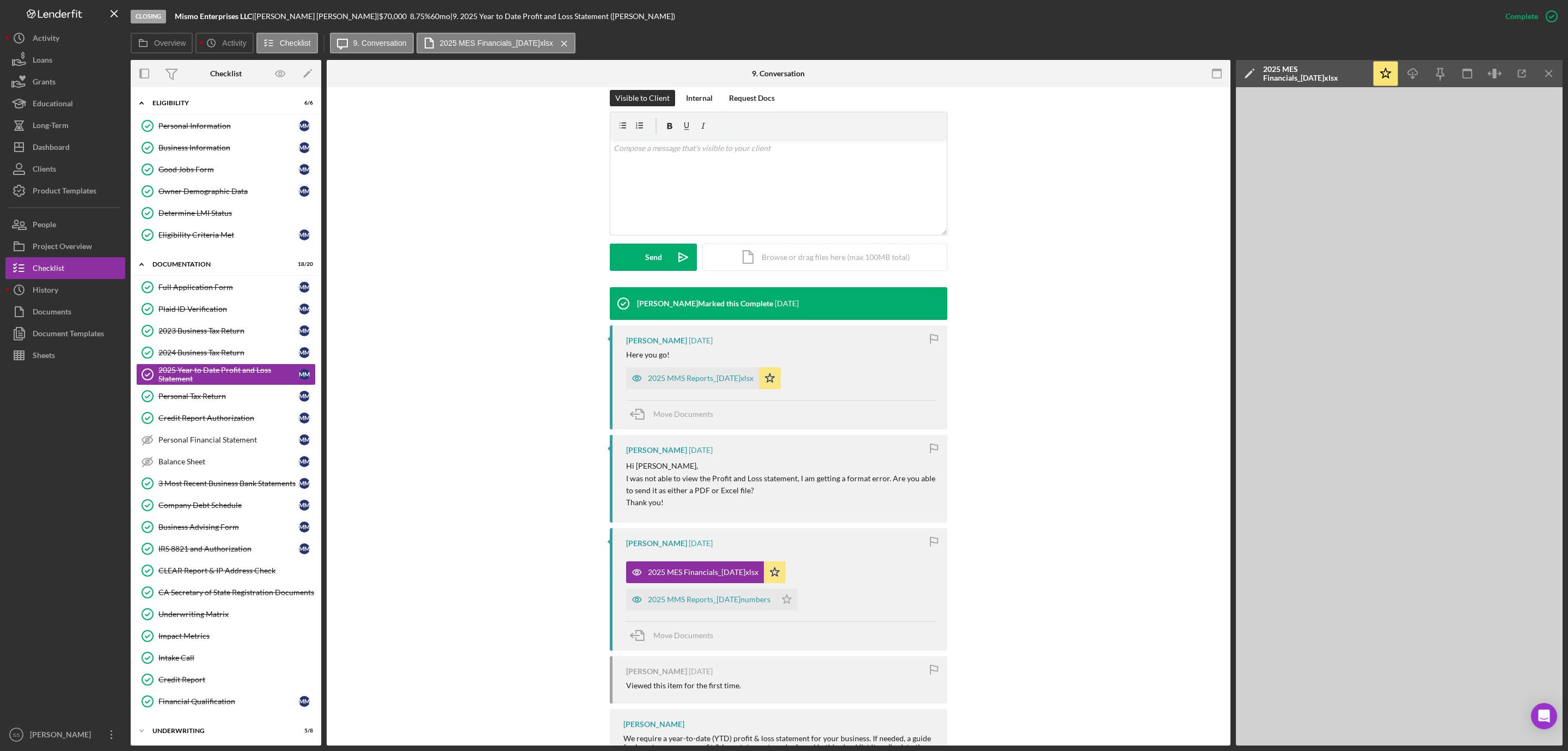
scroll to position [225, 0]
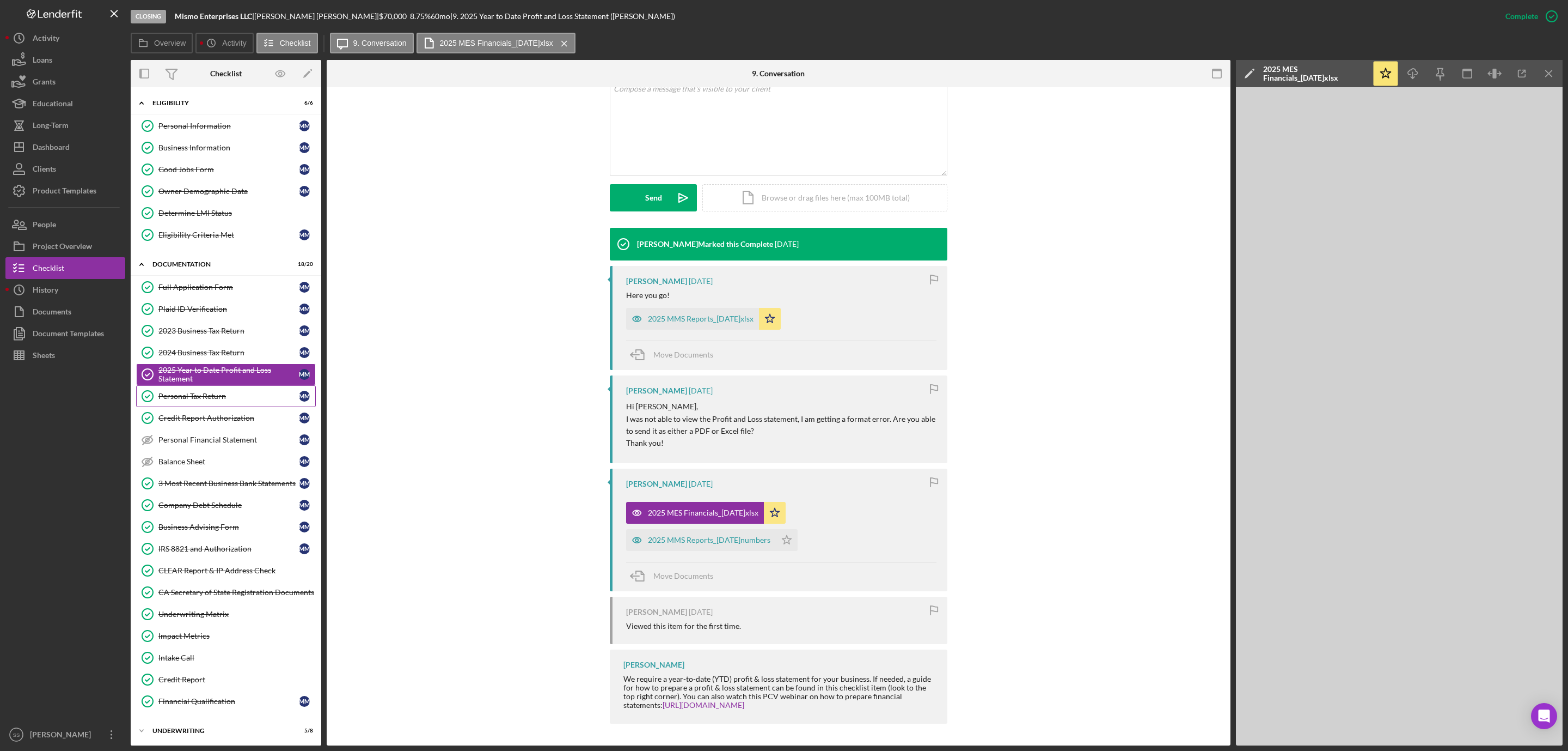
click at [240, 400] on div "Personal Tax Return" at bounding box center [228, 396] width 141 height 9
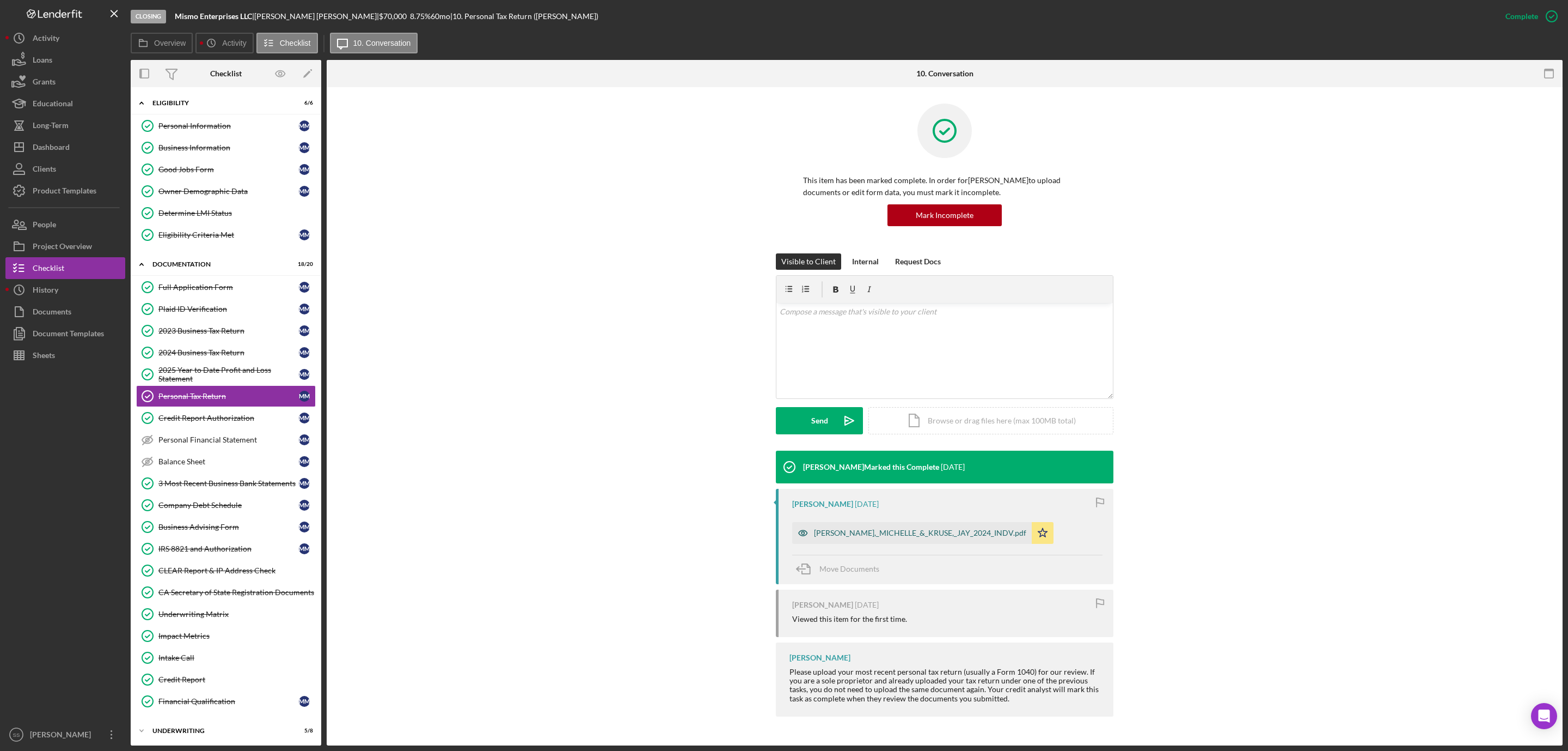
click at [894, 535] on div "MORAN,_MICHELLE_&_KRUSE,_JAY_2024_INDV.pdf" at bounding box center [920, 533] width 212 height 9
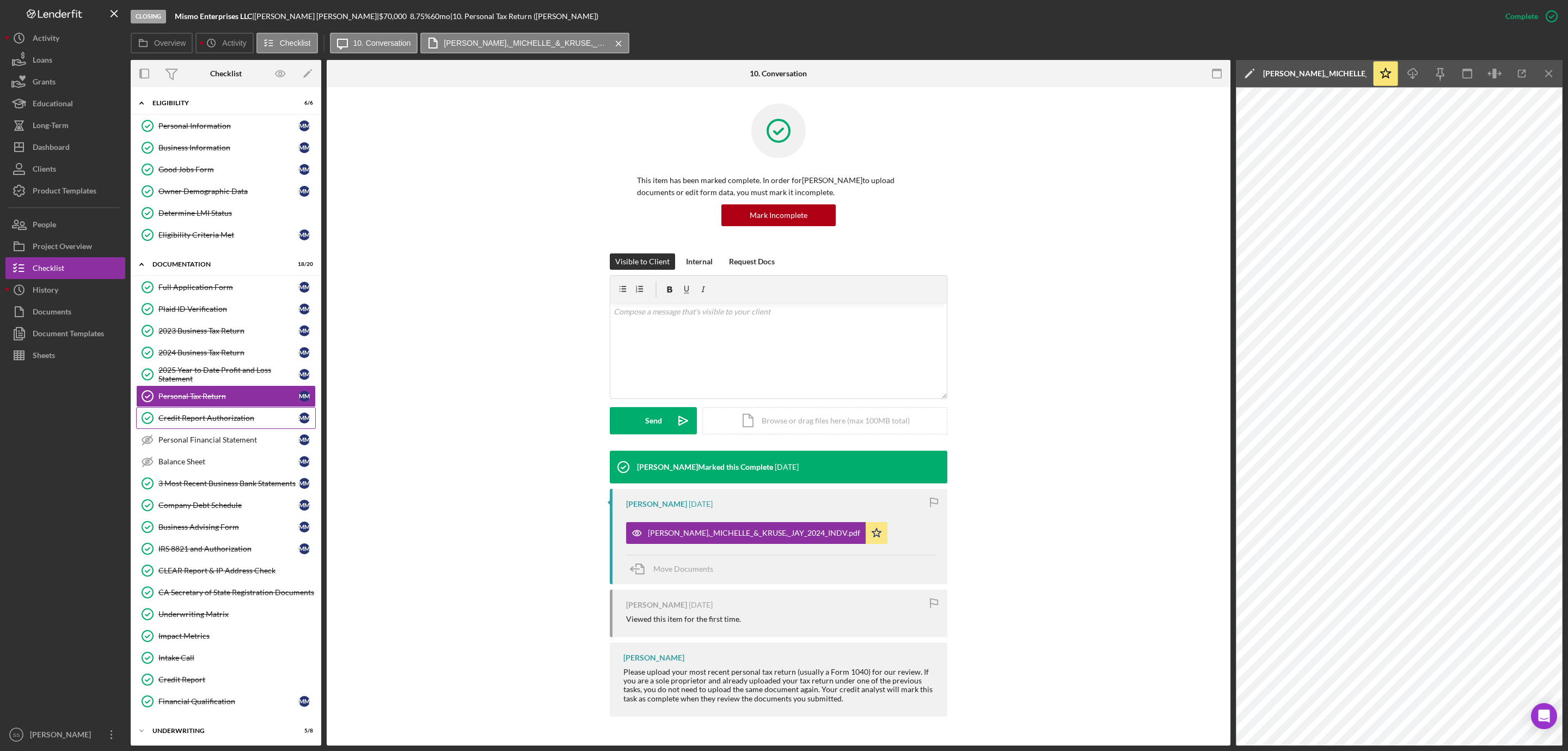
click at [234, 422] on div "Credit Report Authorization" at bounding box center [228, 418] width 141 height 9
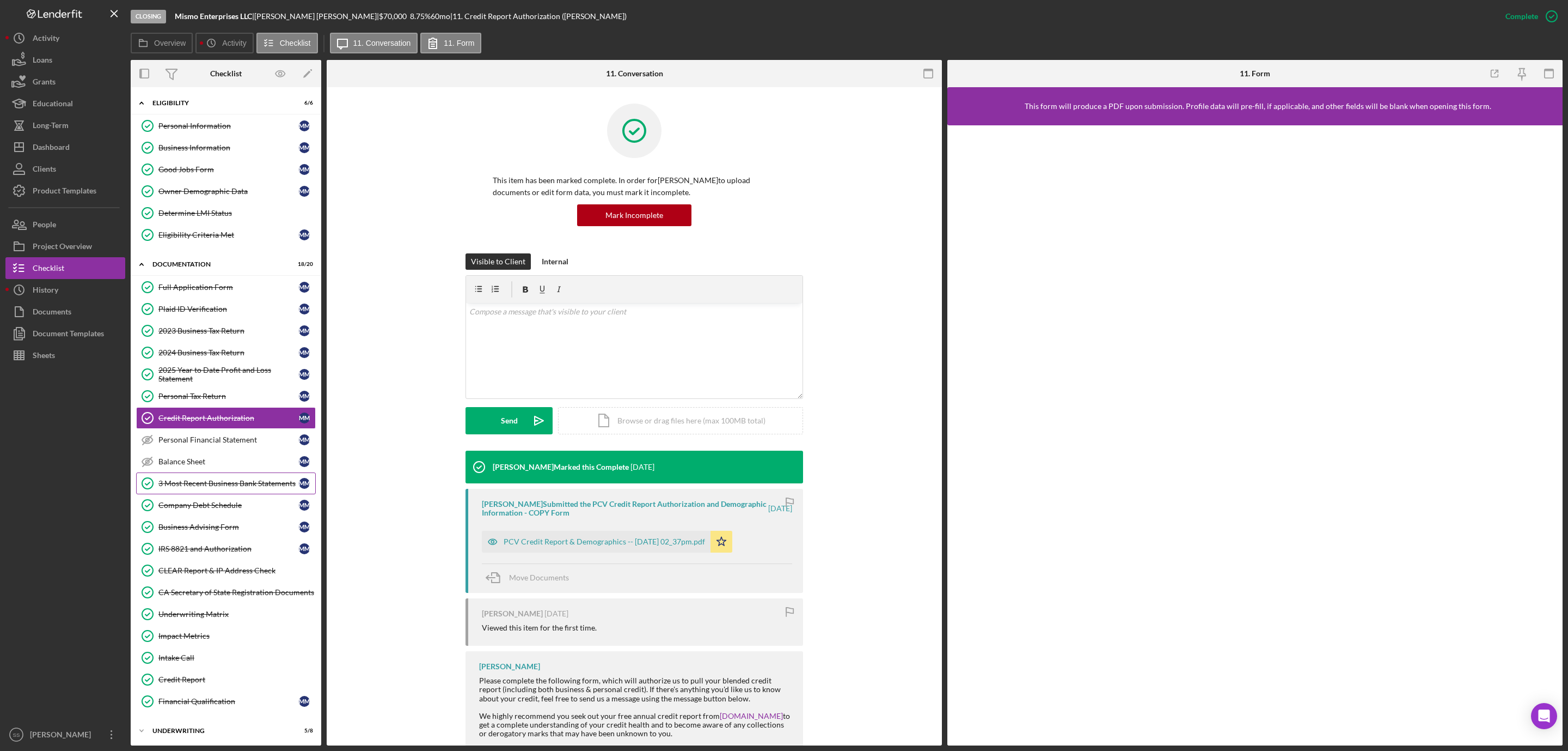
click at [209, 484] on div "3 Most Recent Business Bank Statements" at bounding box center [228, 483] width 141 height 9
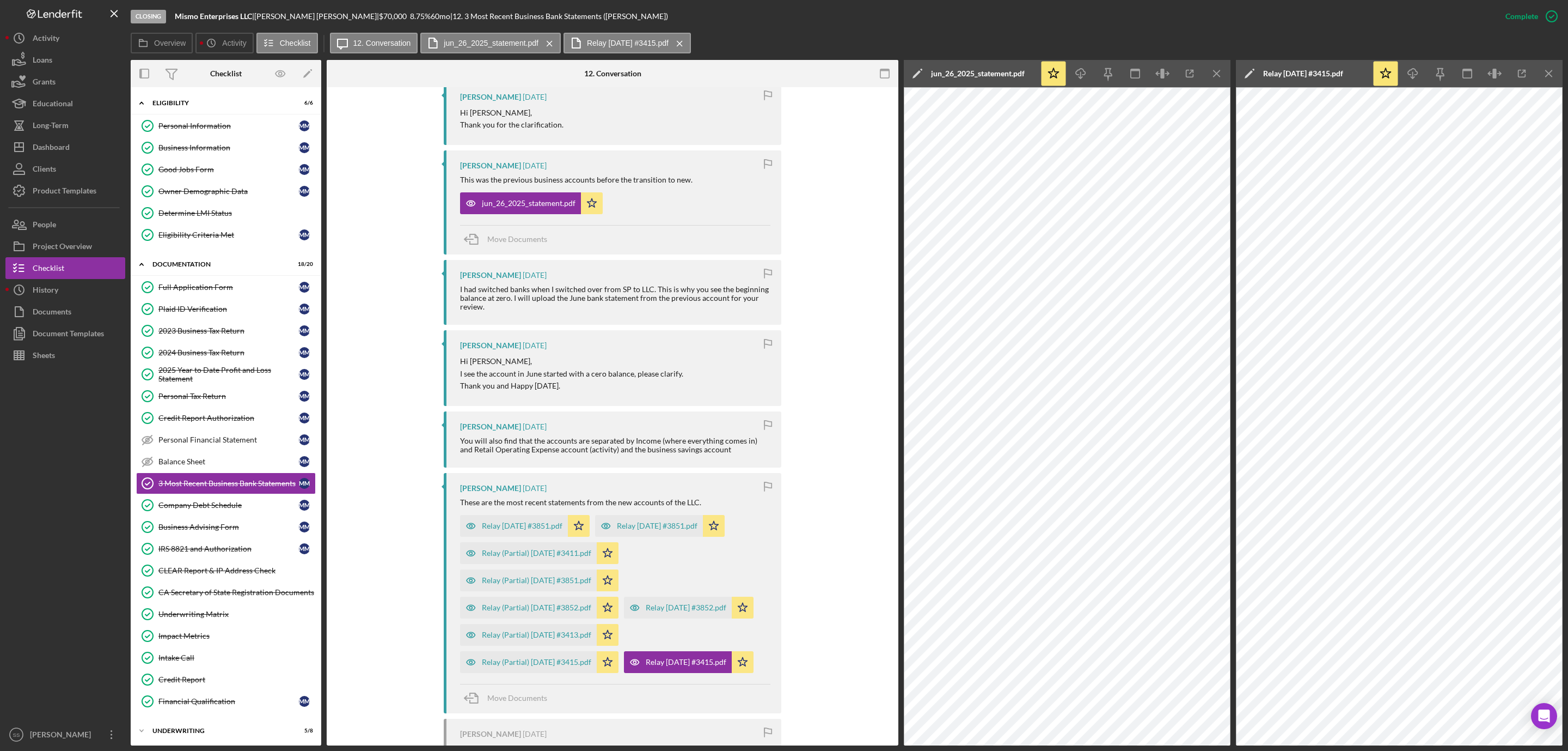
scroll to position [409, 0]
click at [1213, 69] on icon "Icon/Menu Close" at bounding box center [1217, 74] width 24 height 24
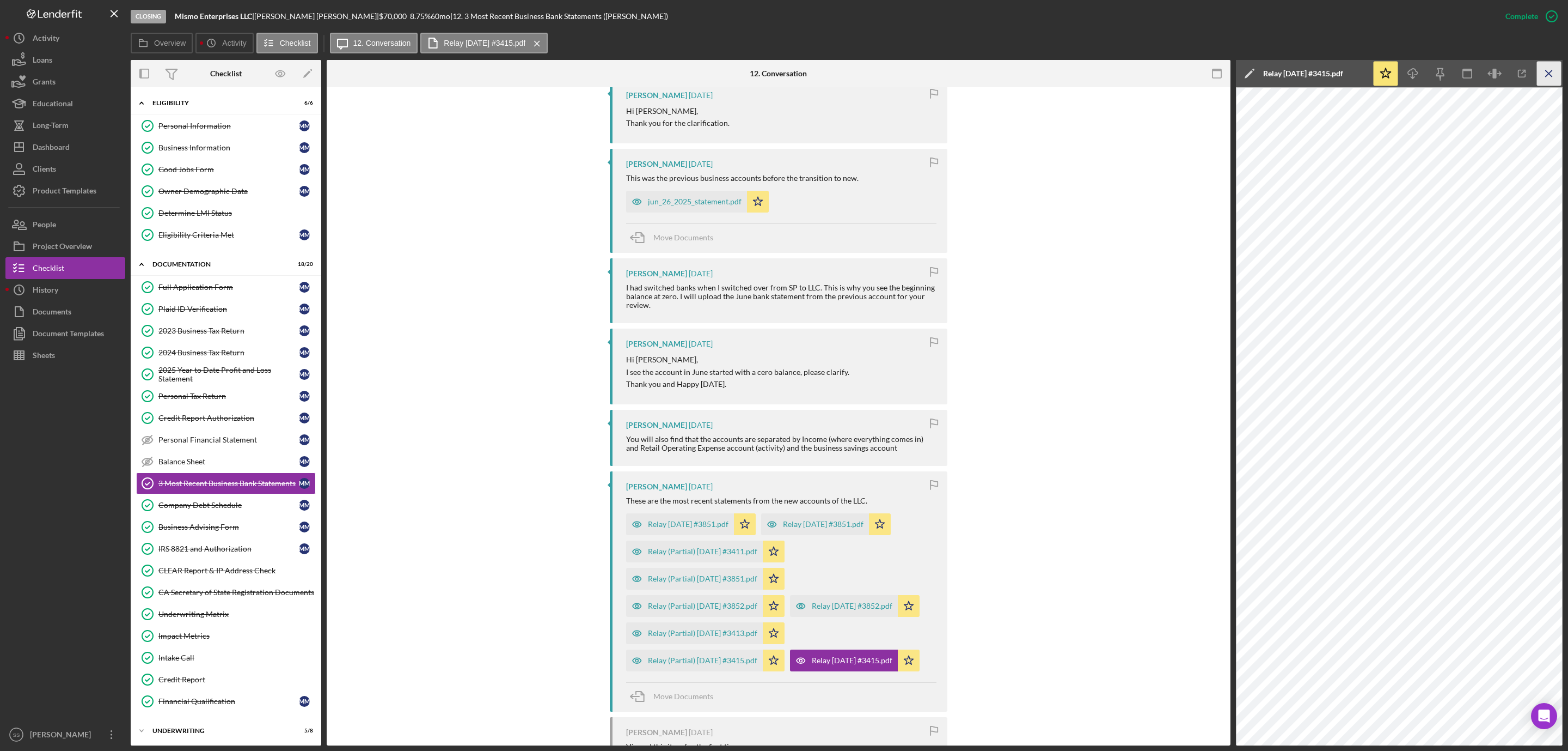
click at [1557, 77] on icon "Icon/Menu Close" at bounding box center [1549, 74] width 24 height 24
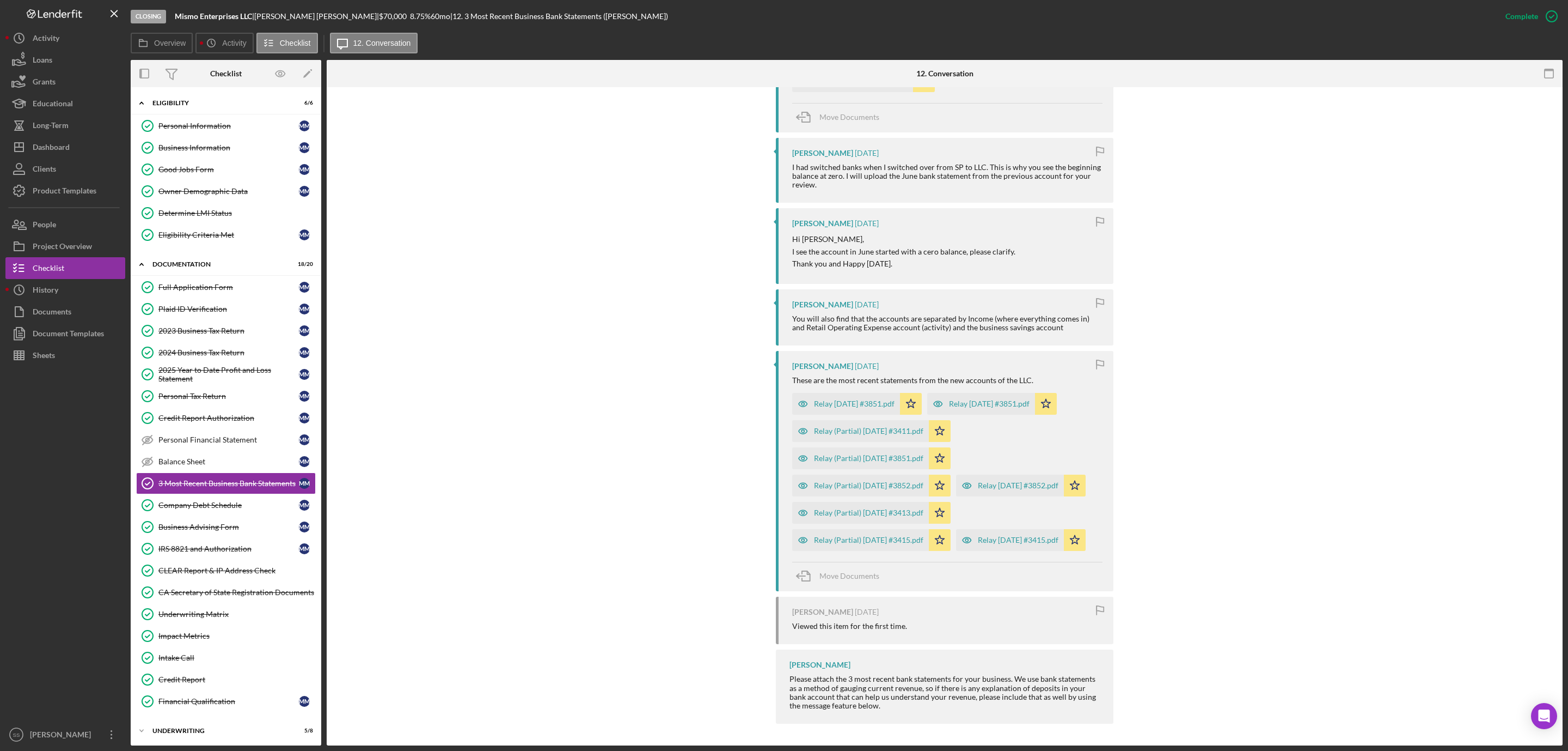
scroll to position [585, 0]
click at [1020, 400] on div "Relay 2025-06-01 #3851.pdf" at bounding box center [989, 404] width 80 height 9
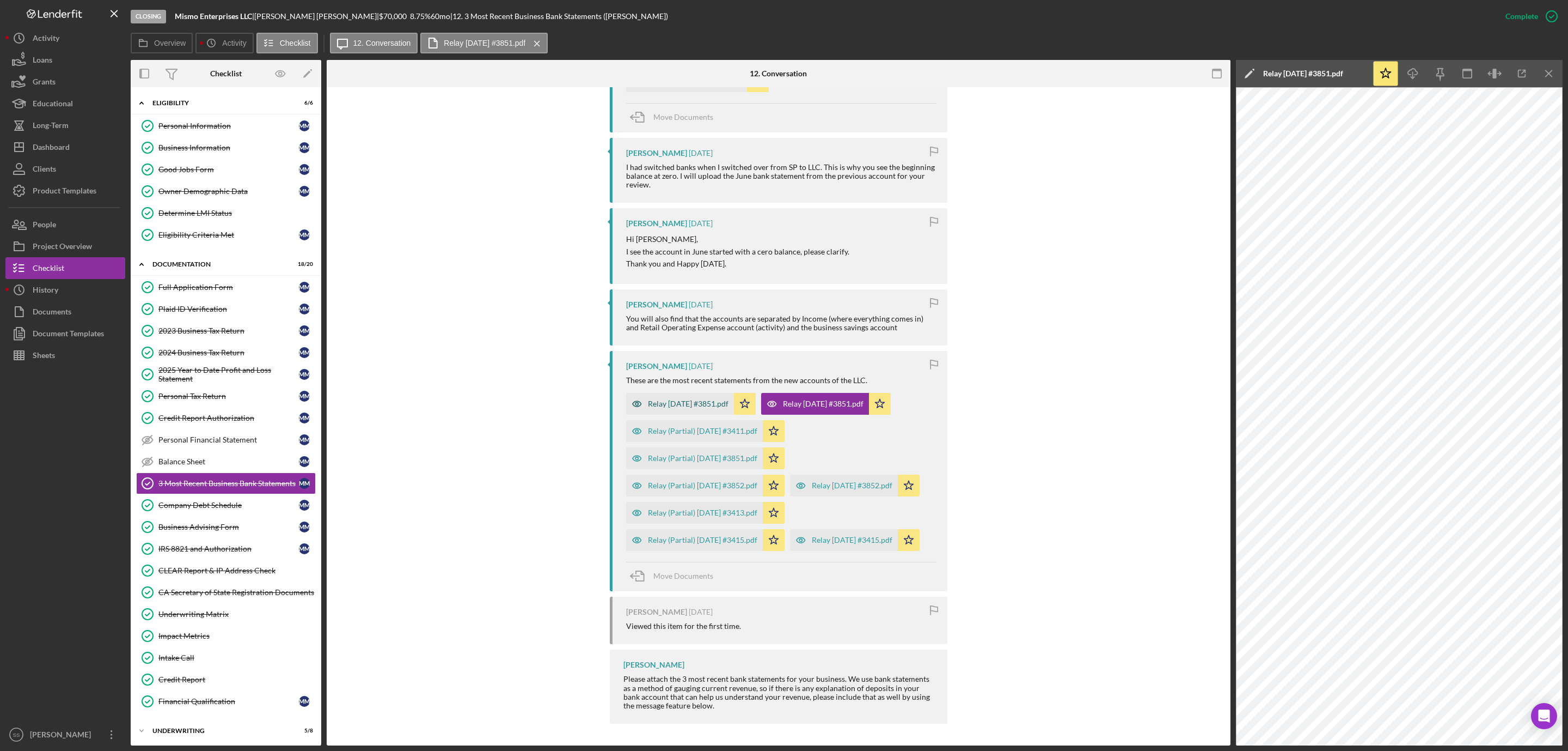
click at [720, 400] on div "Relay 2025-07-01 #3851.pdf" at bounding box center [688, 404] width 80 height 9
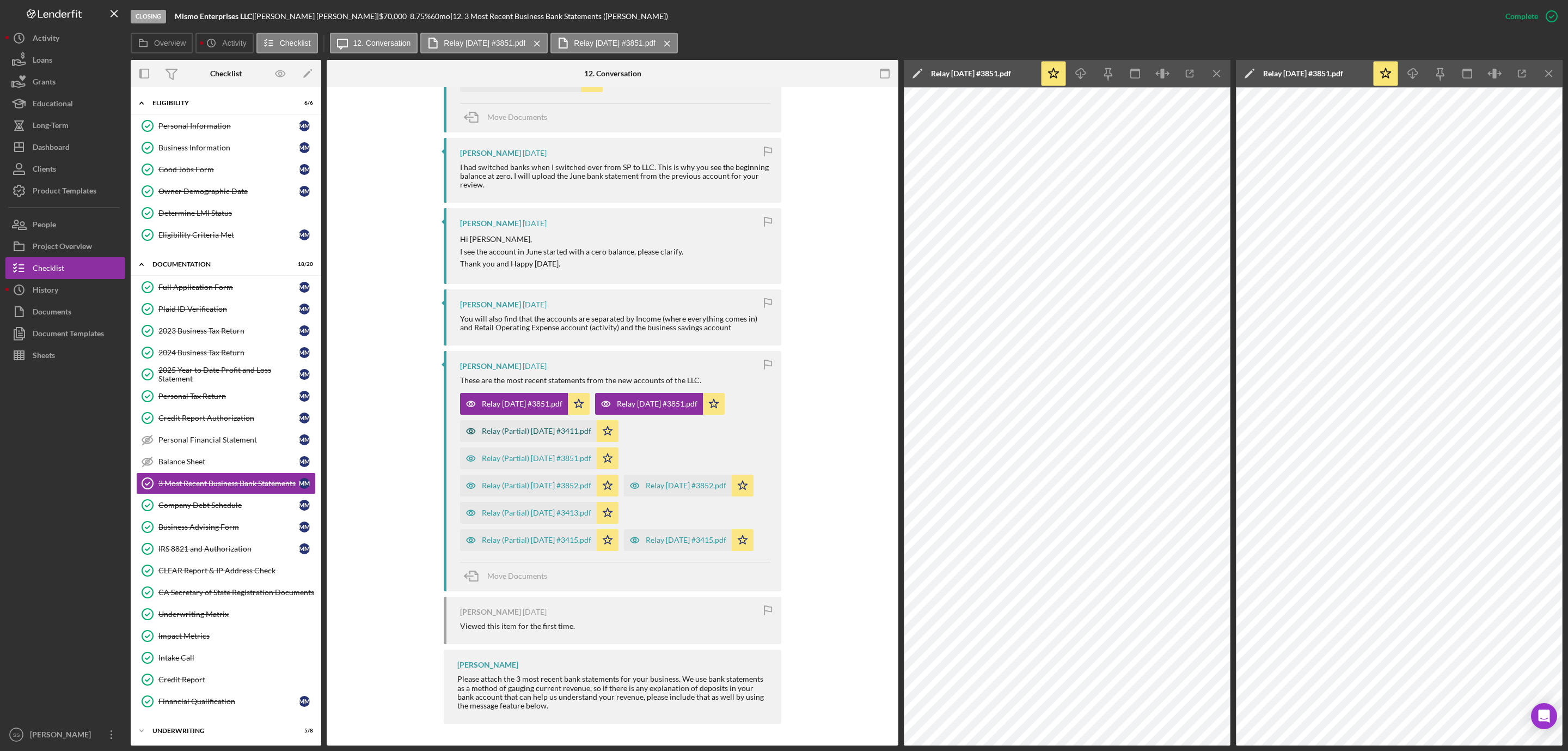
click at [558, 426] on div "Relay (Partial) 2025-08-01 #3411.pdf" at bounding box center [537, 431] width 110 height 9
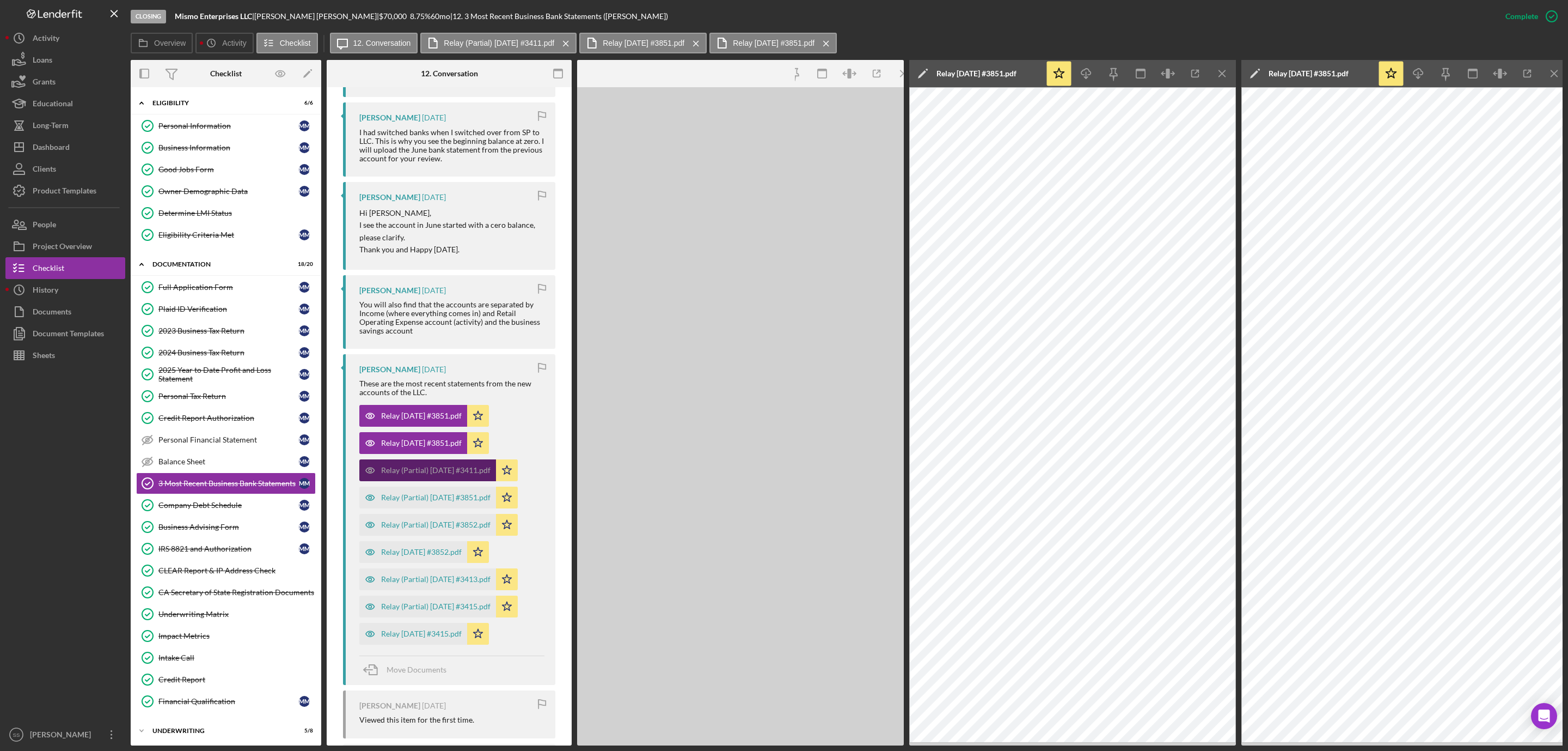
scroll to position [607, 0]
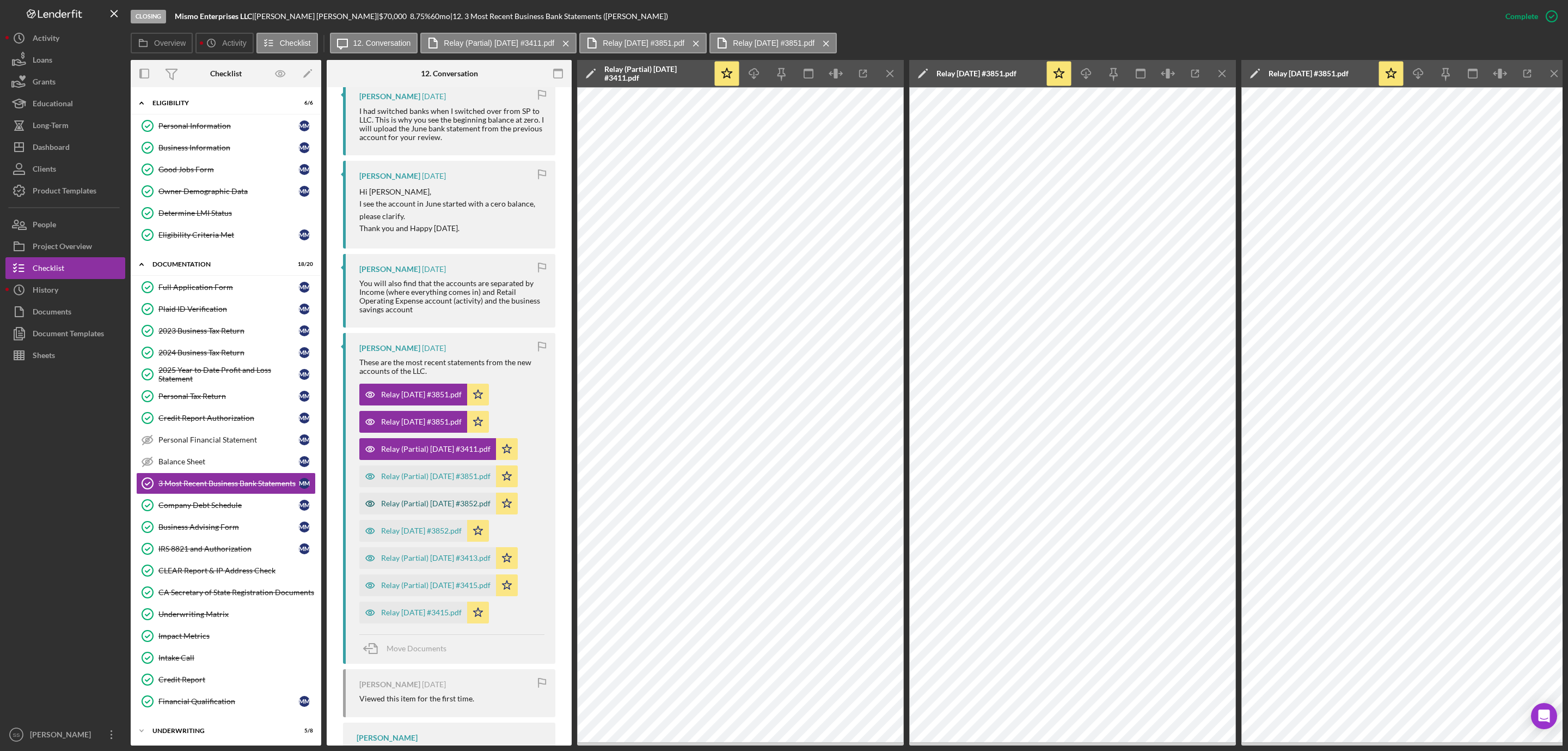
click at [480, 503] on div "Relay (Partial) 2025-08-01 #3852.pdf" at bounding box center [436, 503] width 110 height 9
click at [464, 607] on div "Relay 2025-07-01 #3415.pdf" at bounding box center [413, 612] width 108 height 22
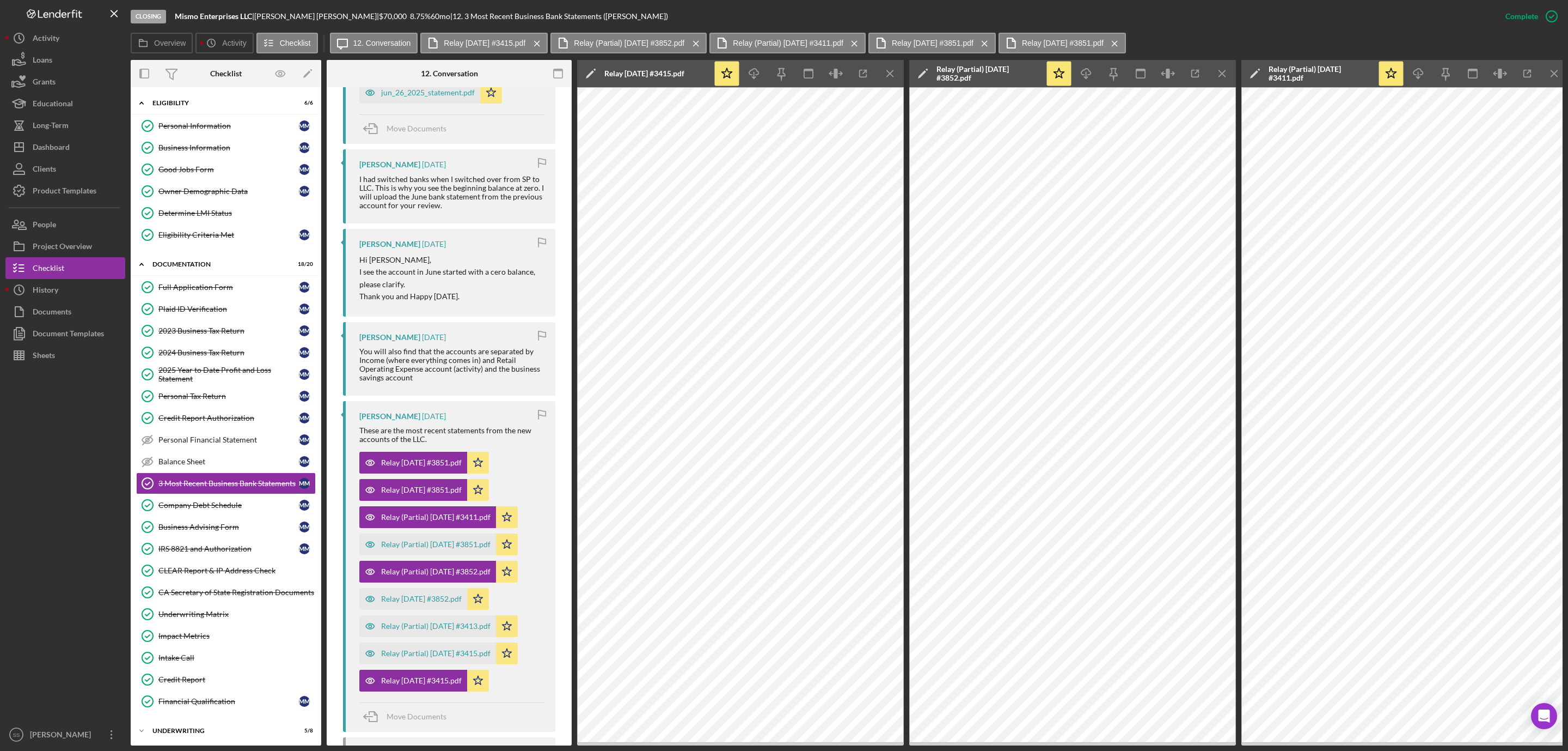
scroll to position [620, 0]
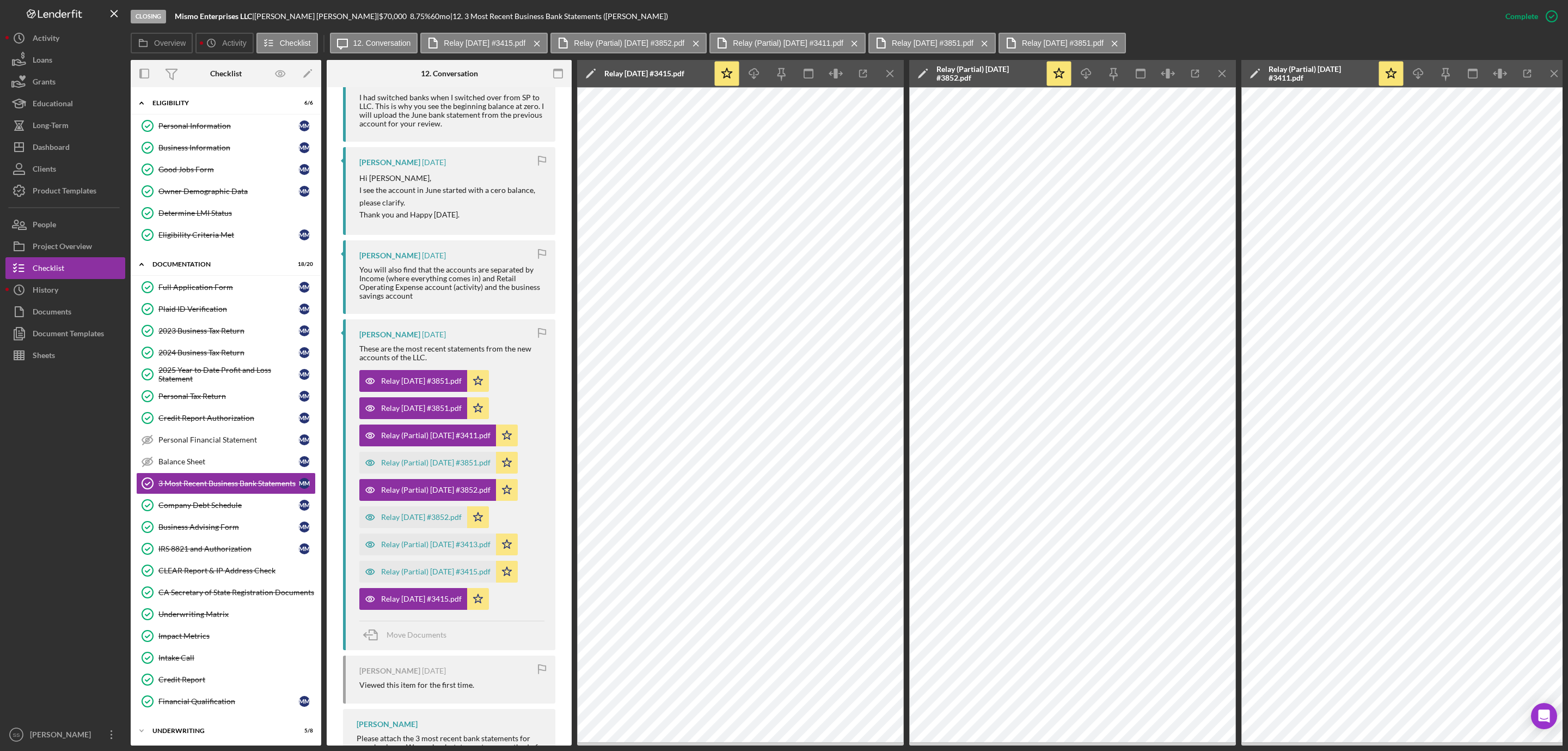
drag, startPoint x: 426, startPoint y: 297, endPoint x: 340, endPoint y: 273, distance: 89.3
click at [340, 273] on div "This item has been marked complete. In order for Michelle Moran to upload docum…" at bounding box center [449, 144] width 245 height 1355
copy div "You will also find that the accounts are separated by Income (where everything …"
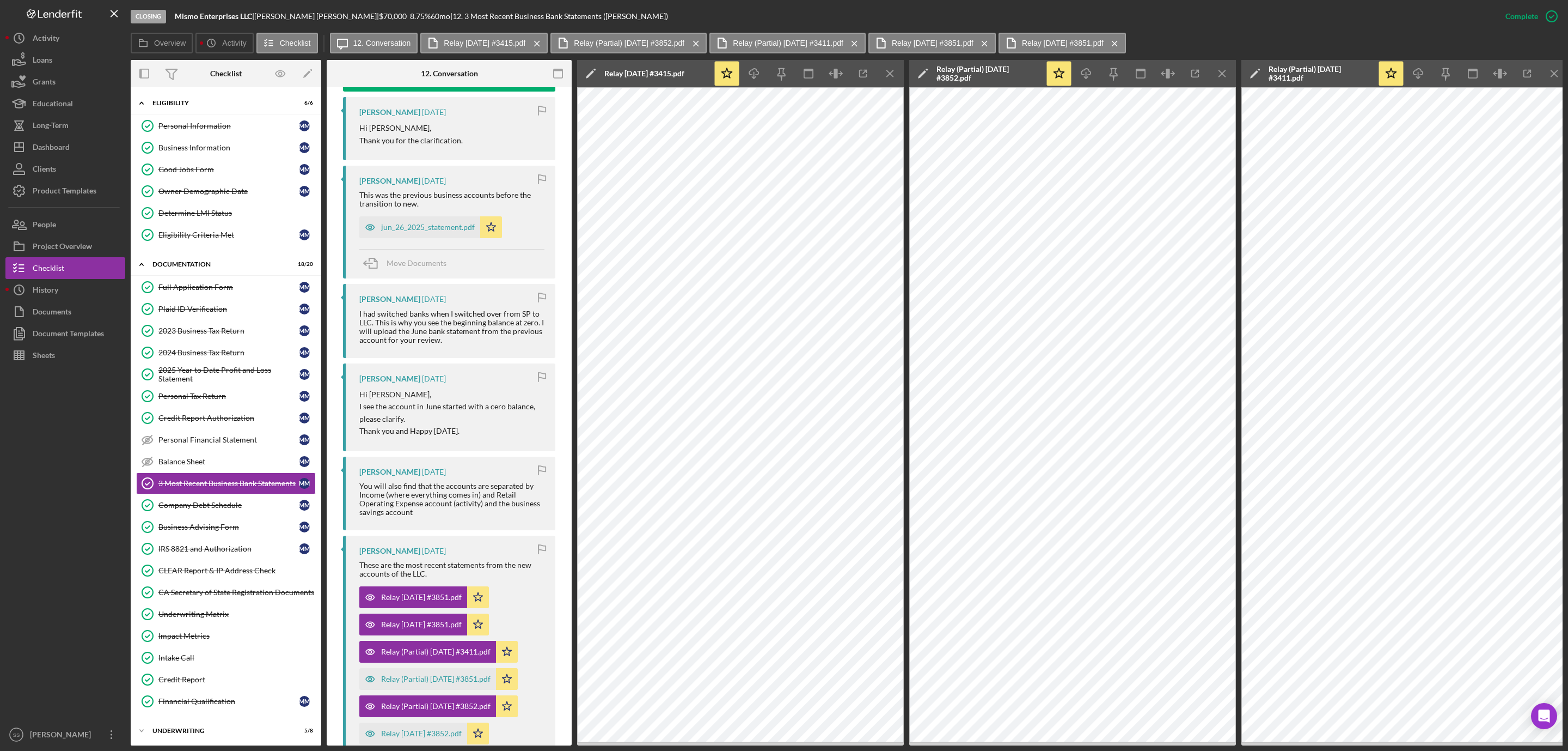
scroll to position [375, 0]
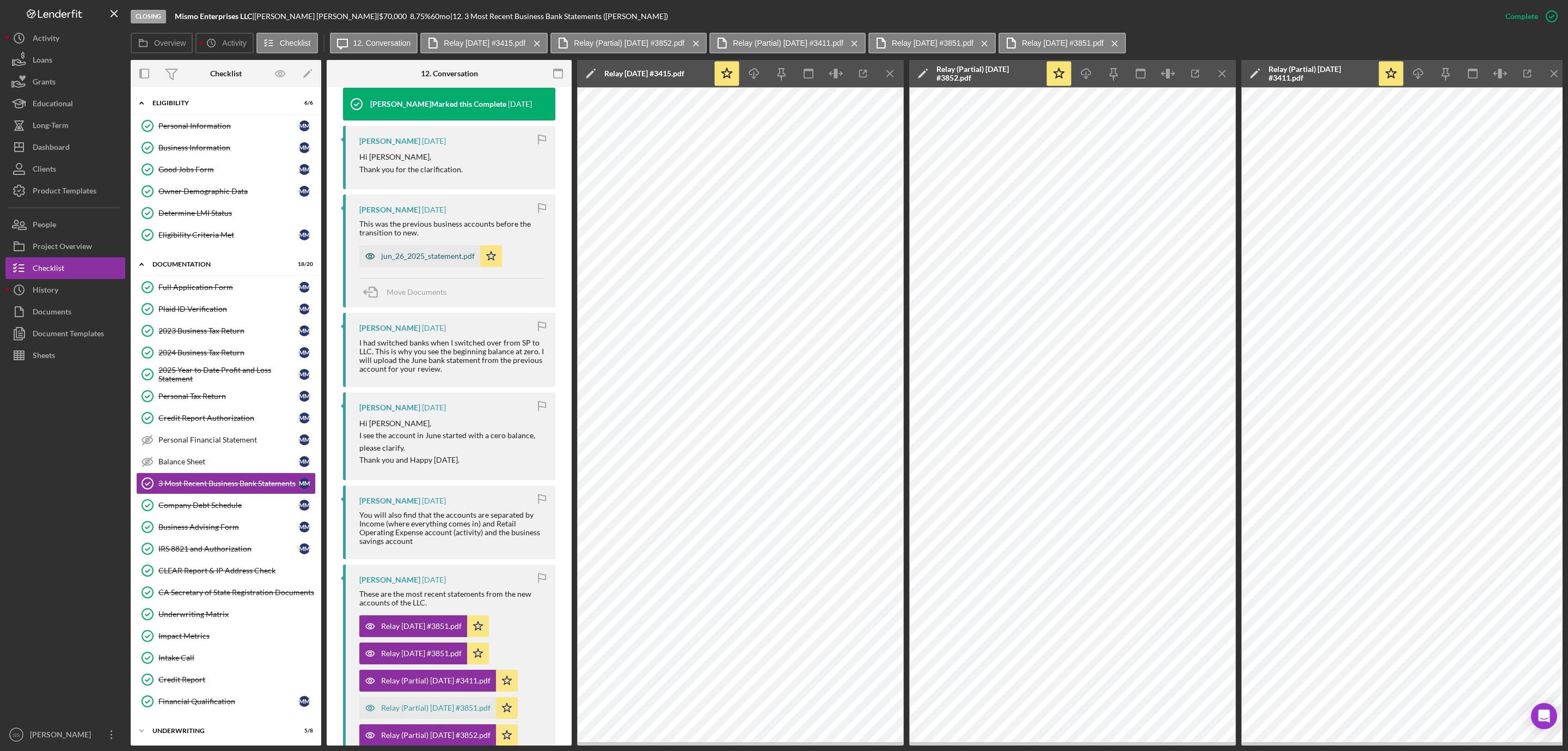
click at [440, 252] on div "jun_26_2025_statement.pdf" at bounding box center [428, 256] width 94 height 9
drag, startPoint x: 183, startPoint y: 509, endPoint x: 224, endPoint y: 512, distance: 41.1
click at [184, 509] on link "Company Debt Schedule Company Debt Schedule M M" at bounding box center [226, 505] width 180 height 22
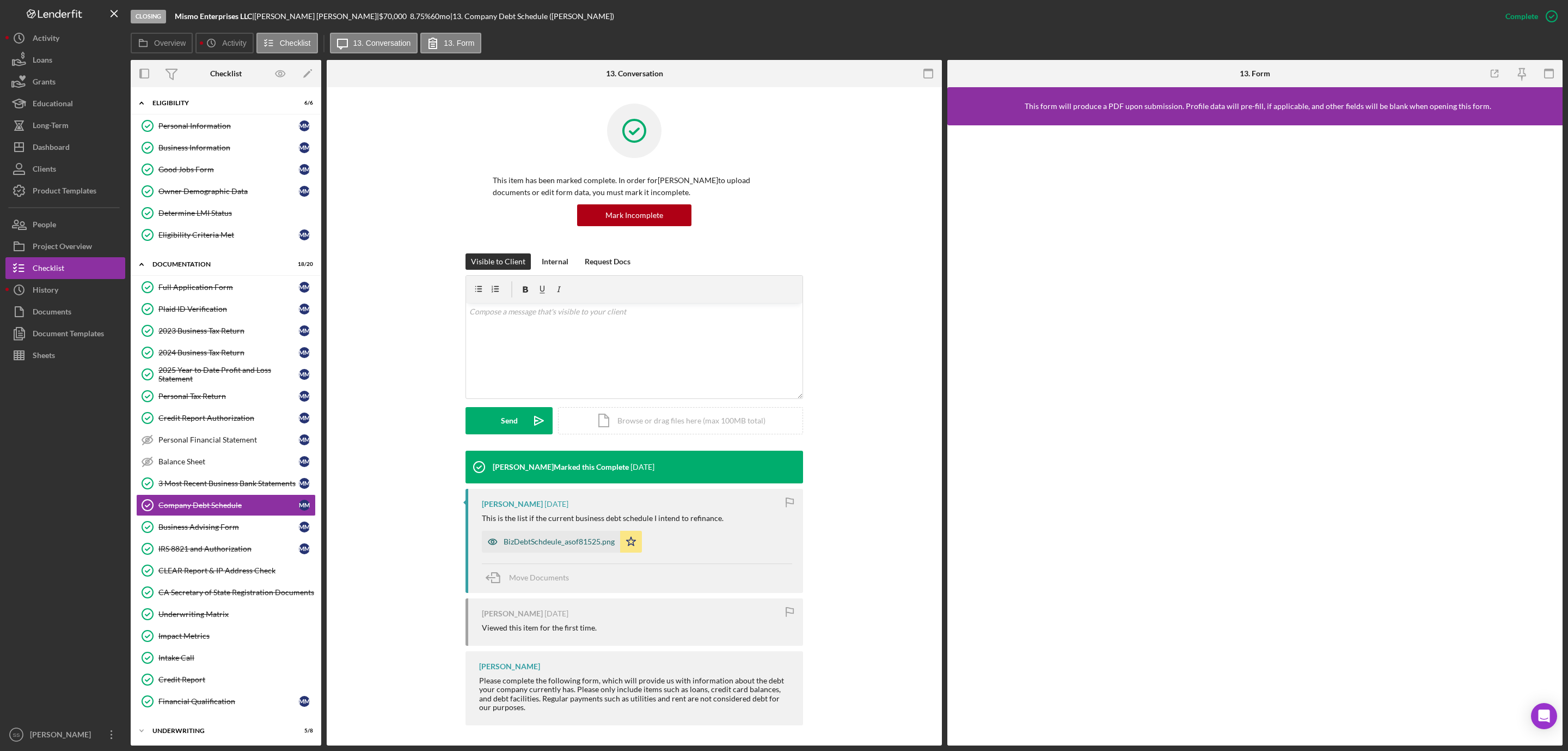
click at [554, 543] on div "BizDebtSchdeule_asof81525.png" at bounding box center [559, 541] width 111 height 9
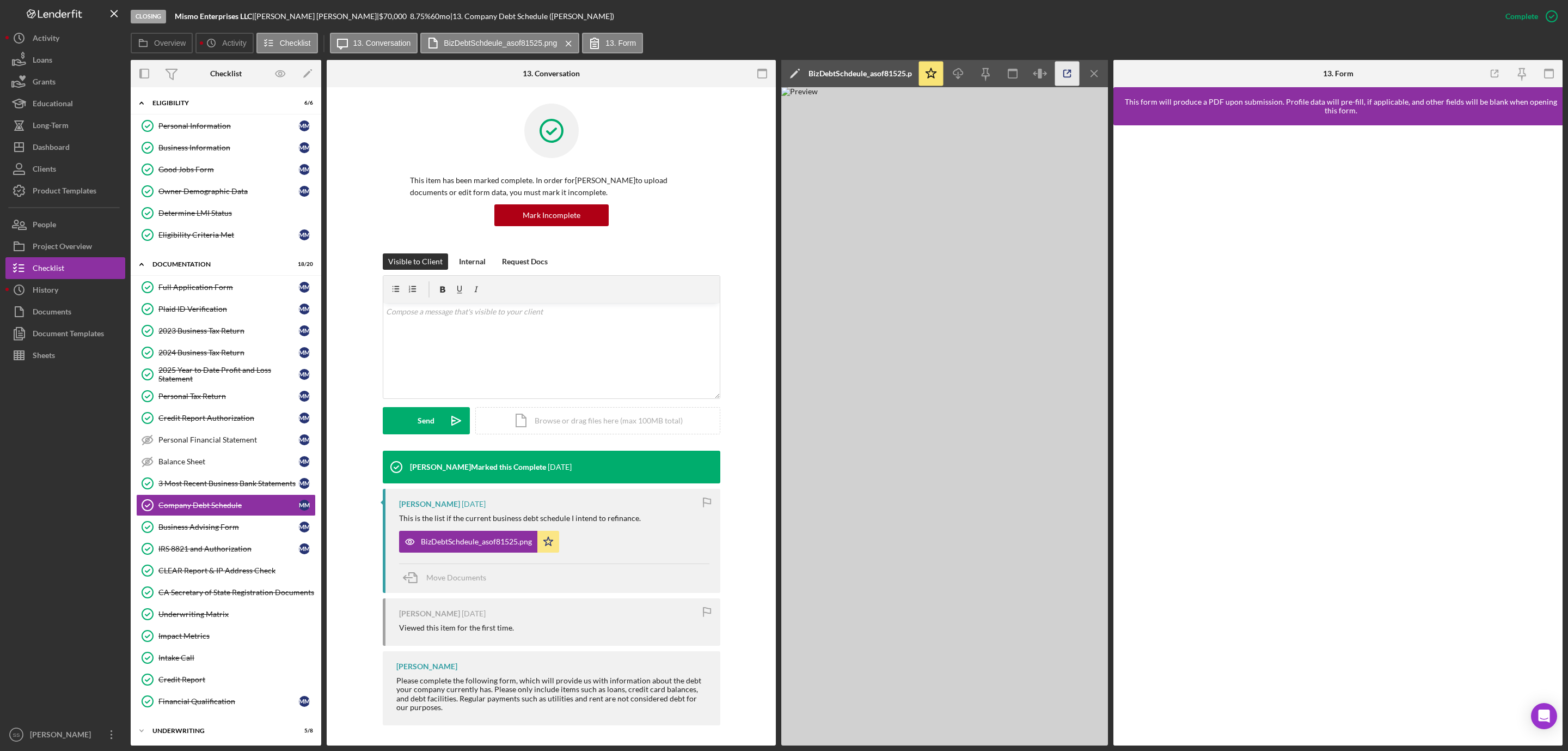
click at [1065, 66] on icon "button" at bounding box center [1067, 74] width 24 height 24
click at [221, 618] on div "Underwriting Matrix" at bounding box center [237, 614] width 157 height 9
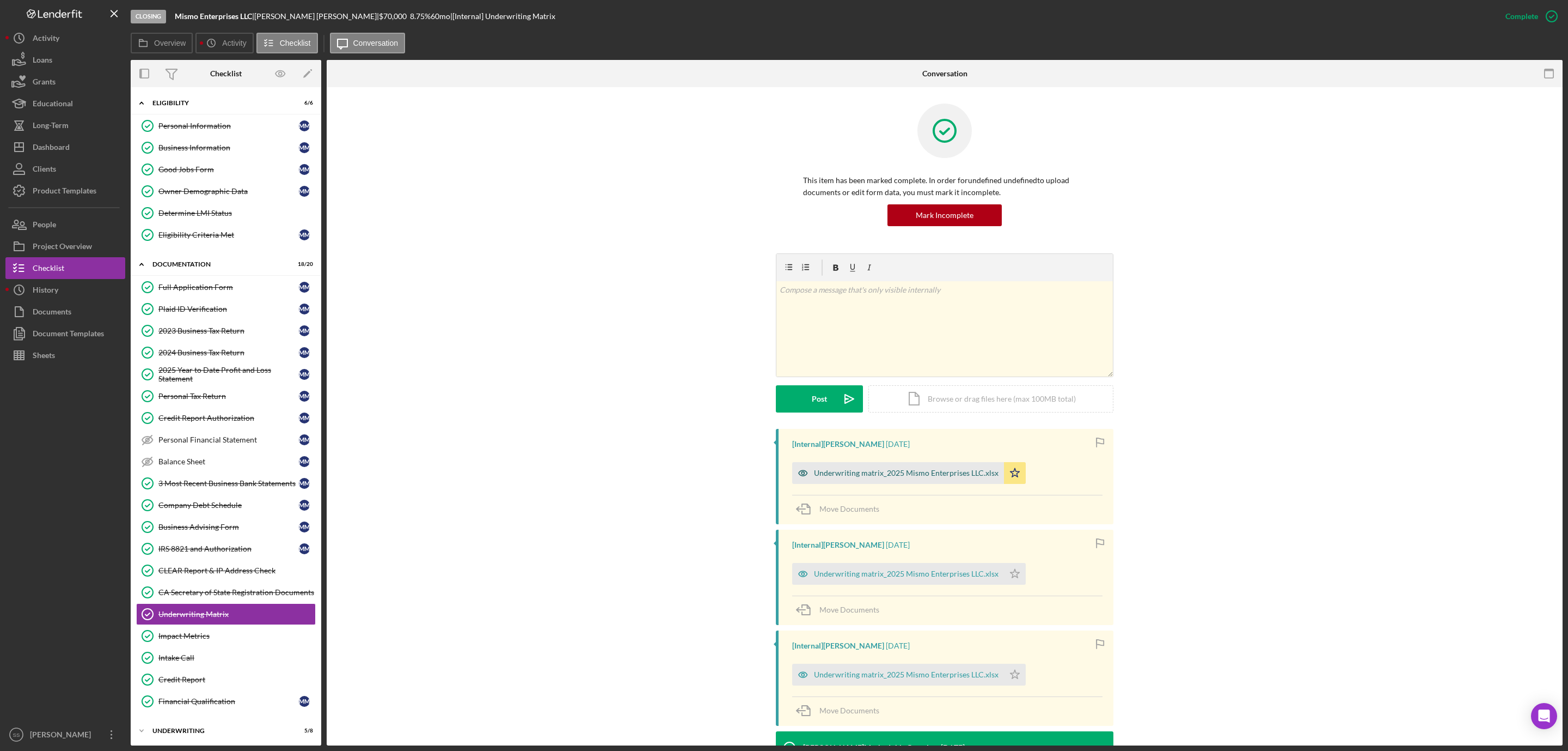
click at [916, 474] on div "Underwriting matrix_2025 Mismo Enterprises LLC.xlsx" at bounding box center [906, 473] width 184 height 9
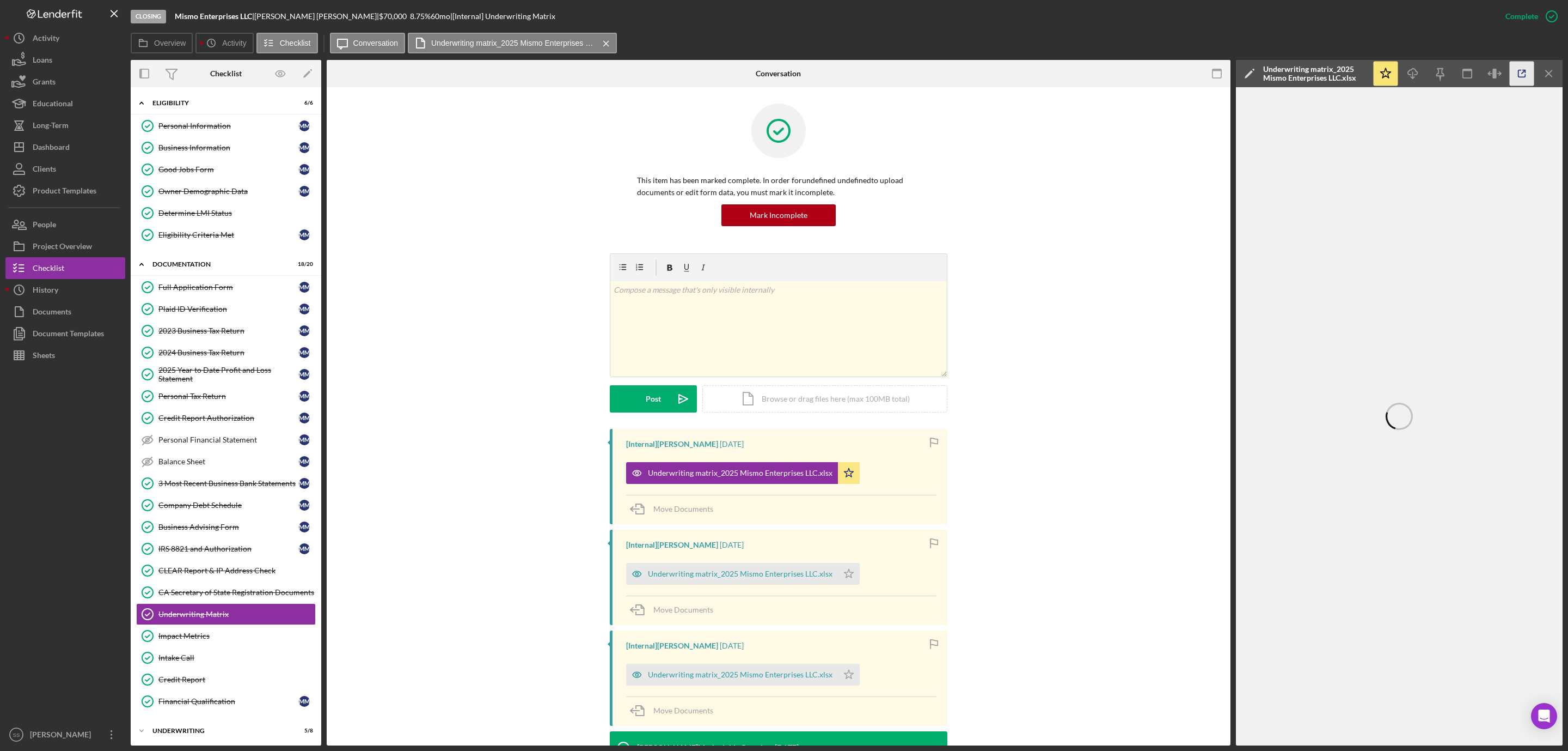
click at [1523, 70] on polyline "button" at bounding box center [1524, 71] width 2 height 2
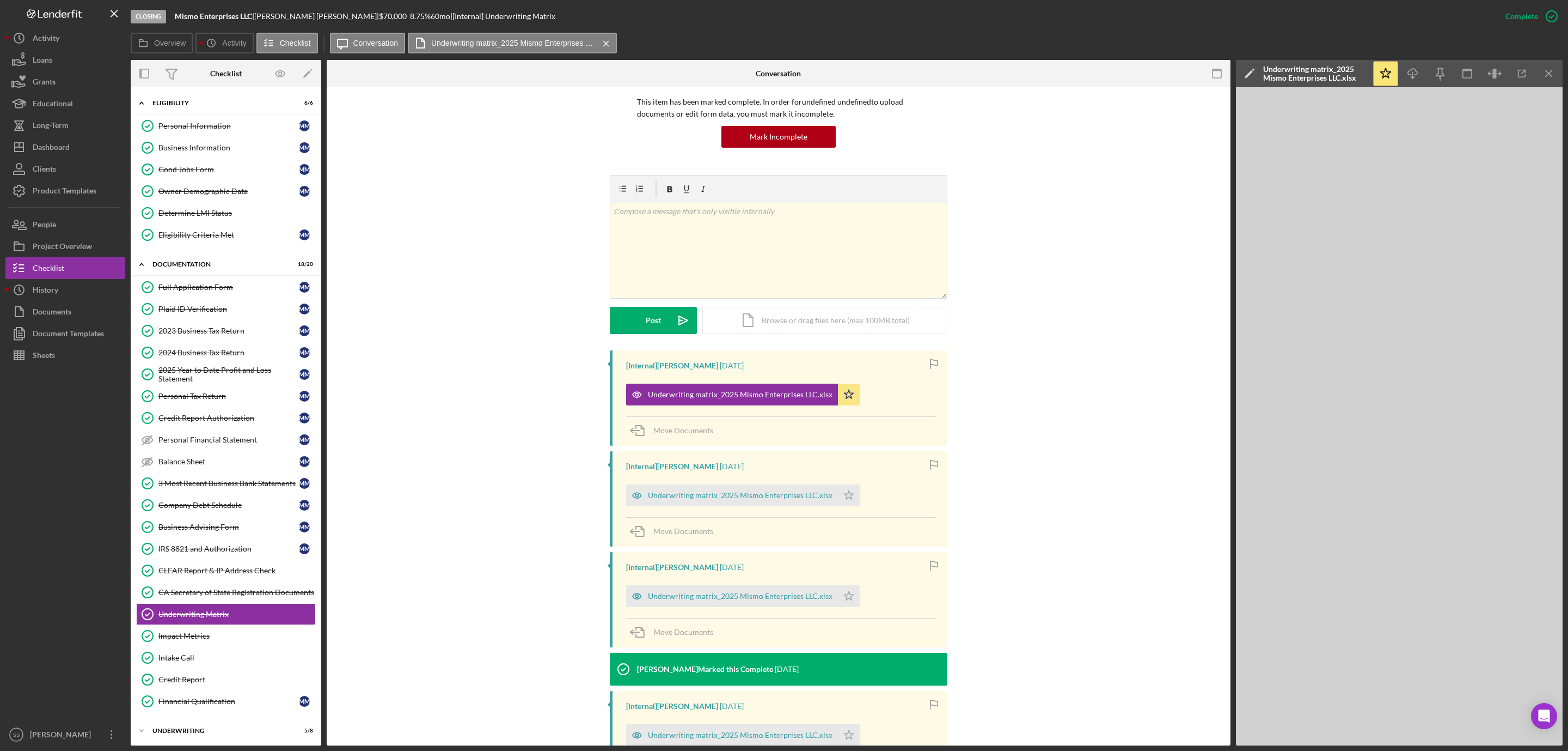
scroll to position [206, 0]
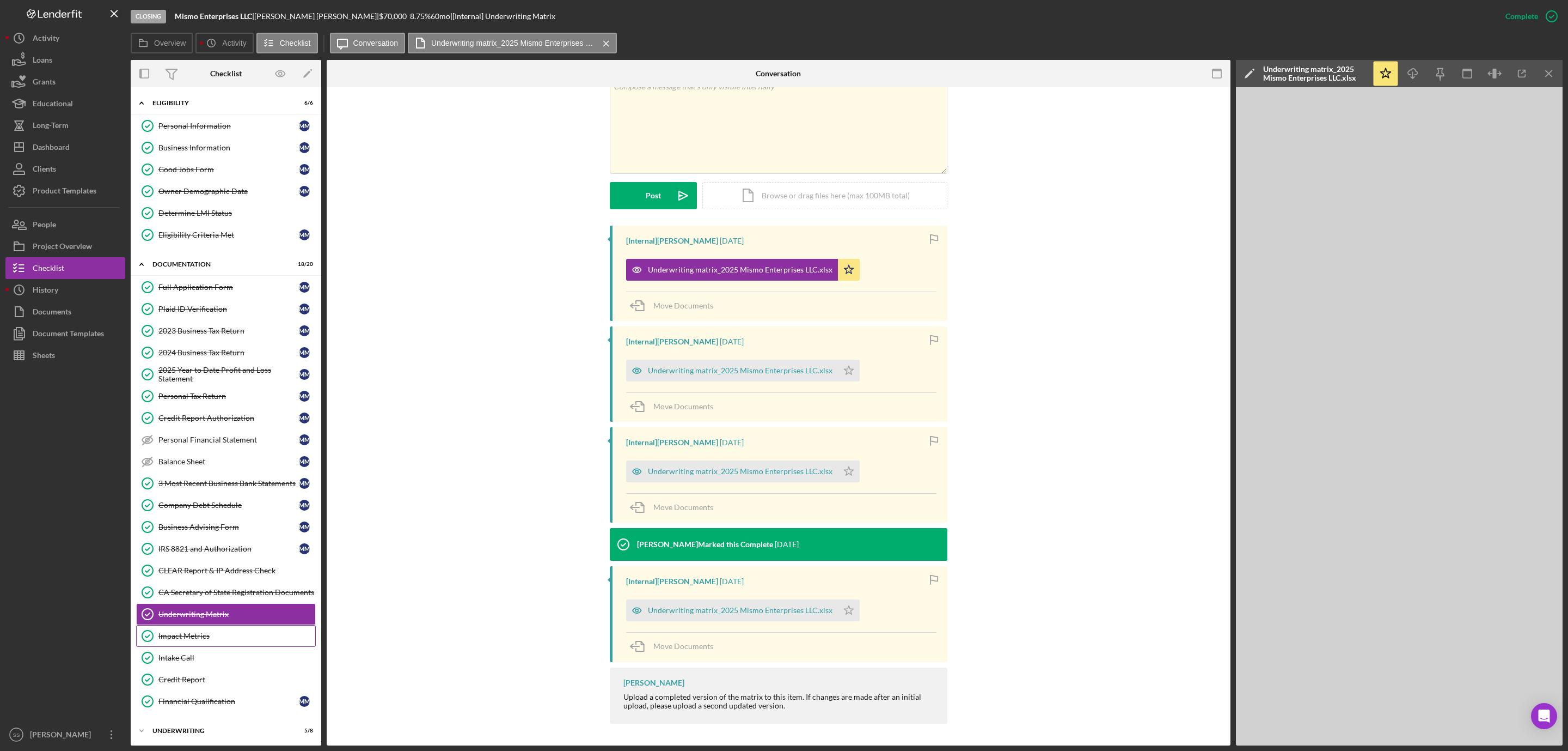
click at [212, 640] on div "Impact Metrics" at bounding box center [237, 636] width 157 height 9
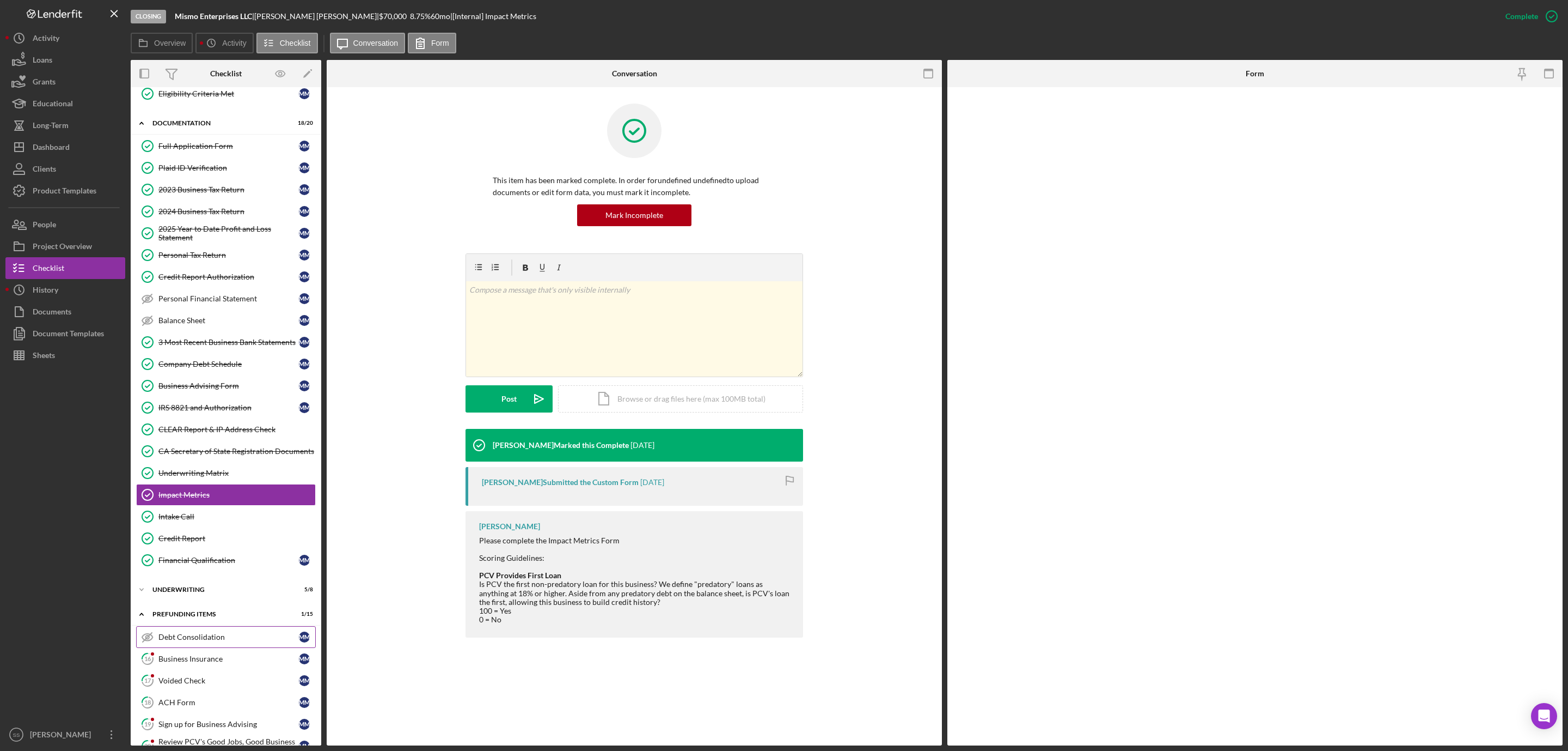
scroll to position [163, 0]
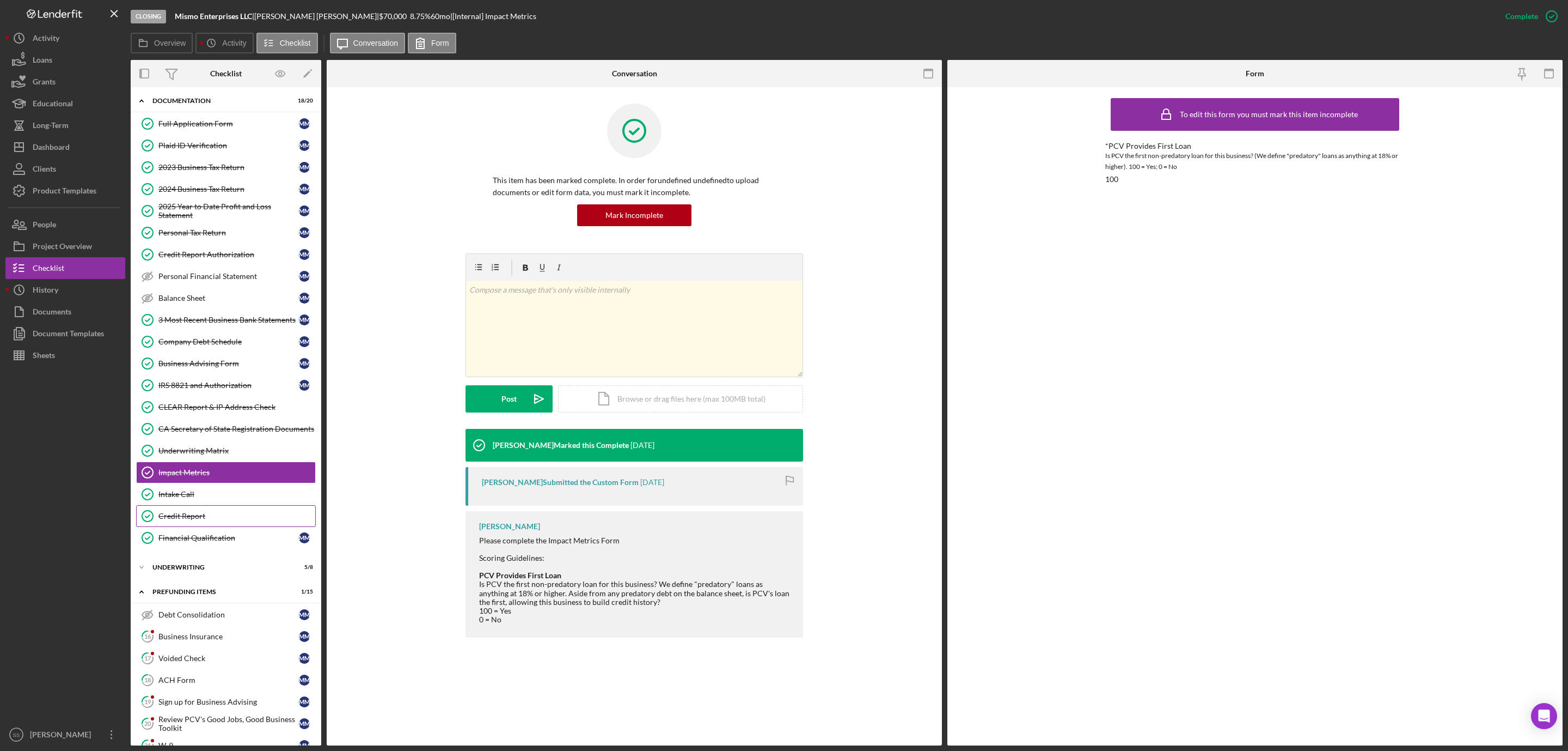
click at [190, 524] on link "Credit Report Credit Report" at bounding box center [226, 516] width 180 height 22
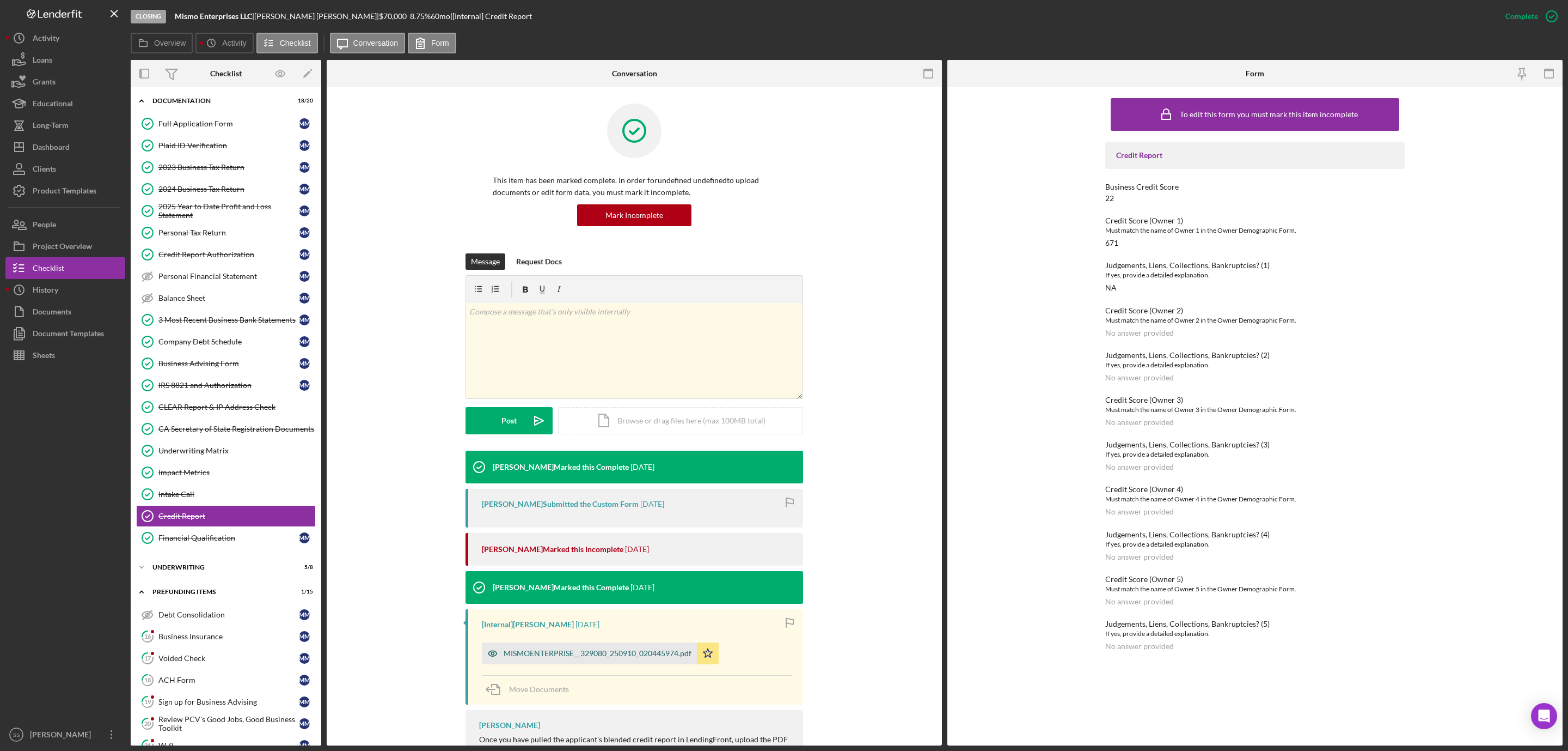
click at [555, 652] on div "MISMOENTERPRISE__329080_250910_020445974.pdf" at bounding box center [597, 653] width 188 height 9
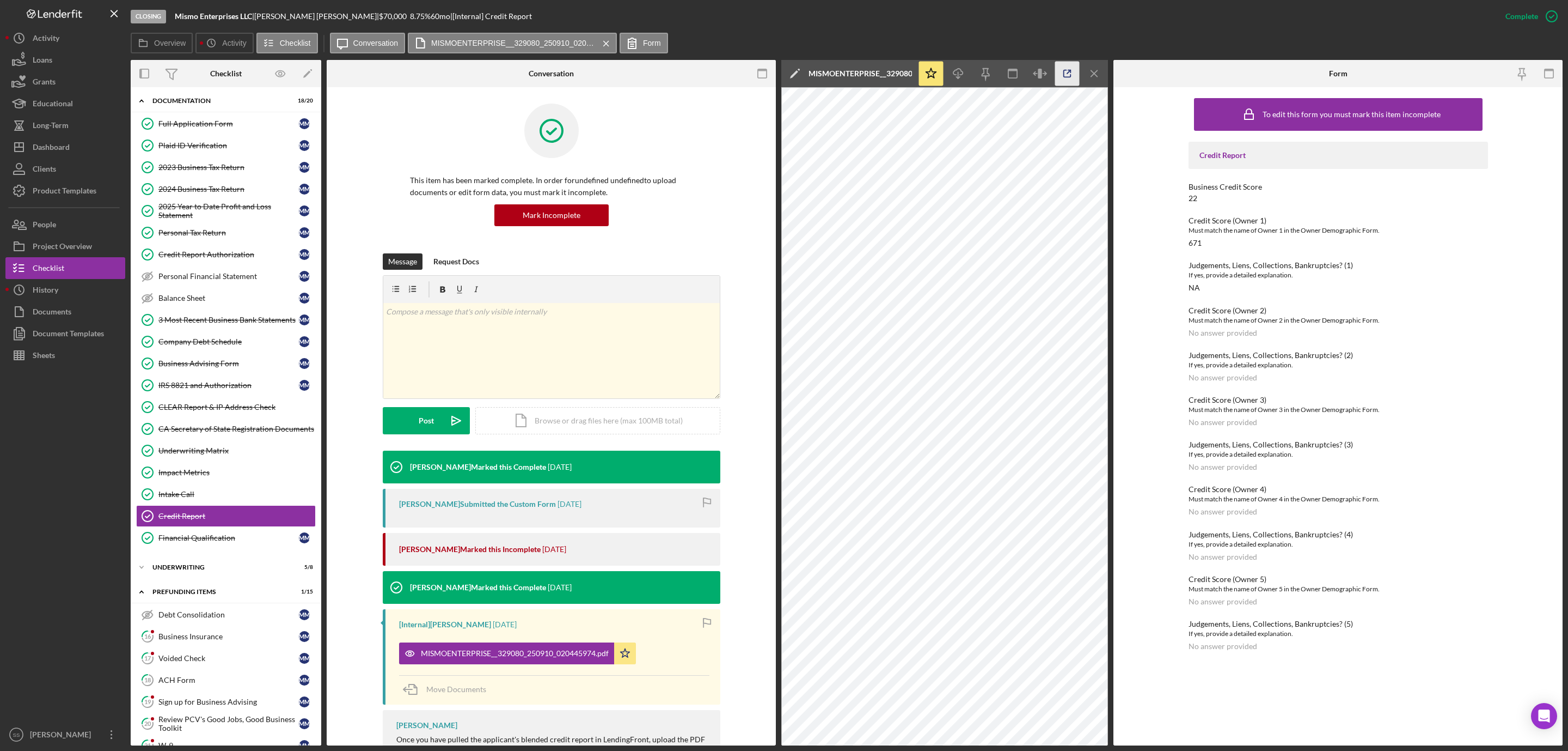
click at [1066, 74] on icon "button" at bounding box center [1067, 74] width 24 height 24
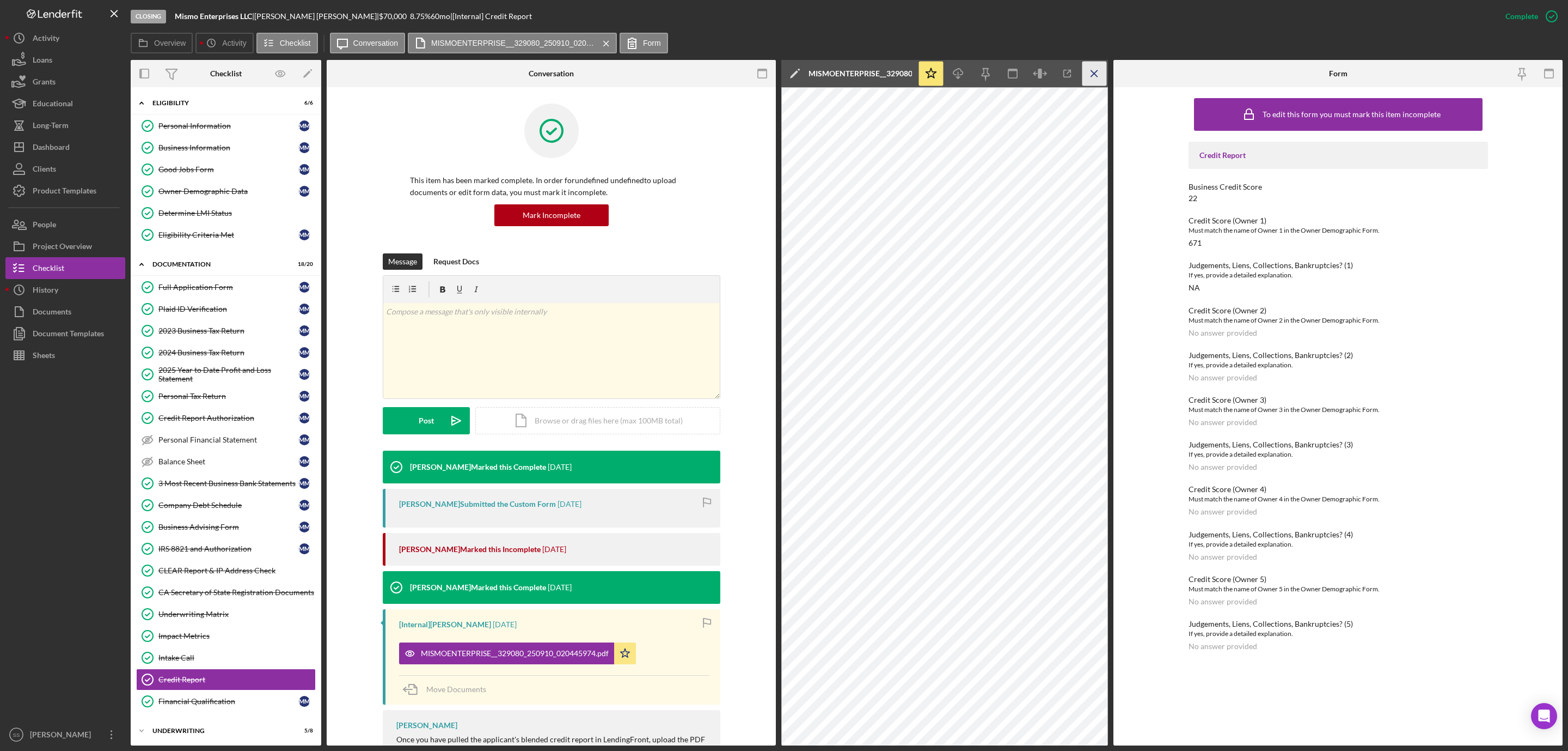
click at [1100, 74] on icon "Icon/Menu Close" at bounding box center [1094, 74] width 24 height 24
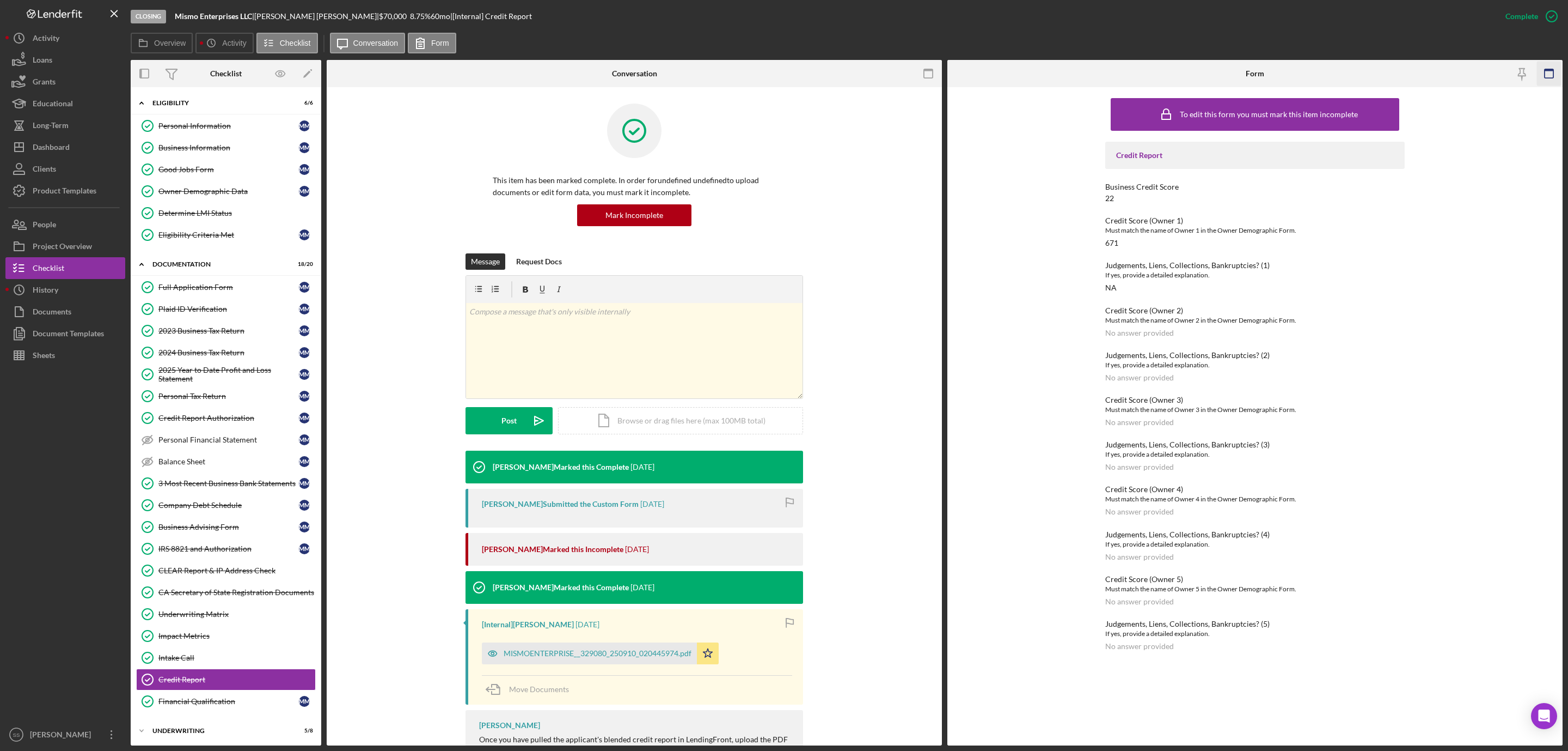
click at [1555, 69] on icon "button" at bounding box center [1549, 74] width 24 height 24
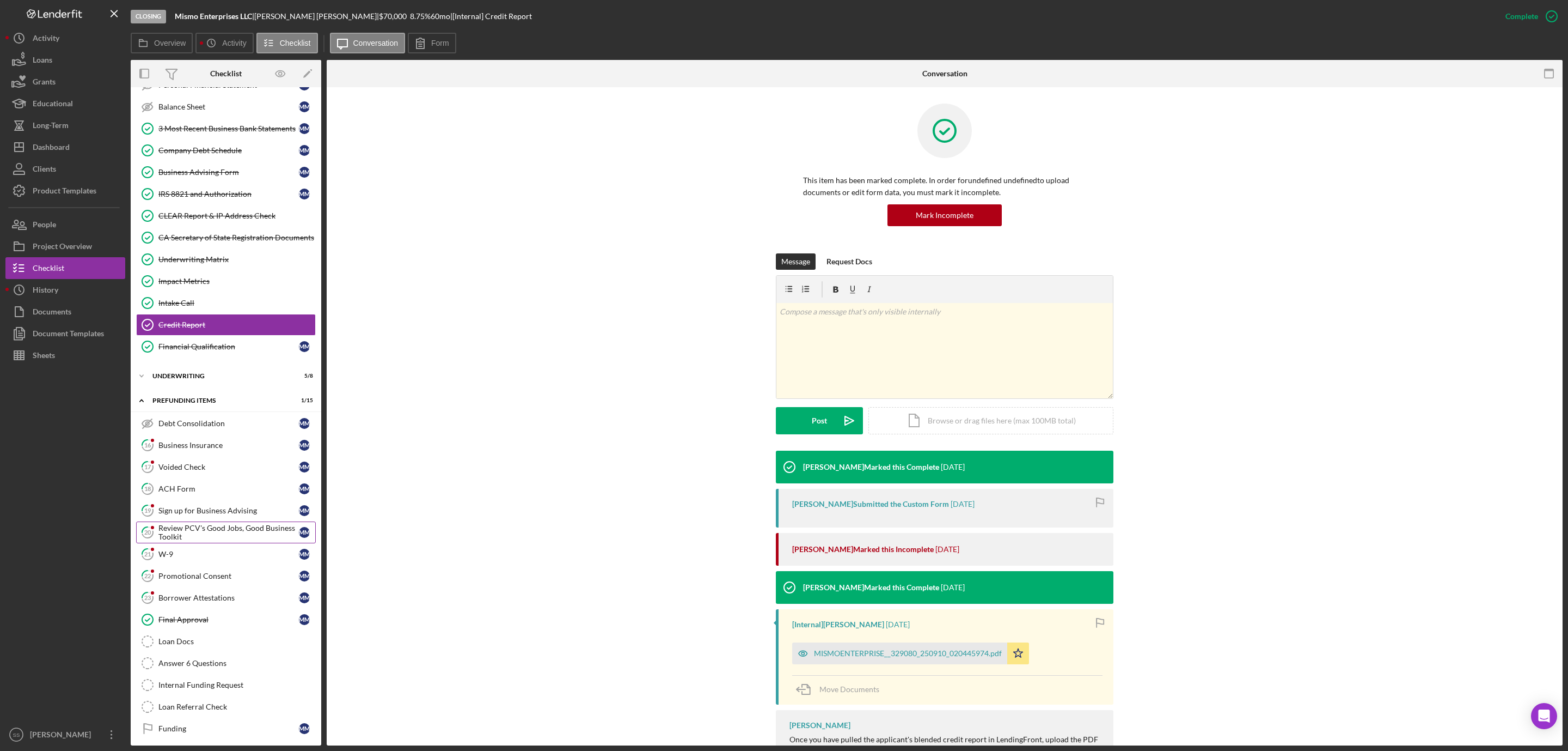
scroll to position [381, 0]
click at [194, 436] on div "Business Insurance" at bounding box center [228, 440] width 141 height 9
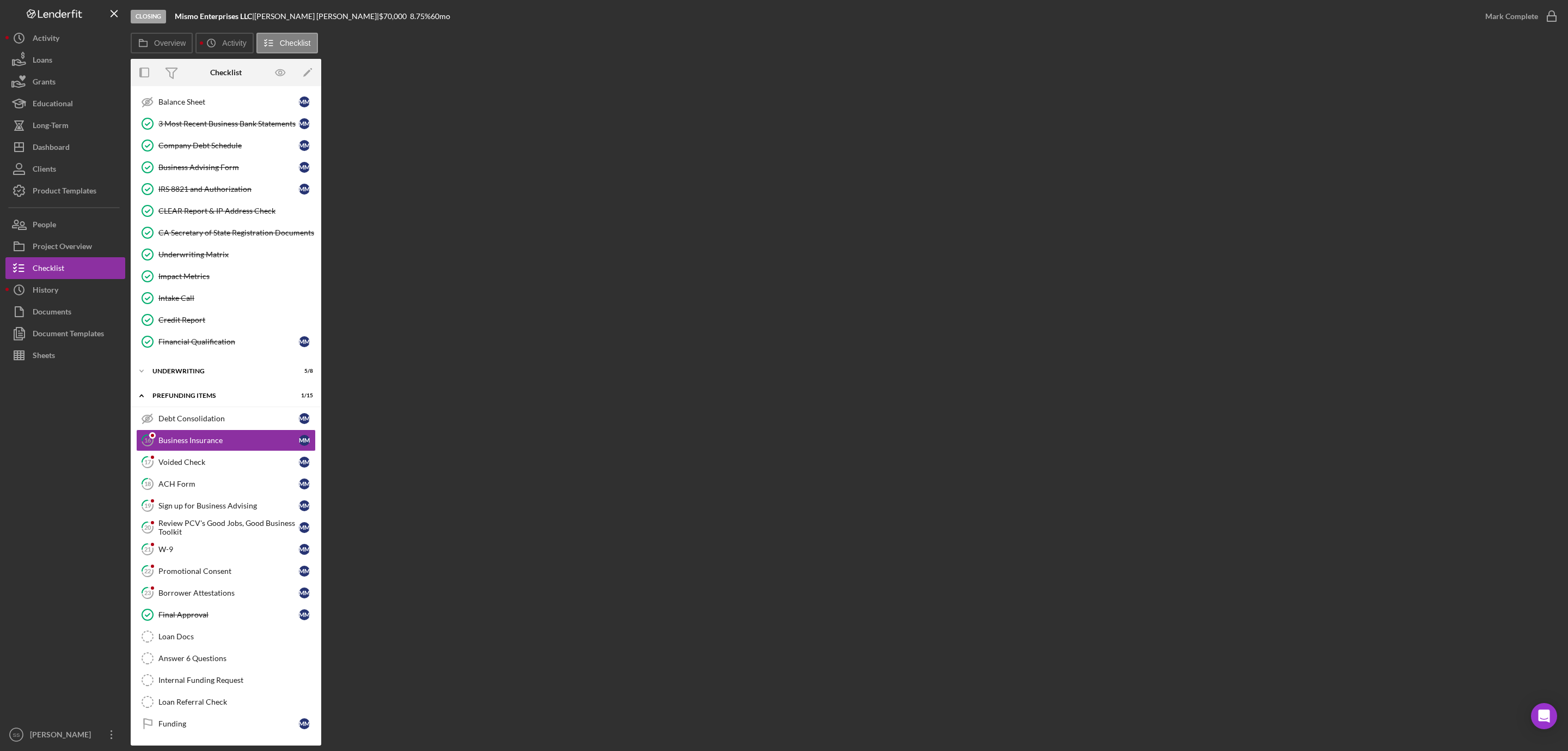
scroll to position [381, 0]
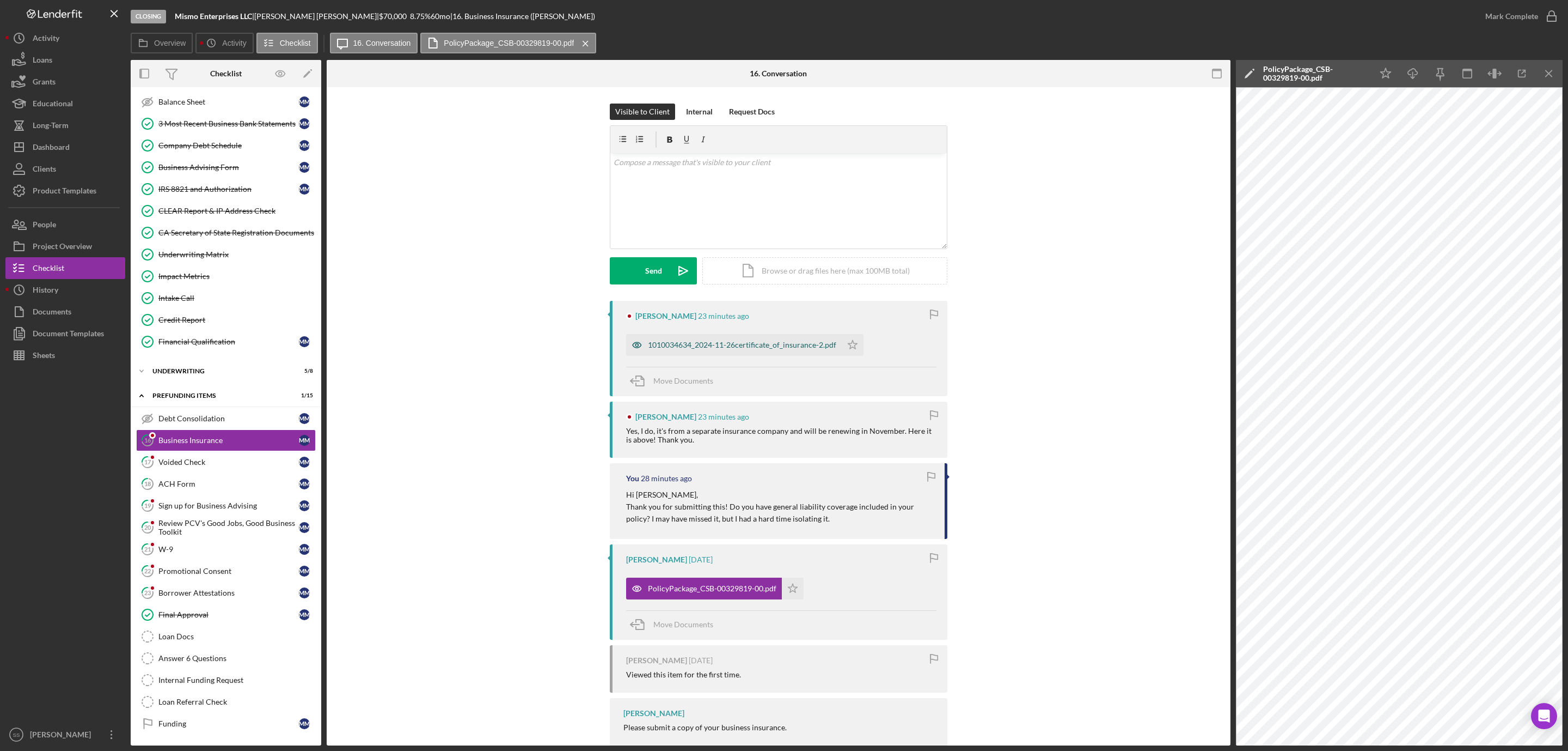
click at [693, 342] on div "1010034634_2024-11-26certificate_of_insurance-2.pdf" at bounding box center [741, 345] width 188 height 9
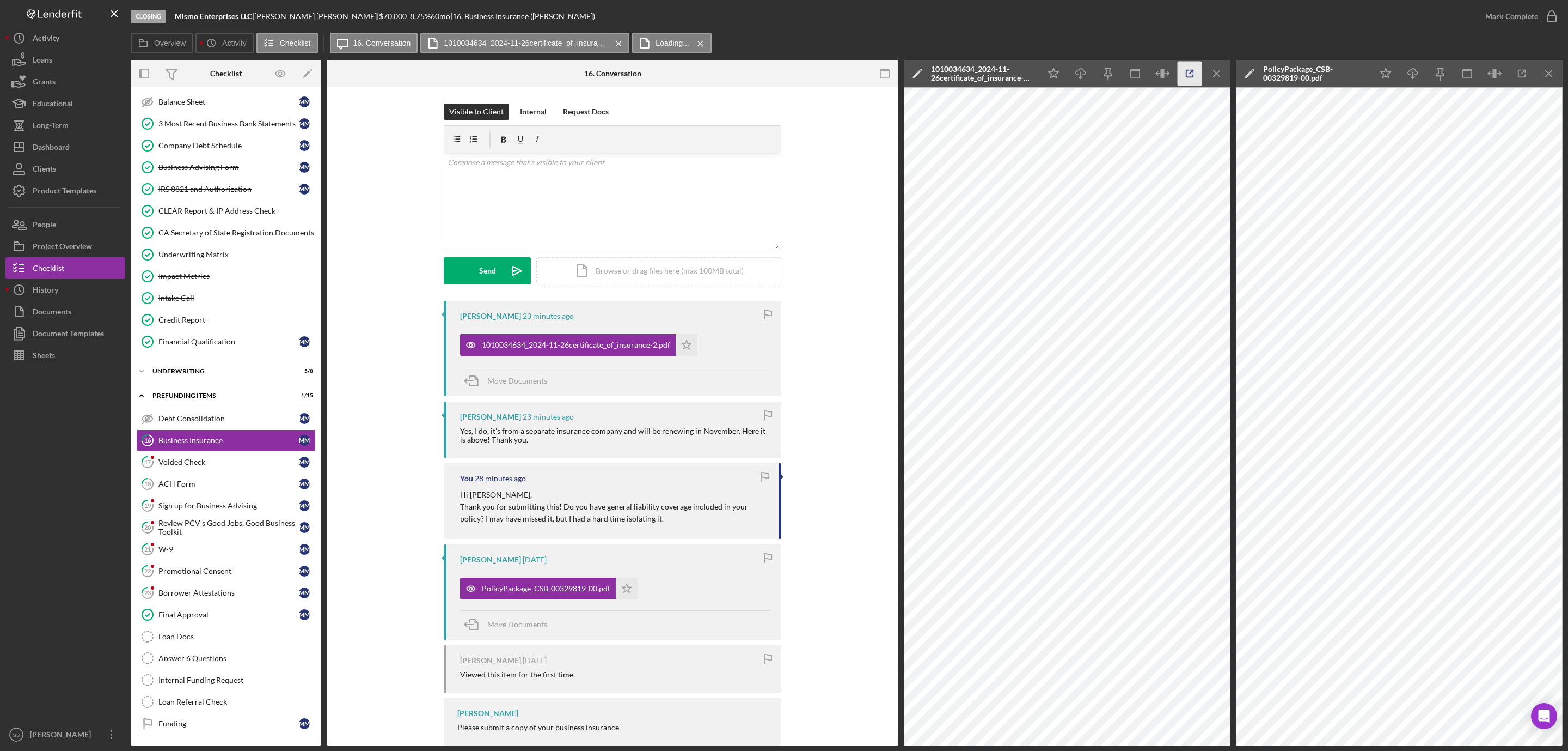
click at [1191, 70] on polyline "button" at bounding box center [1192, 71] width 2 height 2
click at [558, 244] on div "v Color teal Color pink Remove color Add row above Add row below Add column bef…" at bounding box center [612, 200] width 337 height 96
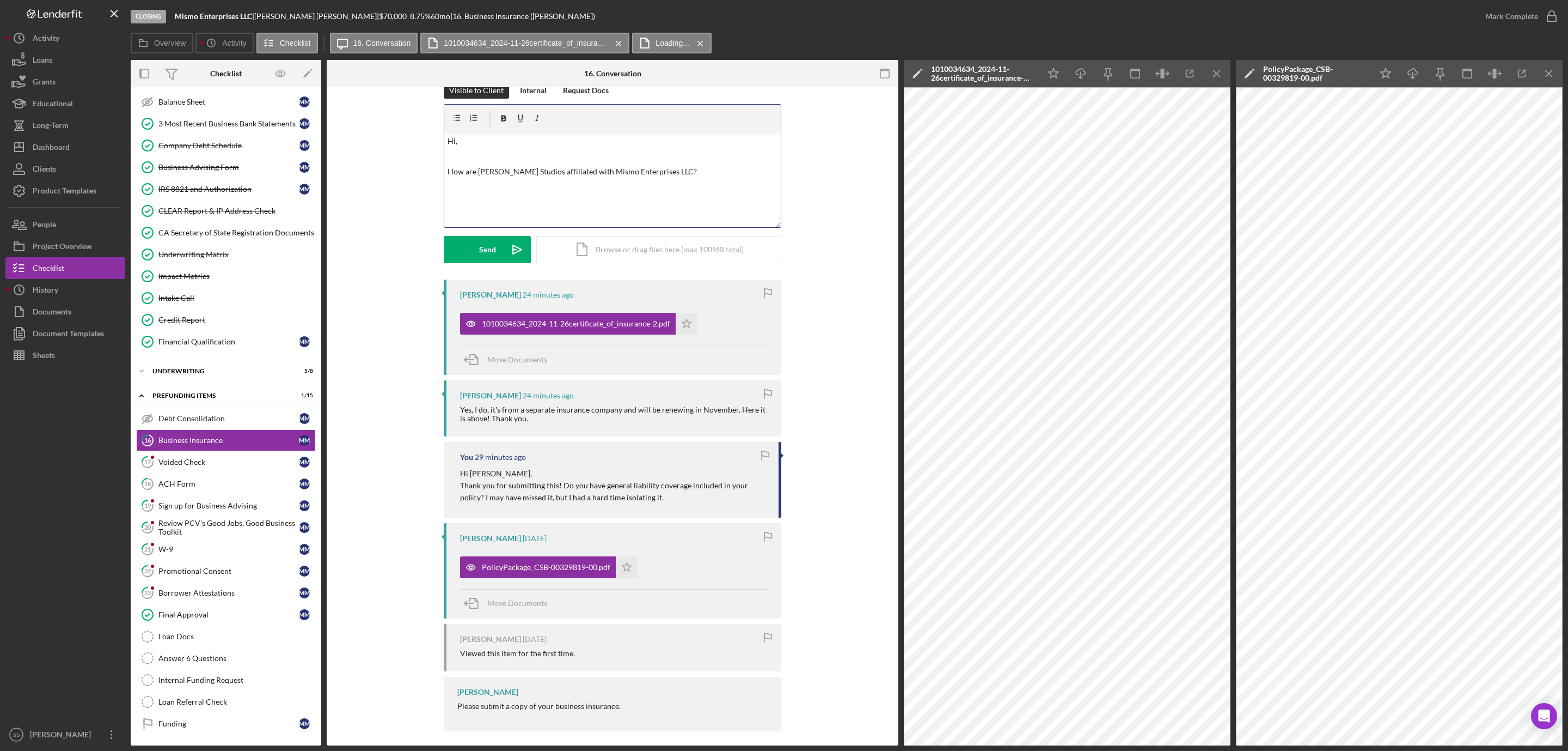
scroll to position [31, 0]
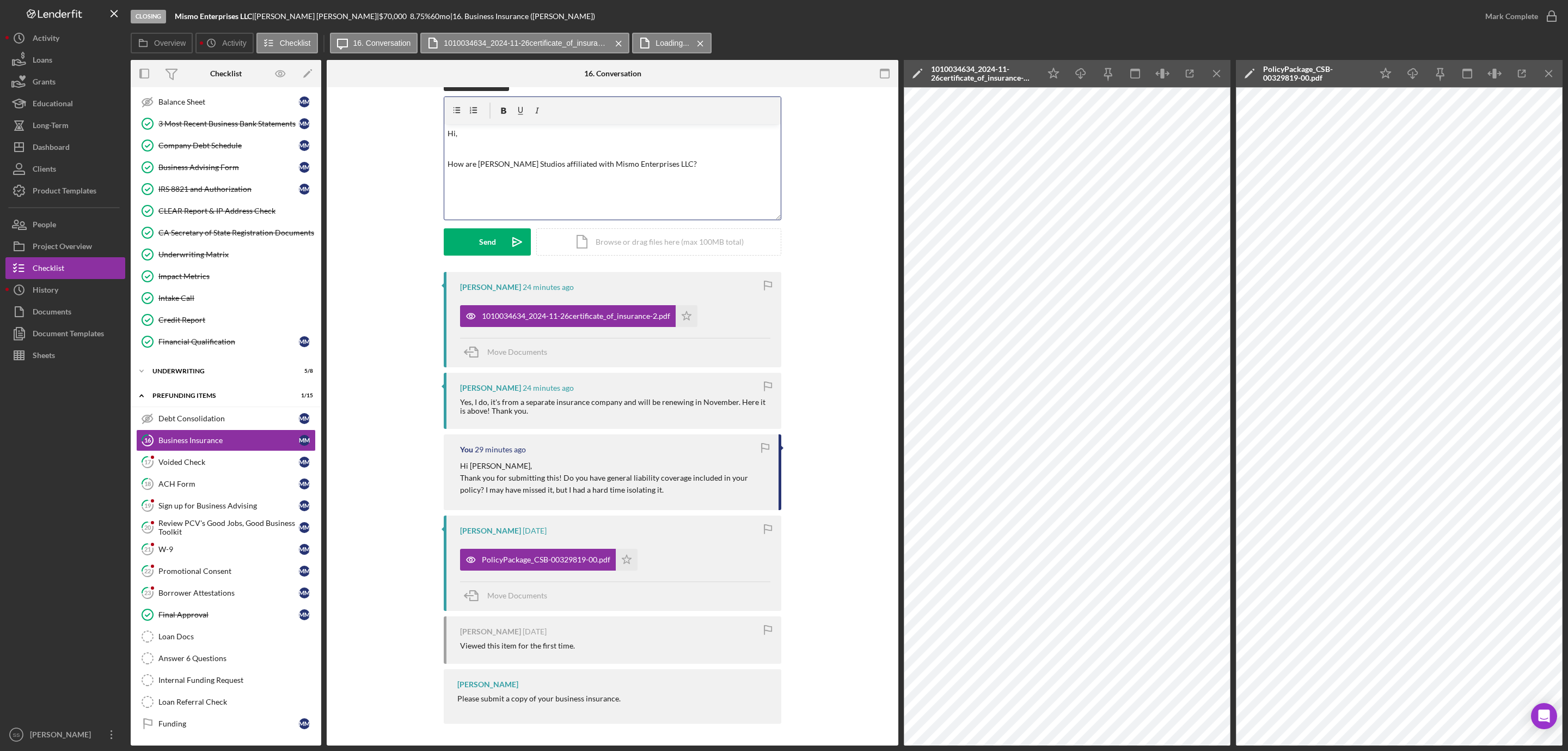
click at [471, 163] on p "How are Missy Moran Studios affiliated with Mismo Enterprises LLC?" at bounding box center [612, 164] width 331 height 12
click at [708, 167] on p "How is Missy Moran Studios affiliated with Mismo Enterprises LLC?" at bounding box center [612, 164] width 331 height 12
click at [469, 233] on button "Send Icon/icon-invite-send" at bounding box center [487, 242] width 87 height 27
